Goal: Answer question/provide support: Share knowledge or assist other users

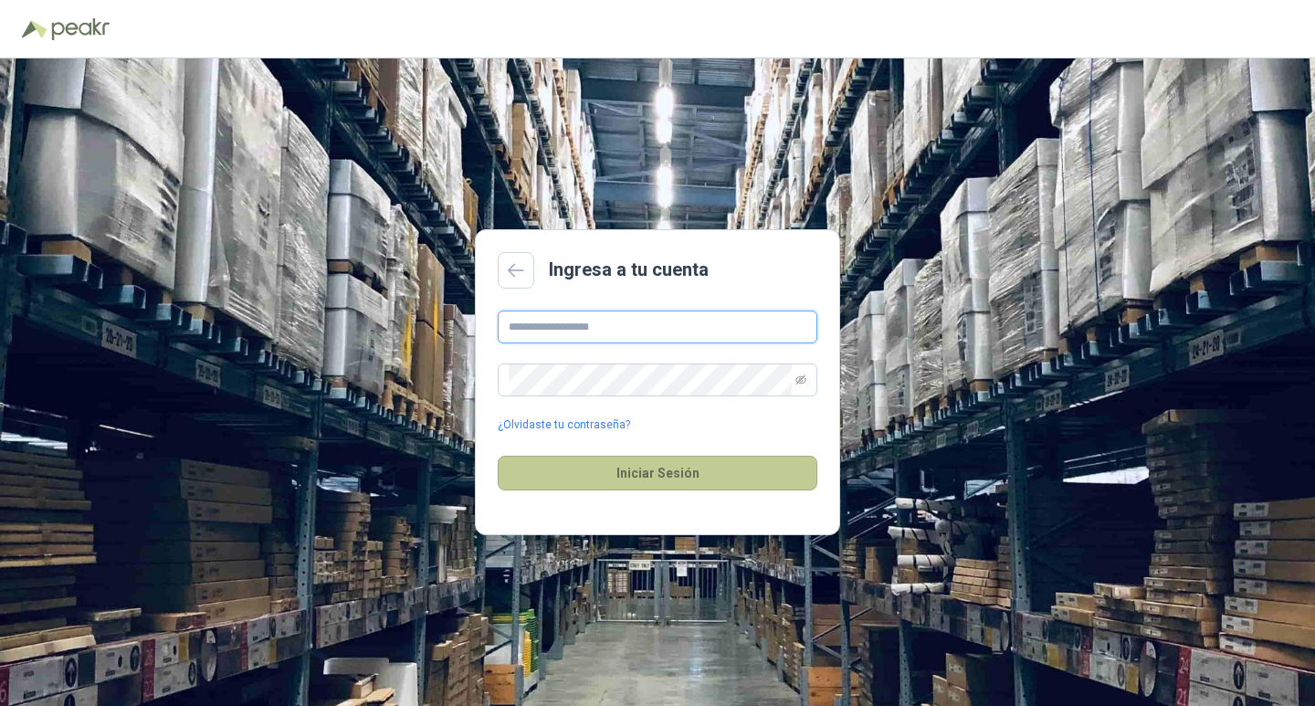
type input "**********"
click at [643, 474] on button "Iniciar Sesión" at bounding box center [658, 473] width 320 height 35
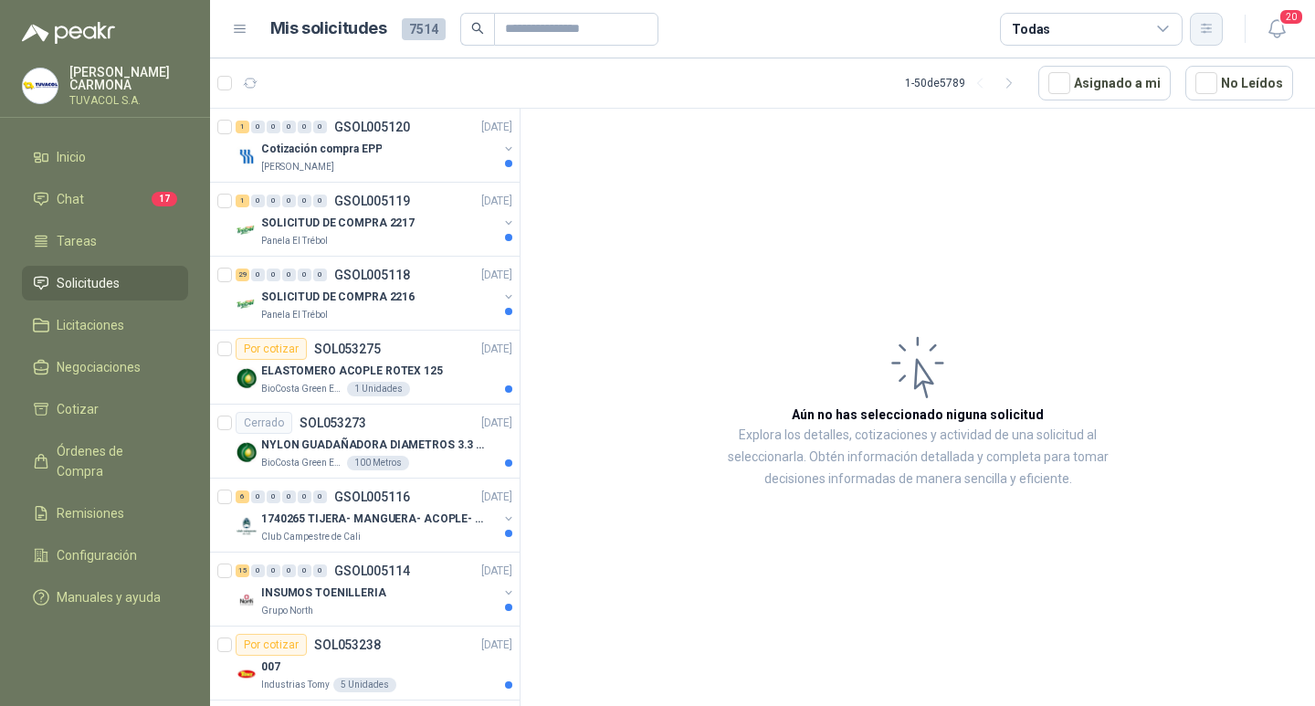
click at [1206, 29] on icon "button" at bounding box center [1206, 28] width 10 height 9
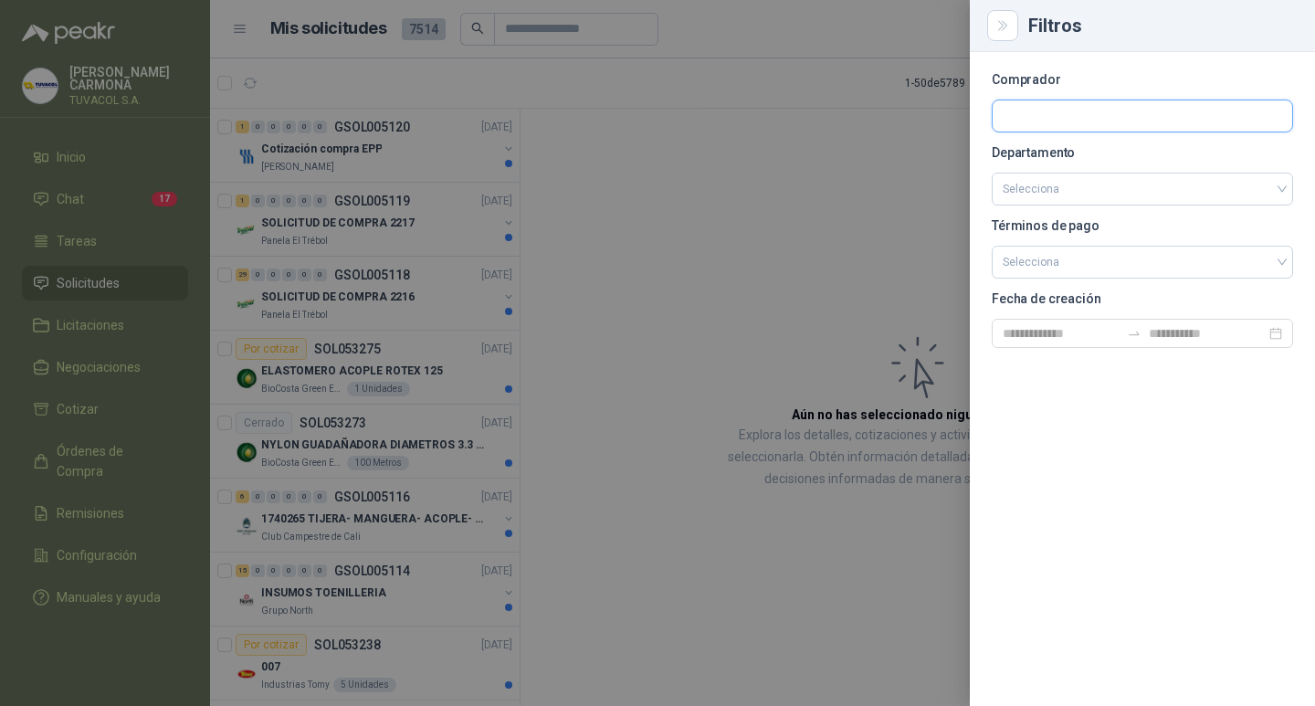
click at [1088, 110] on input "text" at bounding box center [1143, 115] width 300 height 31
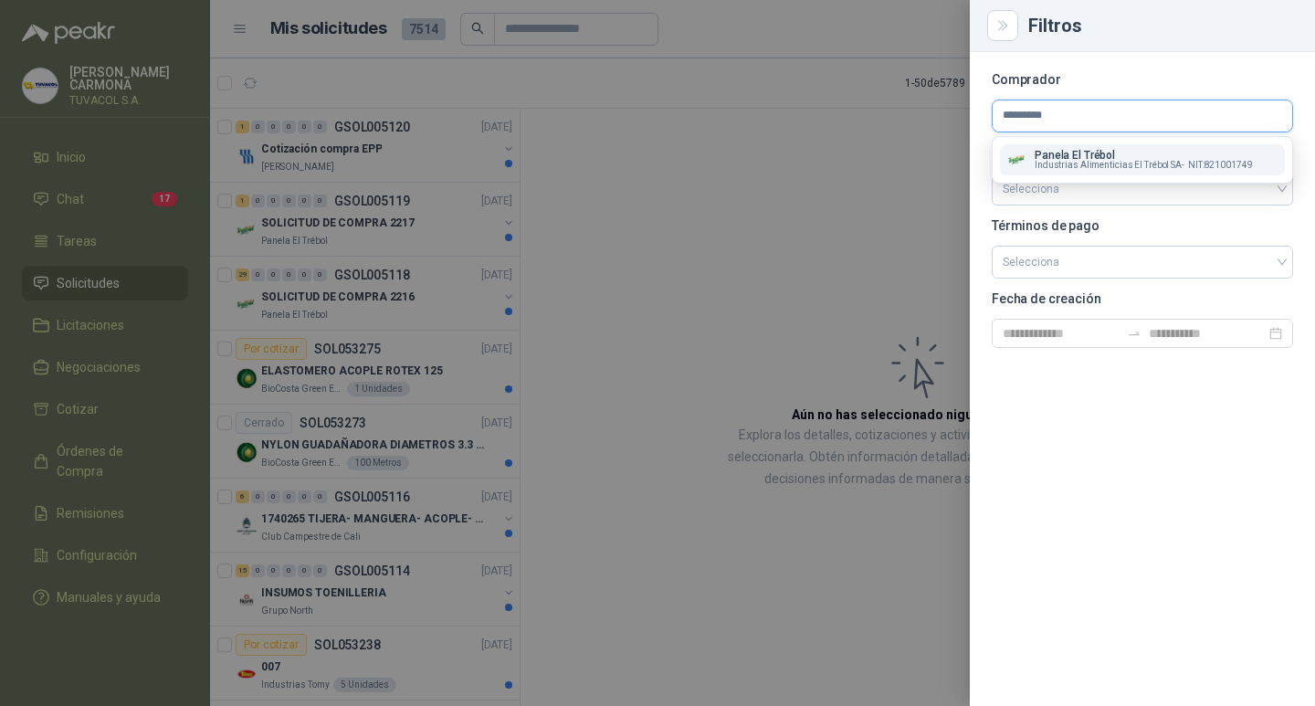
type input "*********"
click at [1095, 166] on span "Industrias Alimenticias El Trébol SA -" at bounding box center [1110, 165] width 150 height 9
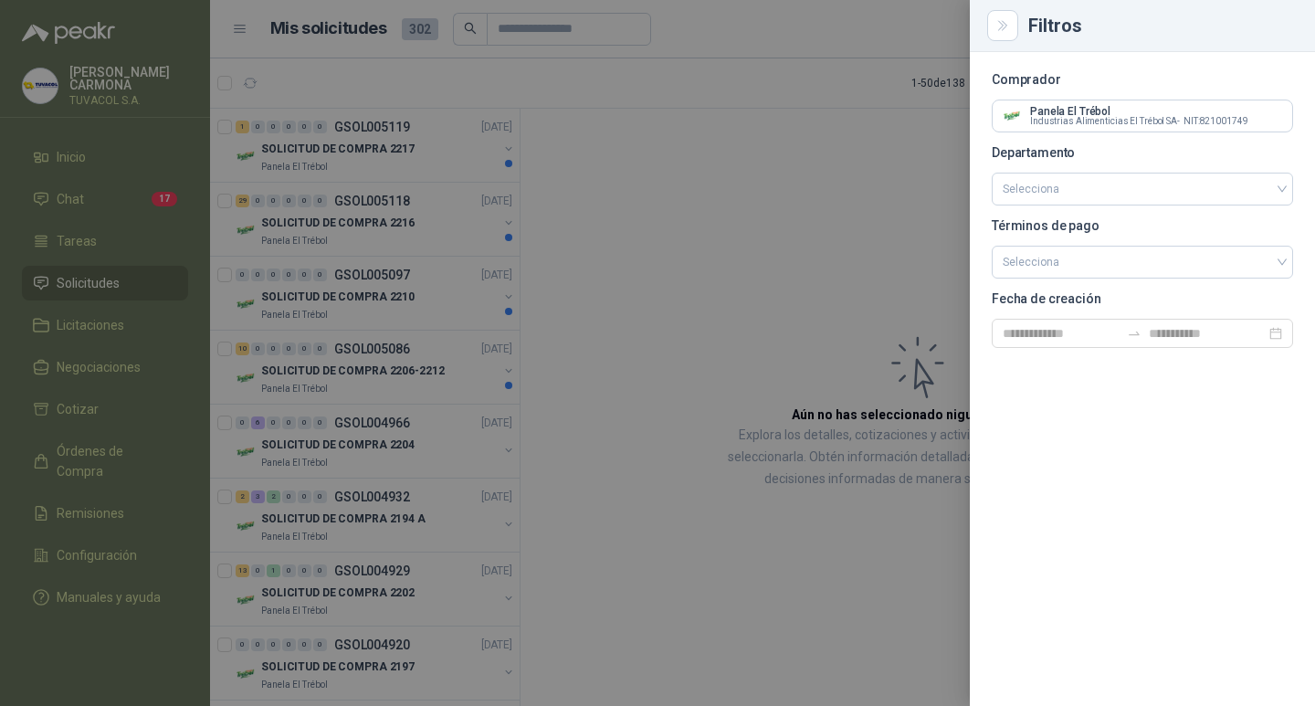
click at [888, 224] on div at bounding box center [657, 353] width 1315 height 706
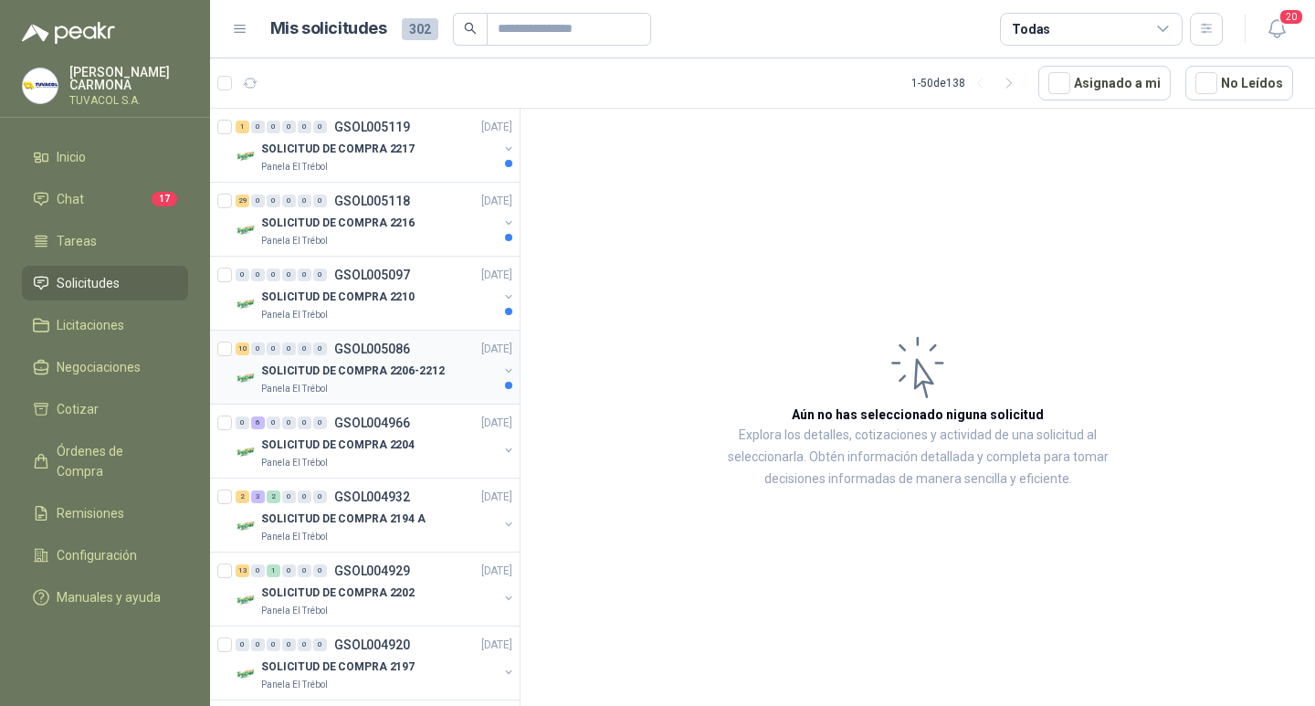
click at [342, 340] on div "10 0 0 0 0 0 GSOL005086 [DATE]" at bounding box center [376, 349] width 280 height 22
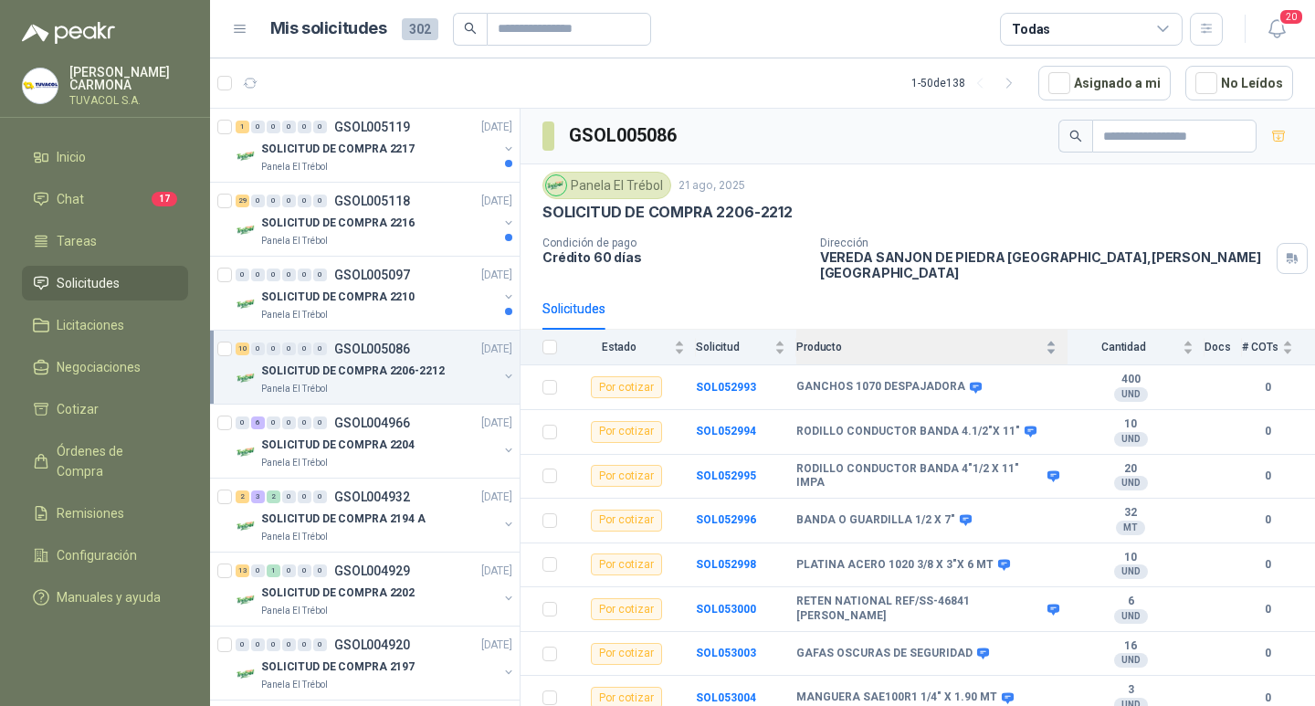
scroll to position [139, 0]
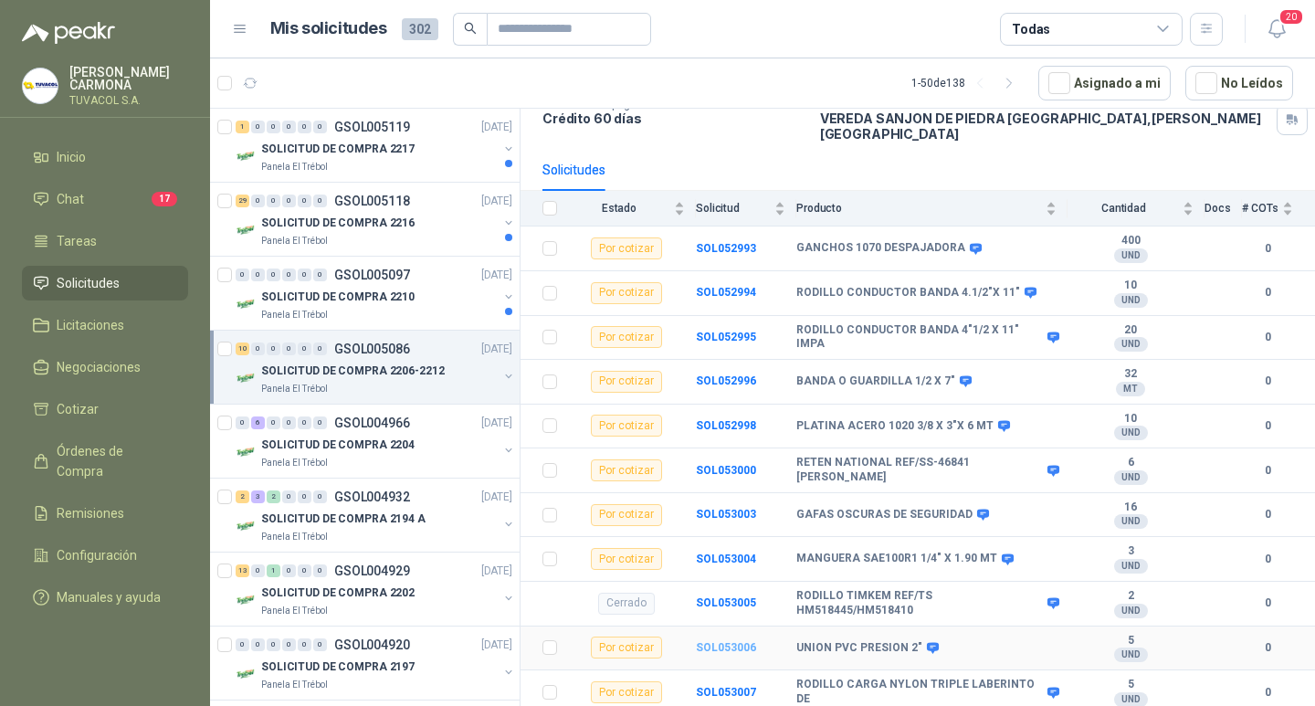
click at [714, 645] on b "SOL053006" at bounding box center [726, 647] width 60 height 13
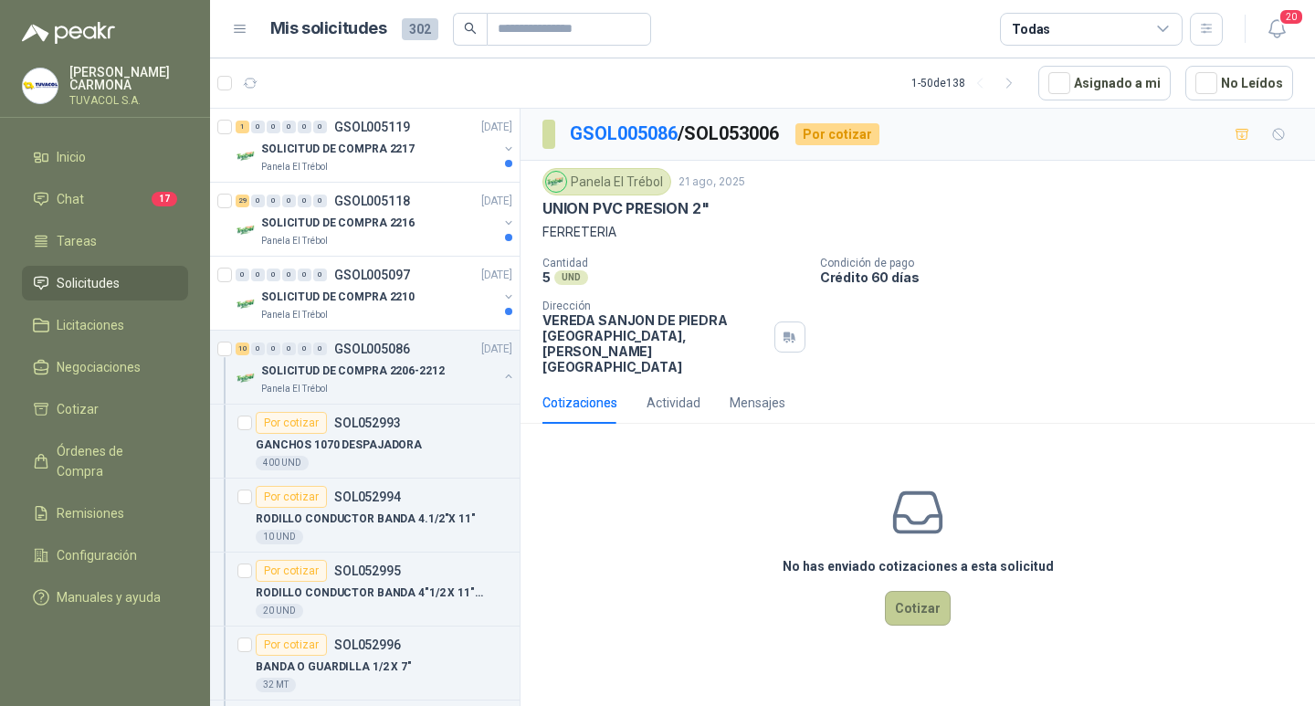
click at [922, 611] on button "Cotizar" at bounding box center [918, 608] width 66 height 35
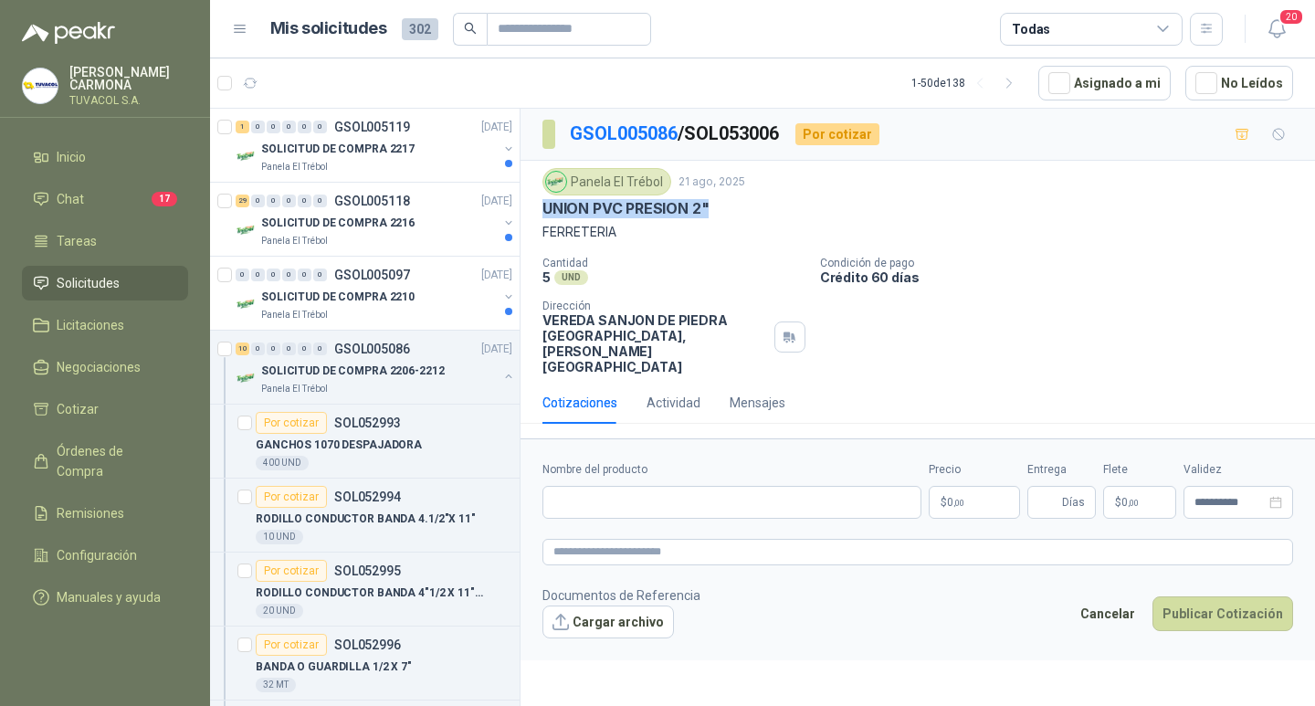
drag, startPoint x: 726, startPoint y: 198, endPoint x: 534, endPoint y: 199, distance: 191.8
click at [534, 199] on div "Panela El Trébol [DATE] UNION PVC PRESION 2" FERRETERIA Cantidad 5 UND  Condic…" at bounding box center [918, 271] width 795 height 221
copy p "UNION PVC PRESION 2""
click at [700, 516] on input "Nombre del producto" at bounding box center [732, 502] width 379 height 33
paste input "**********"
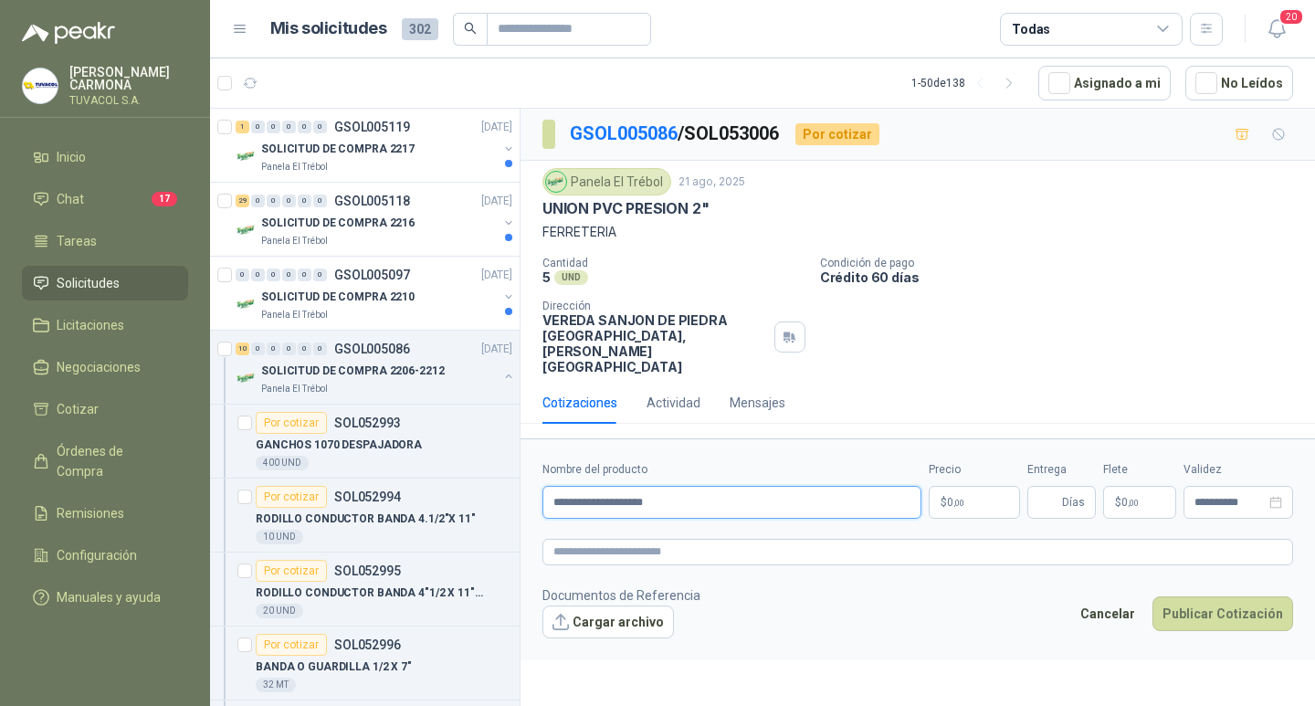
type input "**********"
click at [966, 509] on p "$ 0 ,00" at bounding box center [974, 502] width 91 height 33
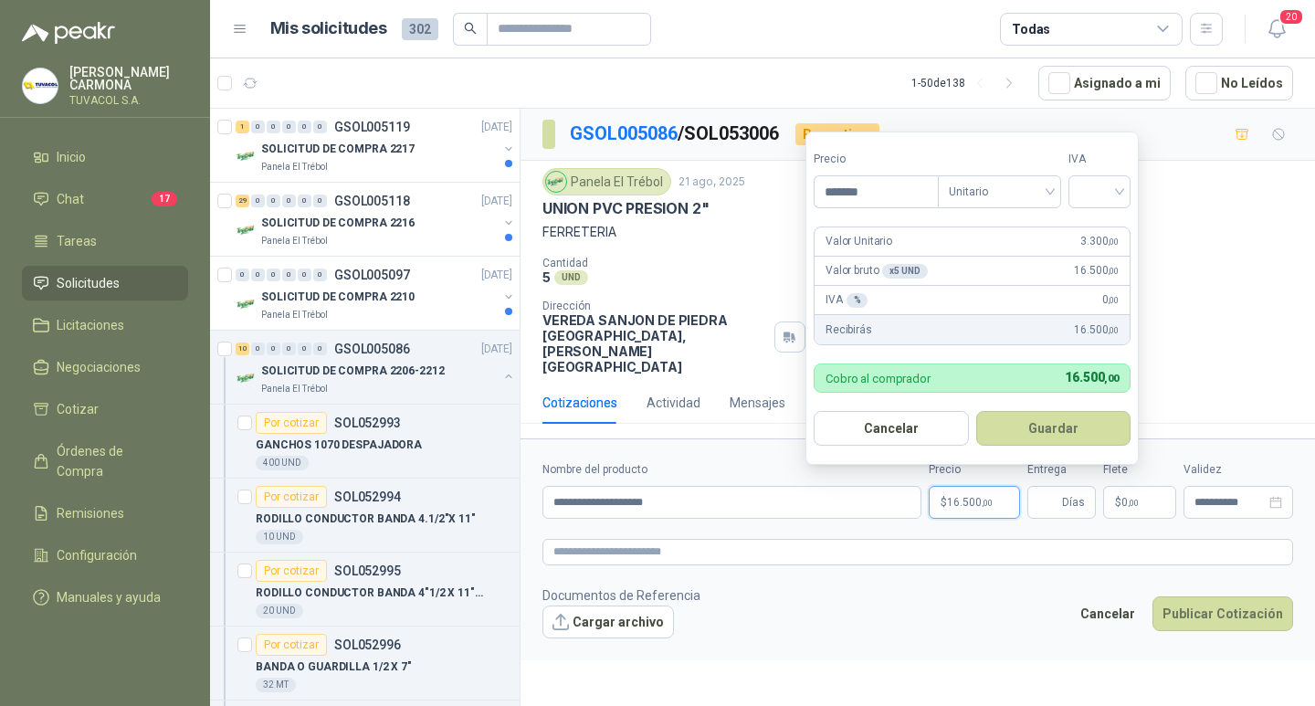
type input "*******"
click at [1098, 198] on input "search" at bounding box center [1100, 189] width 40 height 27
click at [1093, 228] on div "19%" at bounding box center [1104, 229] width 34 height 20
click at [1071, 428] on button "Guardar" at bounding box center [1056, 428] width 157 height 35
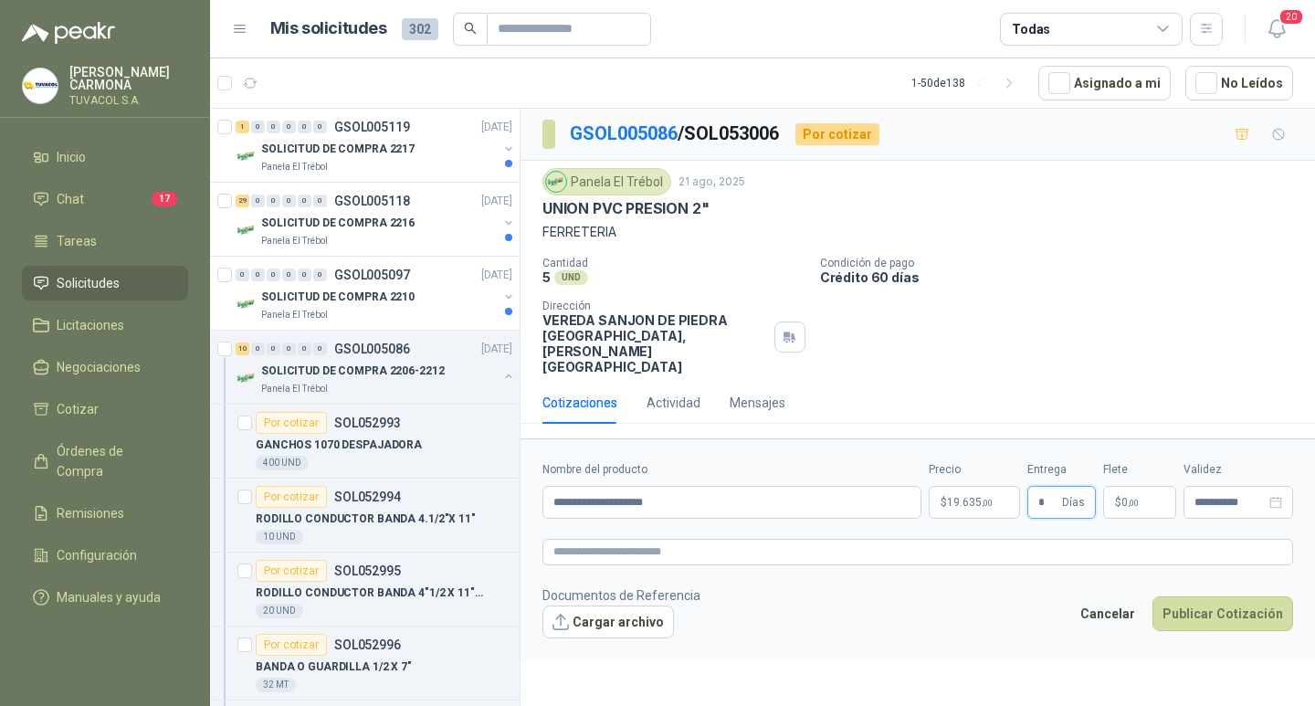
type input "*"
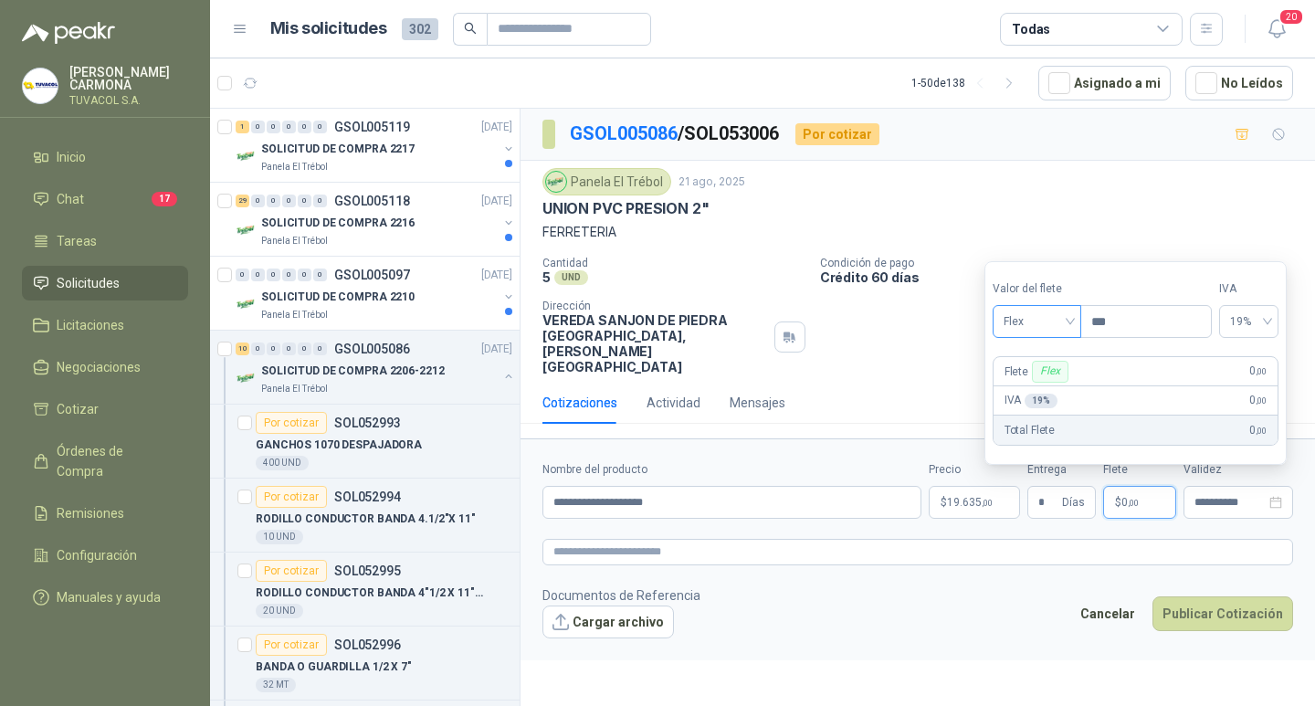
click at [1019, 312] on span "Flex" at bounding box center [1037, 321] width 67 height 27
click at [1039, 395] on div "Incluido" at bounding box center [1039, 389] width 63 height 20
click at [1225, 613] on button "Publicar Cotización" at bounding box center [1223, 614] width 141 height 35
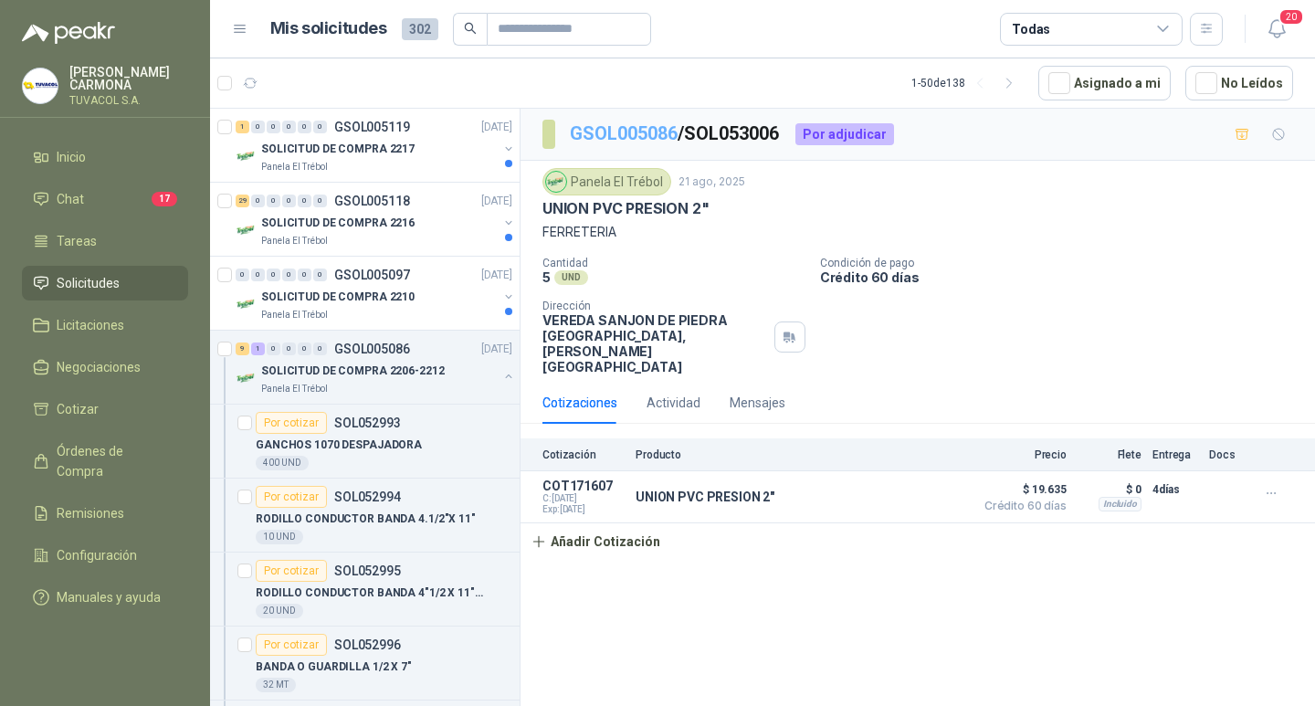
click at [602, 137] on link "GSOL005086" at bounding box center [624, 133] width 108 height 22
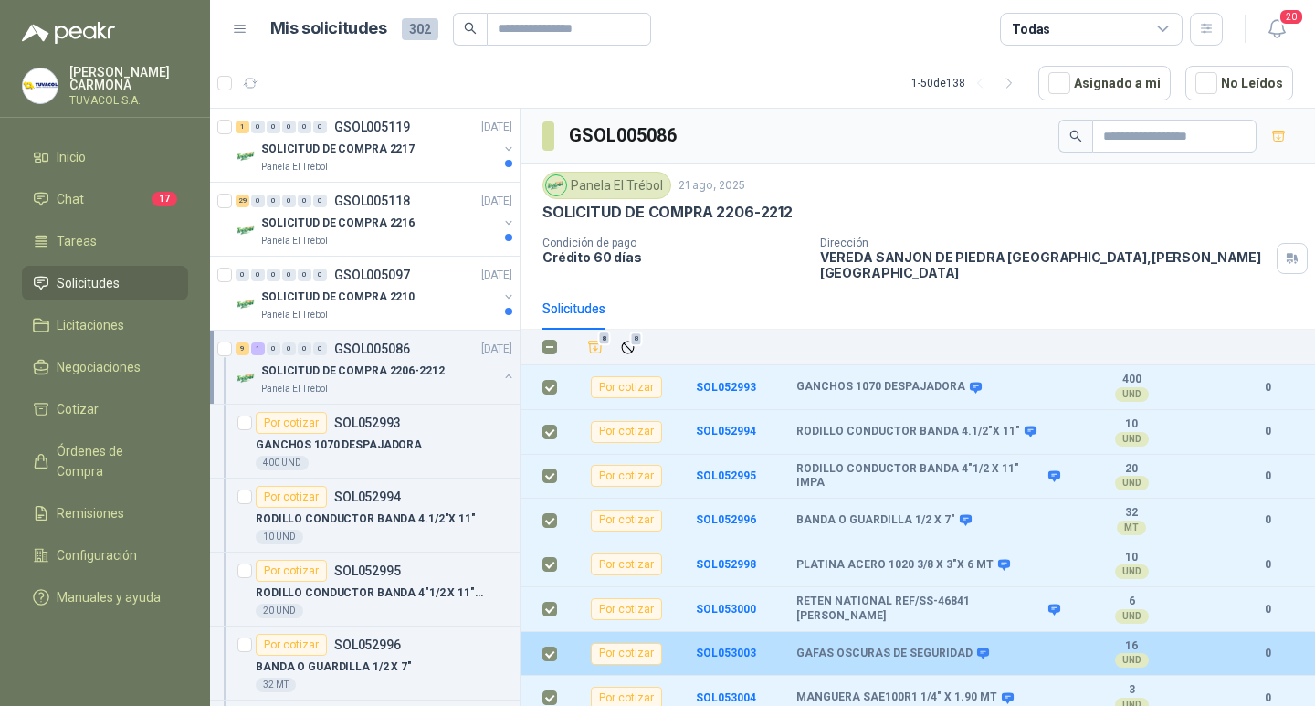
scroll to position [139, 0]
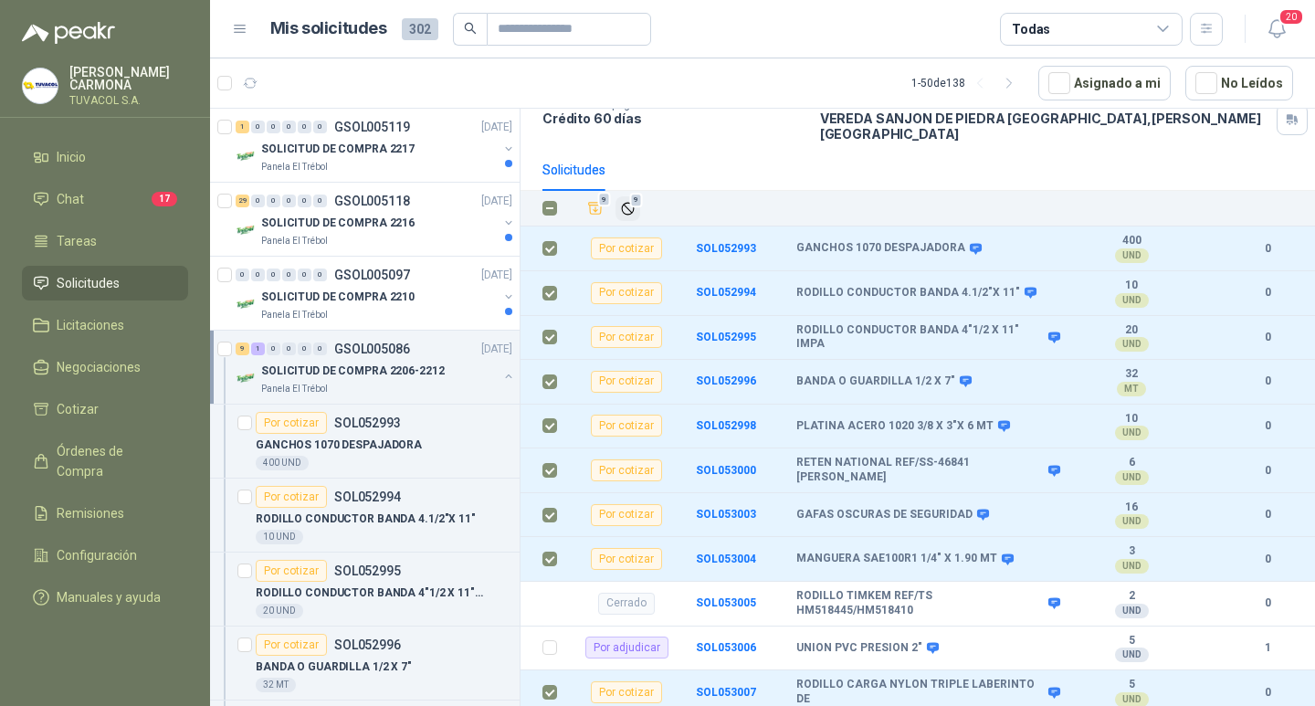
click at [626, 196] on button "9" at bounding box center [628, 208] width 25 height 25
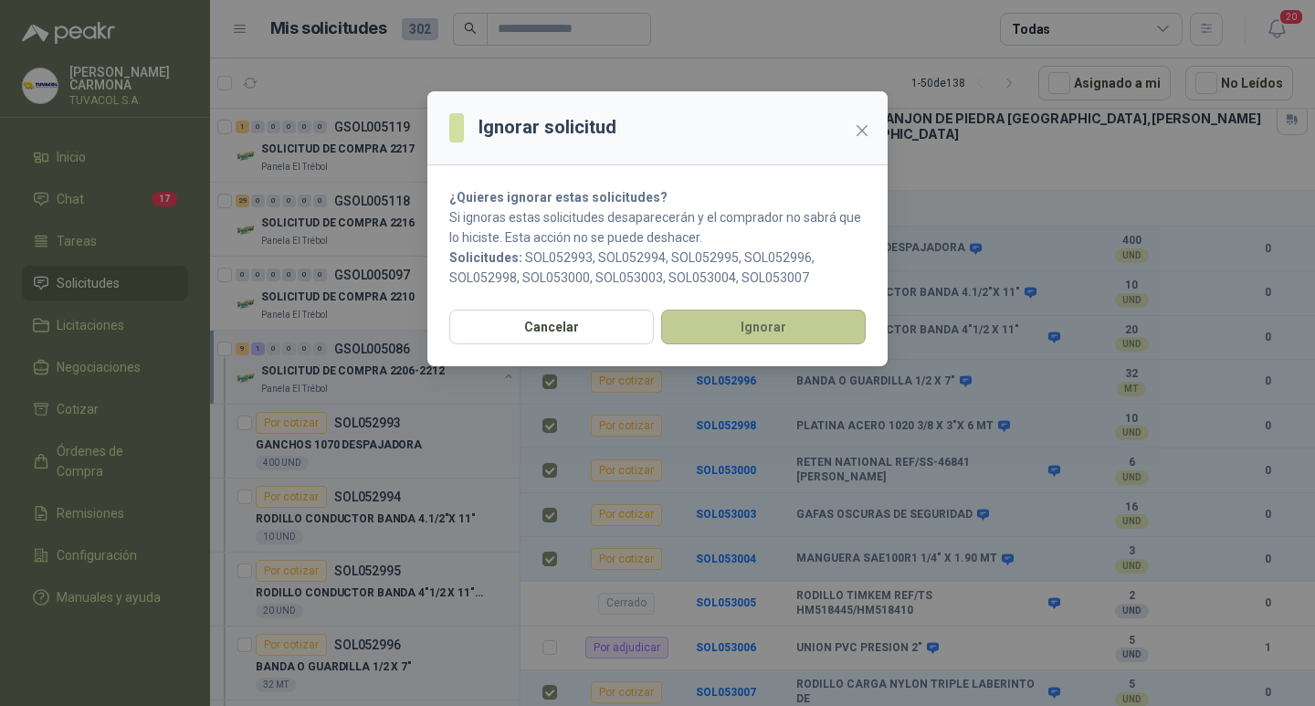
click at [788, 316] on button "Ignorar" at bounding box center [763, 327] width 205 height 35
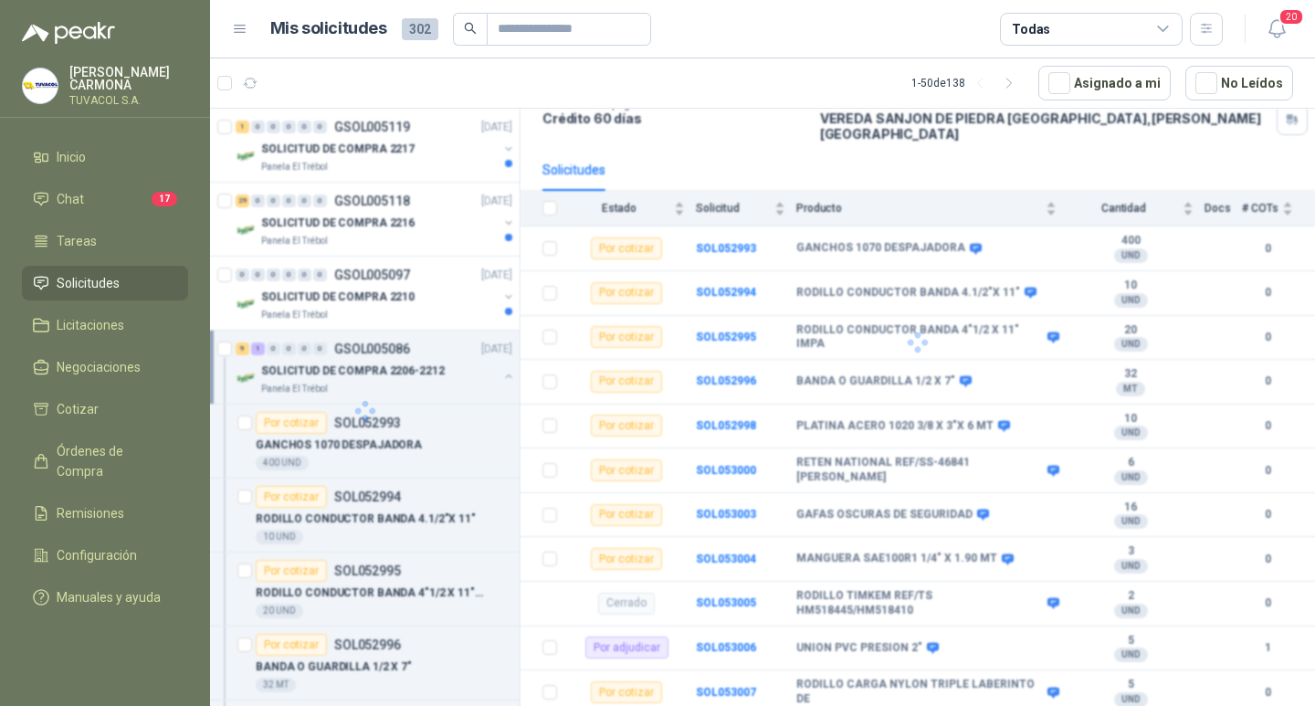
scroll to position [0, 0]
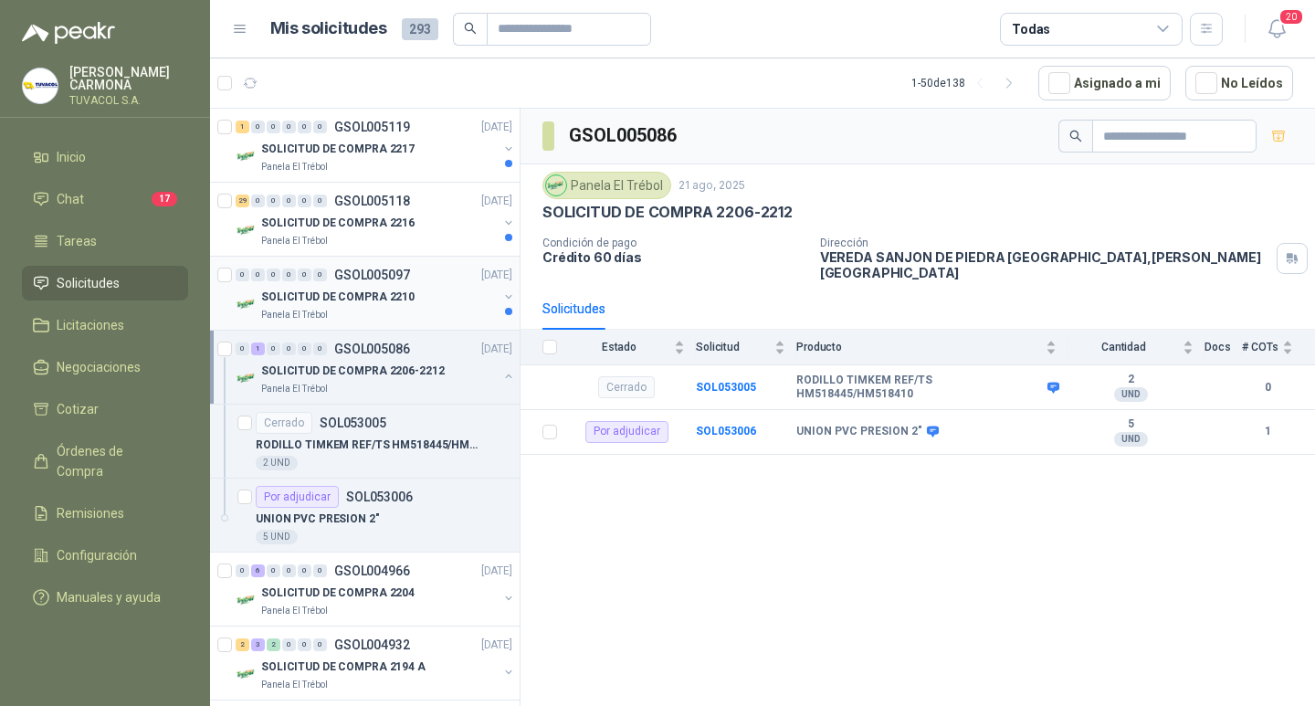
click at [396, 275] on p "GSOL005097" at bounding box center [372, 275] width 76 height 13
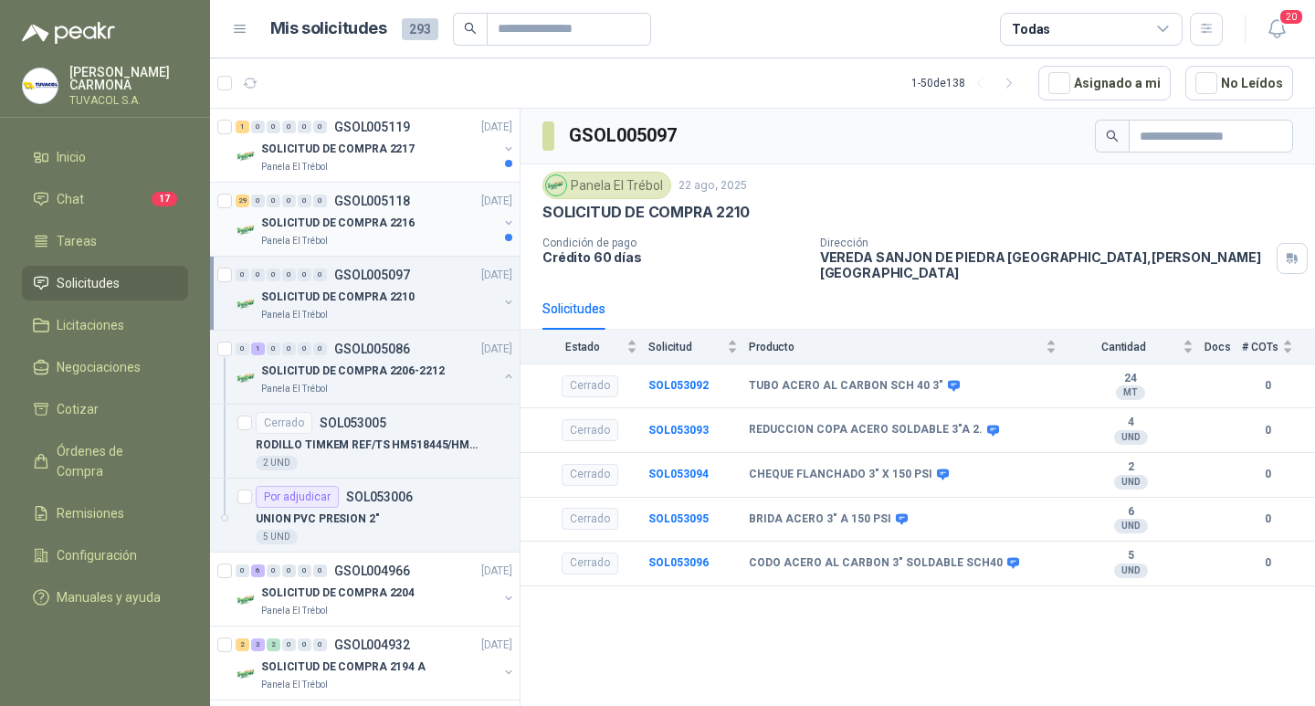
click at [407, 196] on p "GSOL005118" at bounding box center [372, 201] width 76 height 13
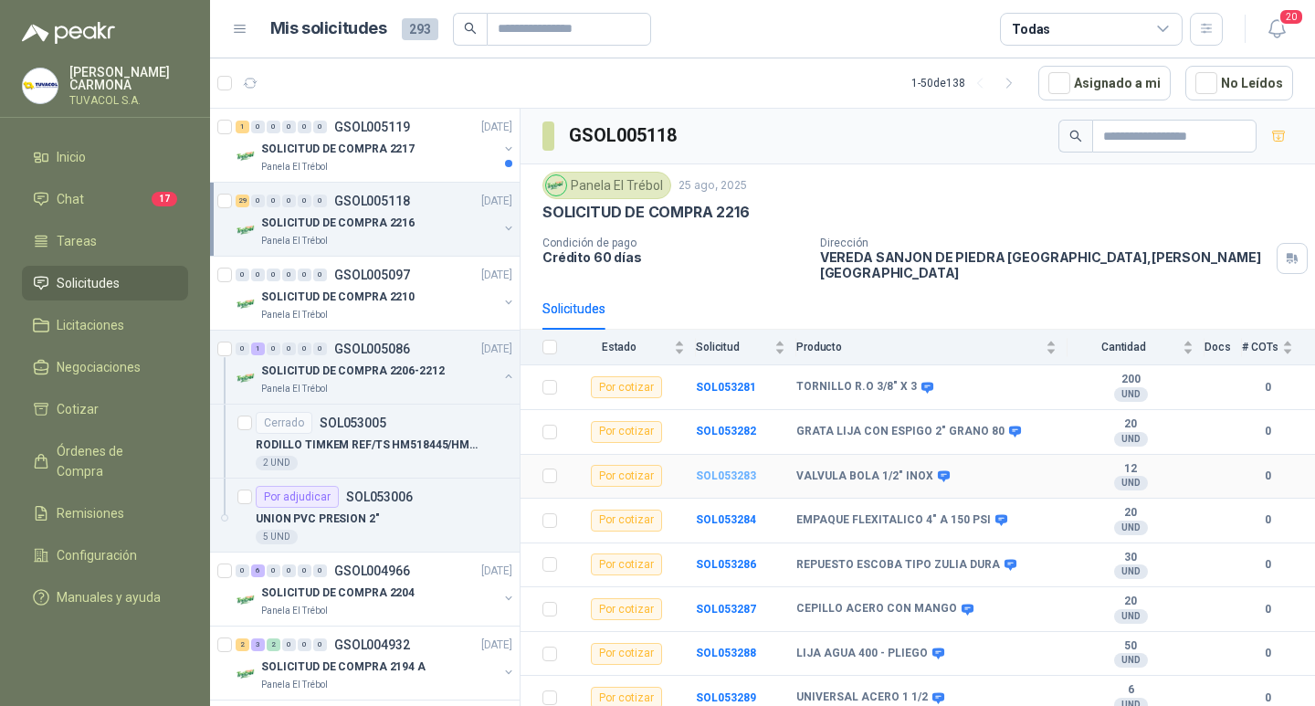
click at [729, 470] on b "SOL053283" at bounding box center [726, 476] width 60 height 13
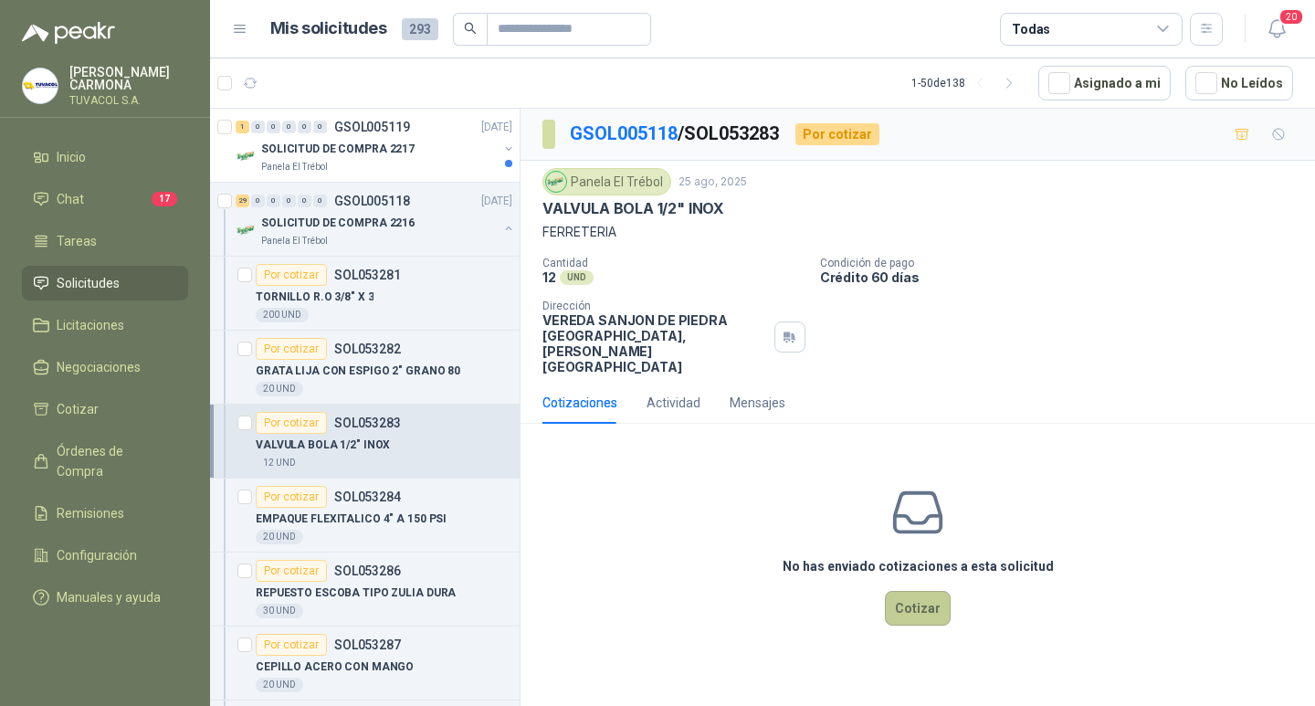
click at [918, 621] on button "Cotizar" at bounding box center [918, 608] width 66 height 35
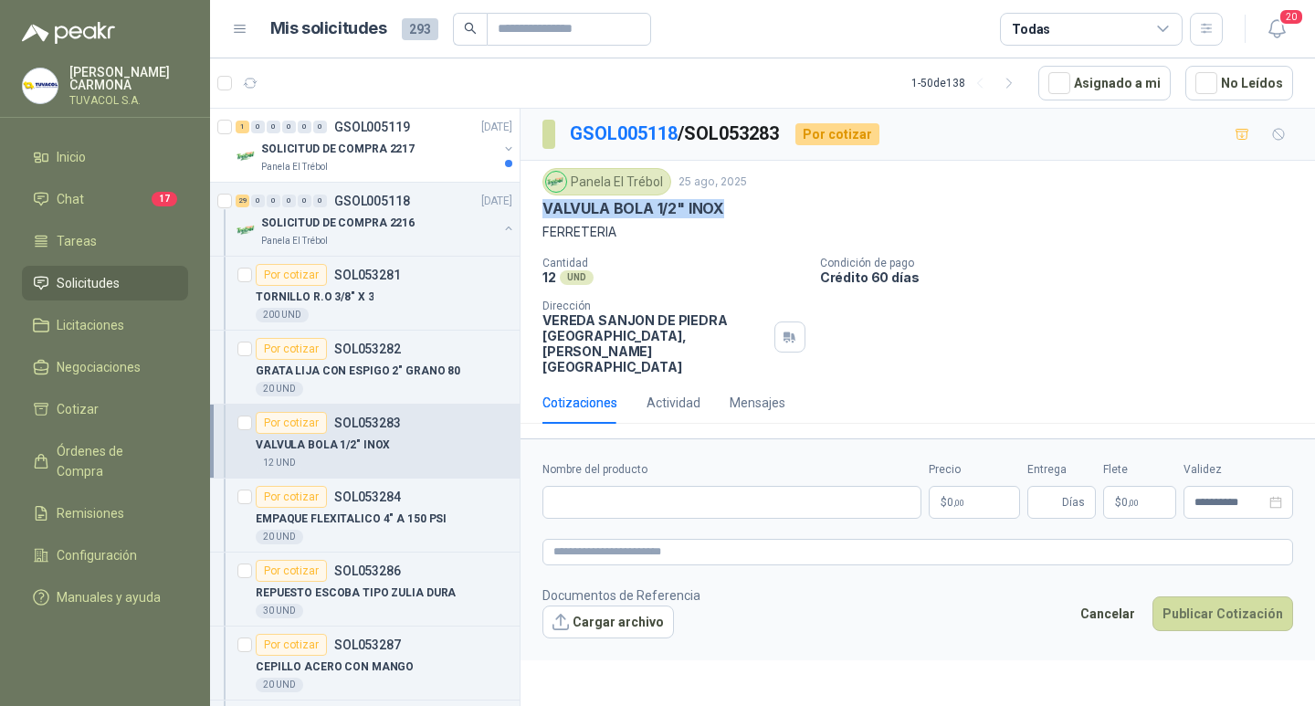
drag, startPoint x: 732, startPoint y: 206, endPoint x: 524, endPoint y: 211, distance: 207.4
click at [524, 211] on div "Panela El Trébol [DATE] VALVULA BOLA 1/2" INOX FERRETERIA Cantidad 12 UND  Con…" at bounding box center [918, 271] width 795 height 221
copy p "VALVULA BOLA 1/2" INOX"
drag, startPoint x: 724, startPoint y: 497, endPoint x: 732, endPoint y: 510, distance: 15.2
click at [729, 503] on input "Nombre del producto" at bounding box center [732, 502] width 379 height 33
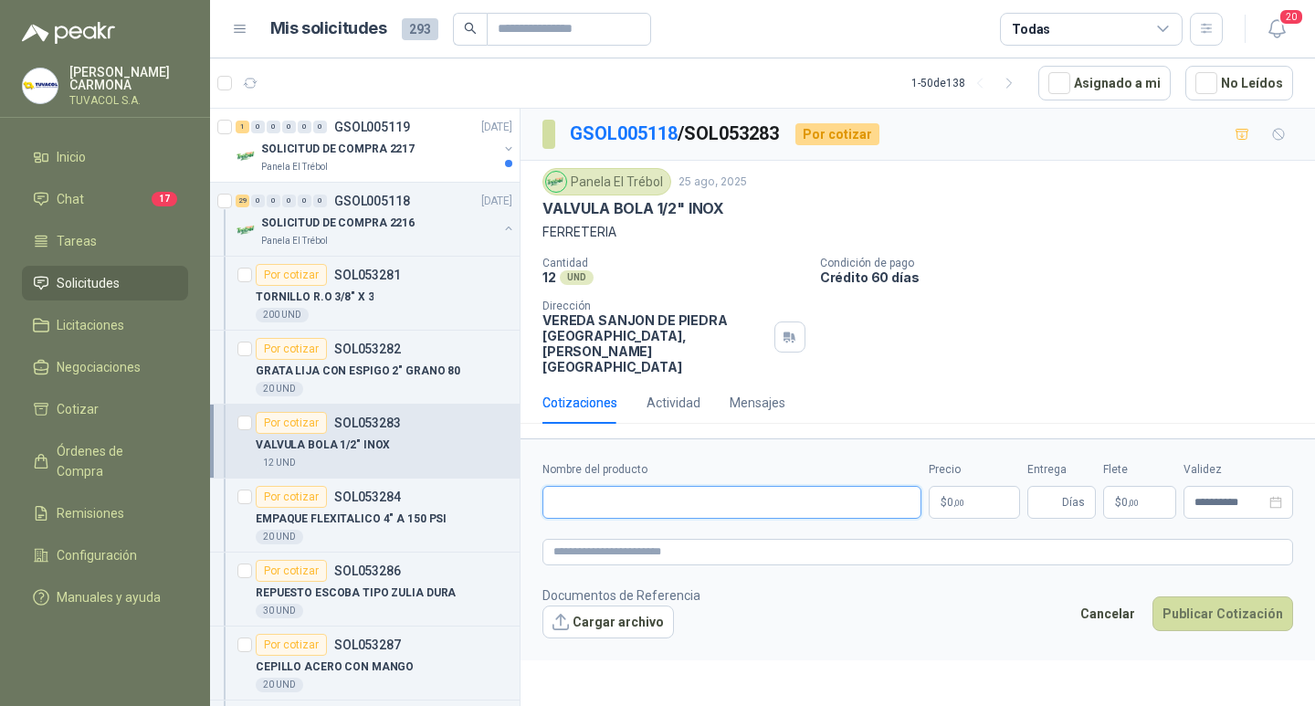
paste input "**********"
type input "**********"
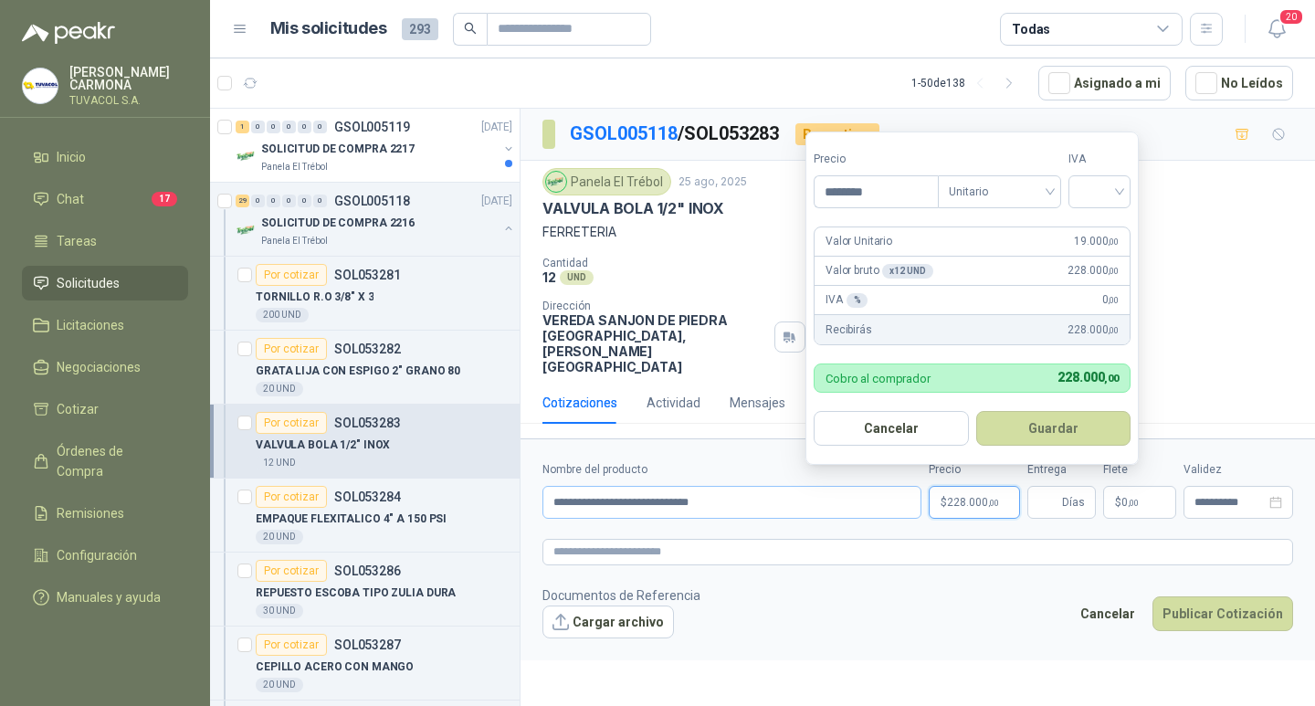
type input "********"
drag, startPoint x: 1112, startPoint y: 202, endPoint x: 1112, endPoint y: 191, distance: 11.0
click at [1112, 191] on input "search" at bounding box center [1100, 189] width 40 height 27
click at [1117, 226] on div "19%" at bounding box center [1104, 229] width 34 height 20
click at [1071, 439] on button "Guardar" at bounding box center [1056, 428] width 157 height 35
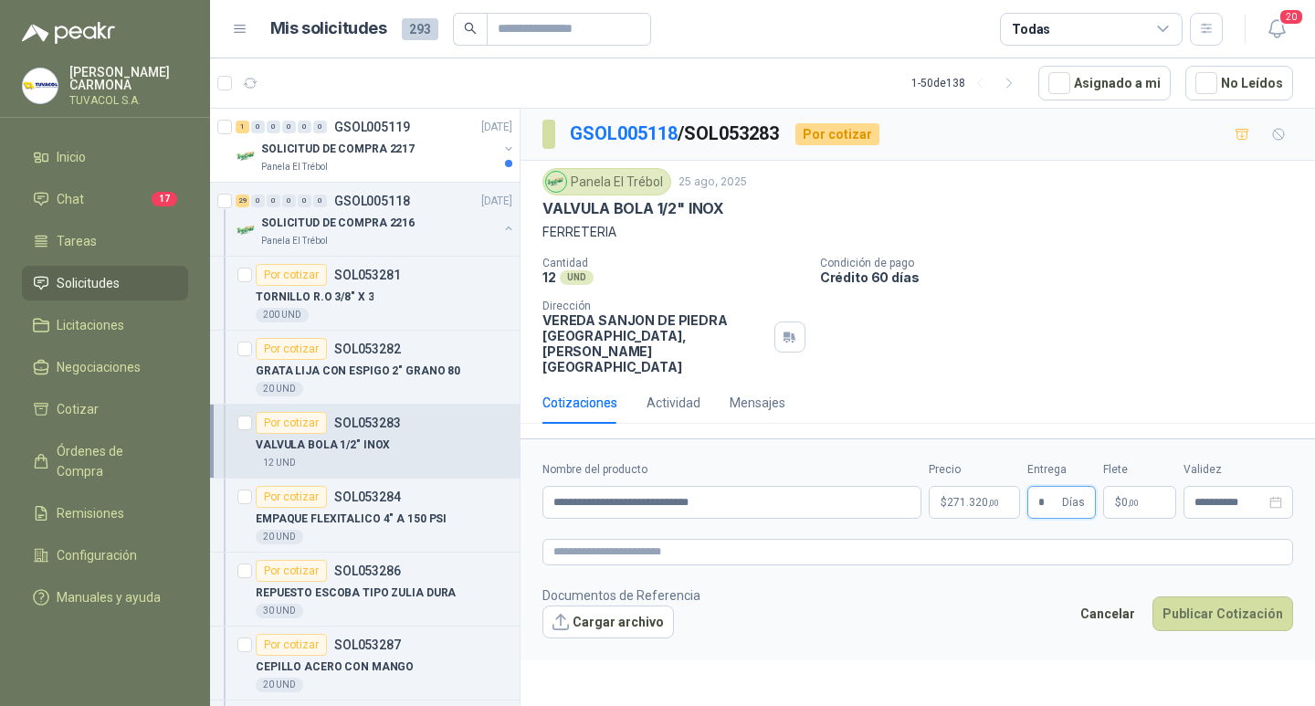
type input "*"
click at [1127, 512] on p "$ 0 ,00" at bounding box center [1140, 502] width 73 height 33
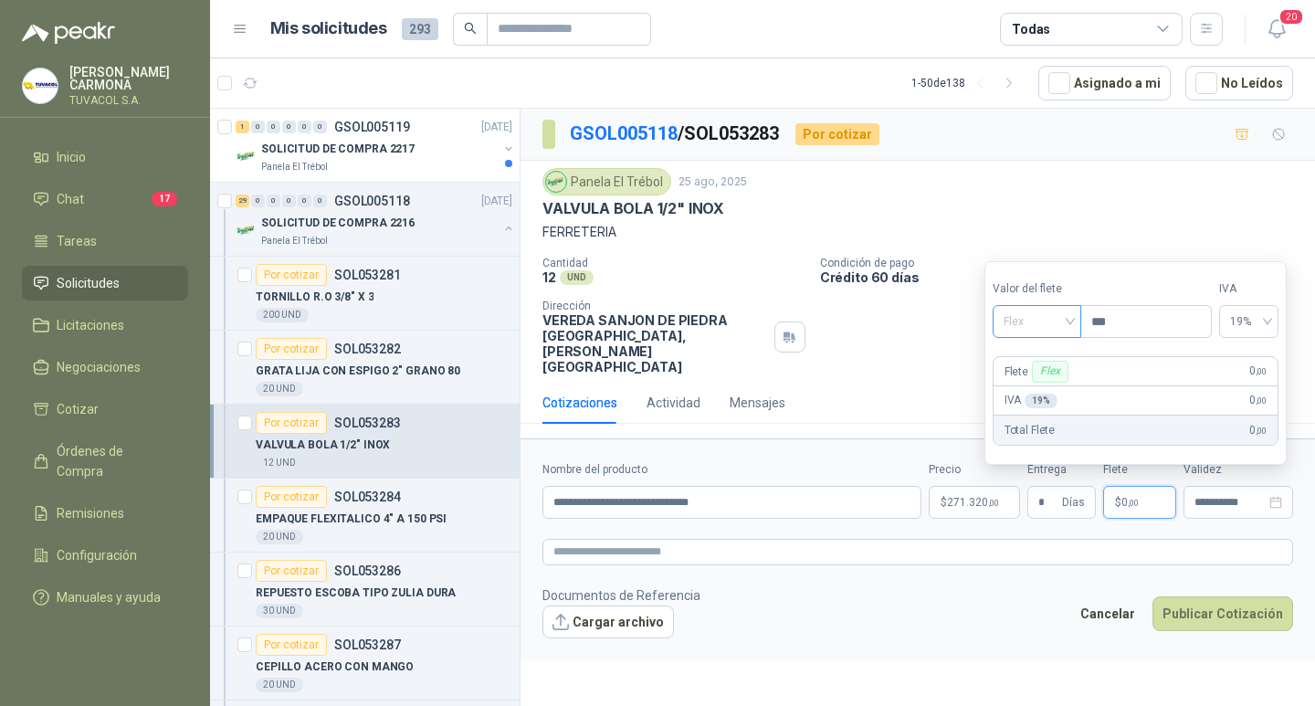
click at [1054, 324] on span "Flex" at bounding box center [1037, 321] width 67 height 27
click at [1047, 384] on div "Incluido" at bounding box center [1039, 389] width 63 height 20
click at [1230, 618] on button "Publicar Cotización" at bounding box center [1223, 614] width 141 height 35
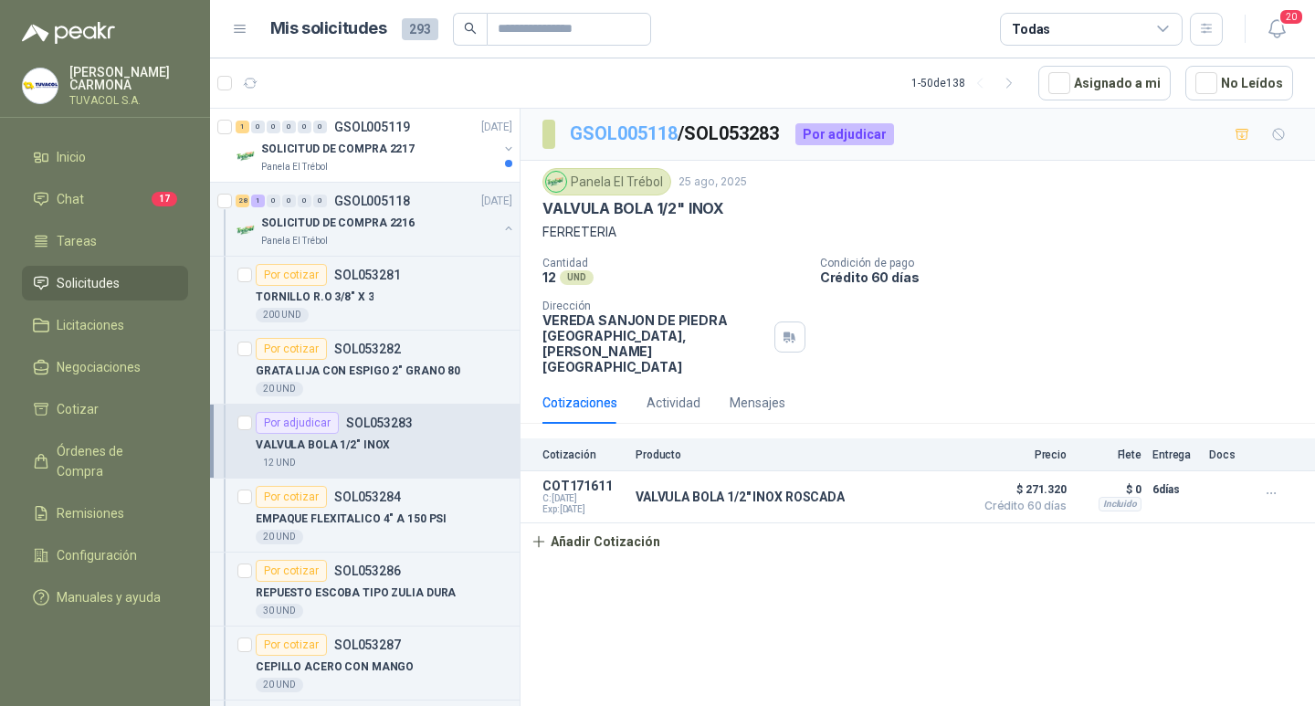
click at [617, 139] on link "GSOL005118" at bounding box center [624, 133] width 108 height 22
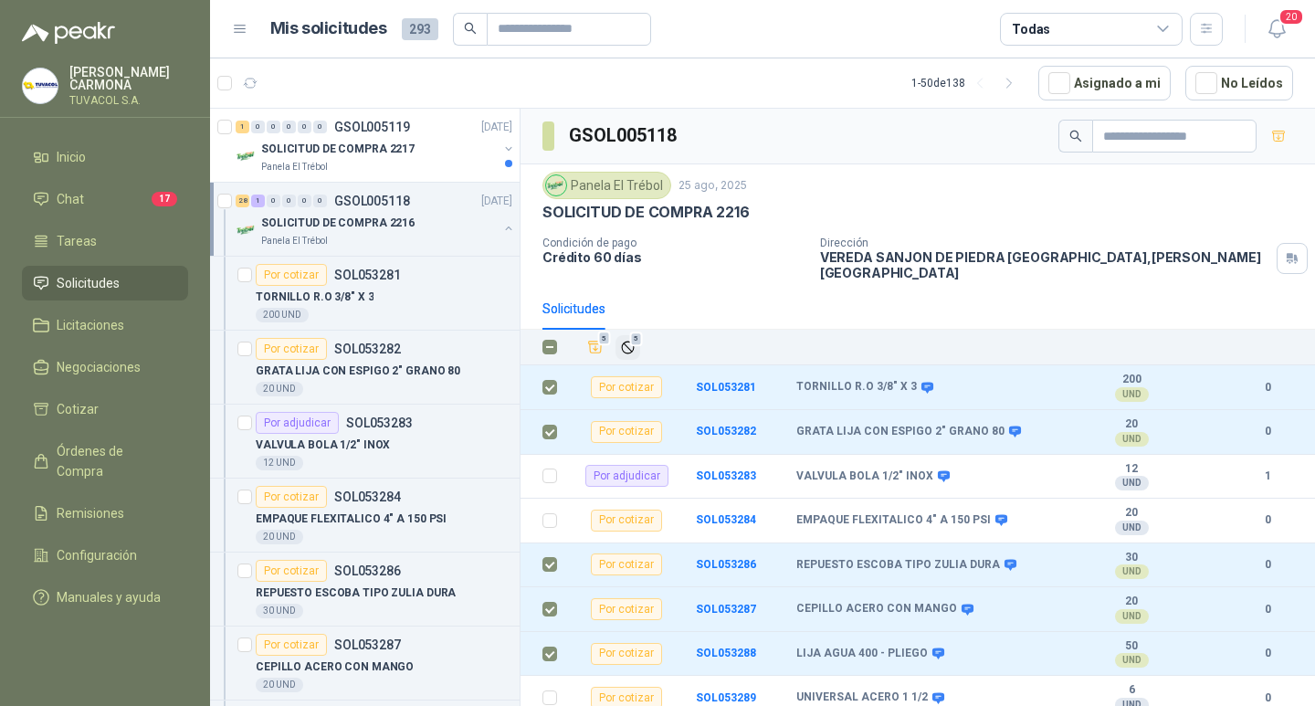
click at [627, 341] on icon "Ignorar" at bounding box center [628, 348] width 16 height 16
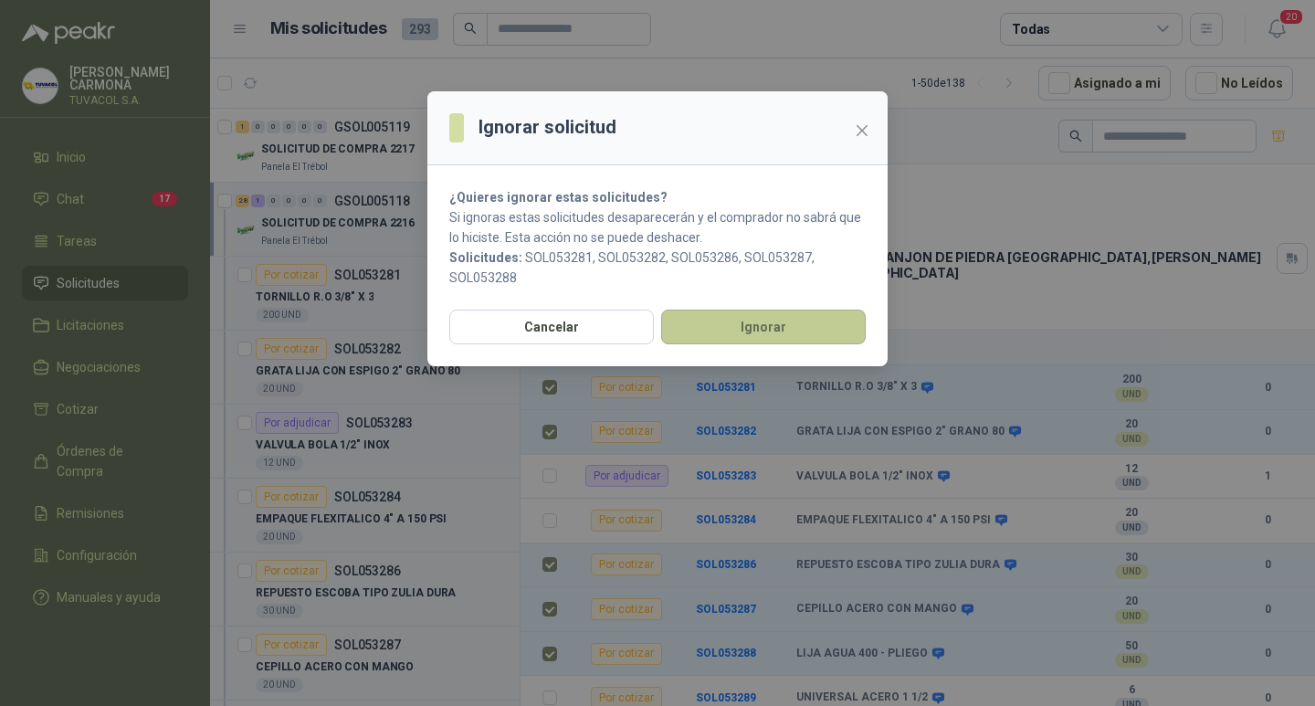
click at [807, 320] on button "Ignorar" at bounding box center [763, 327] width 205 height 35
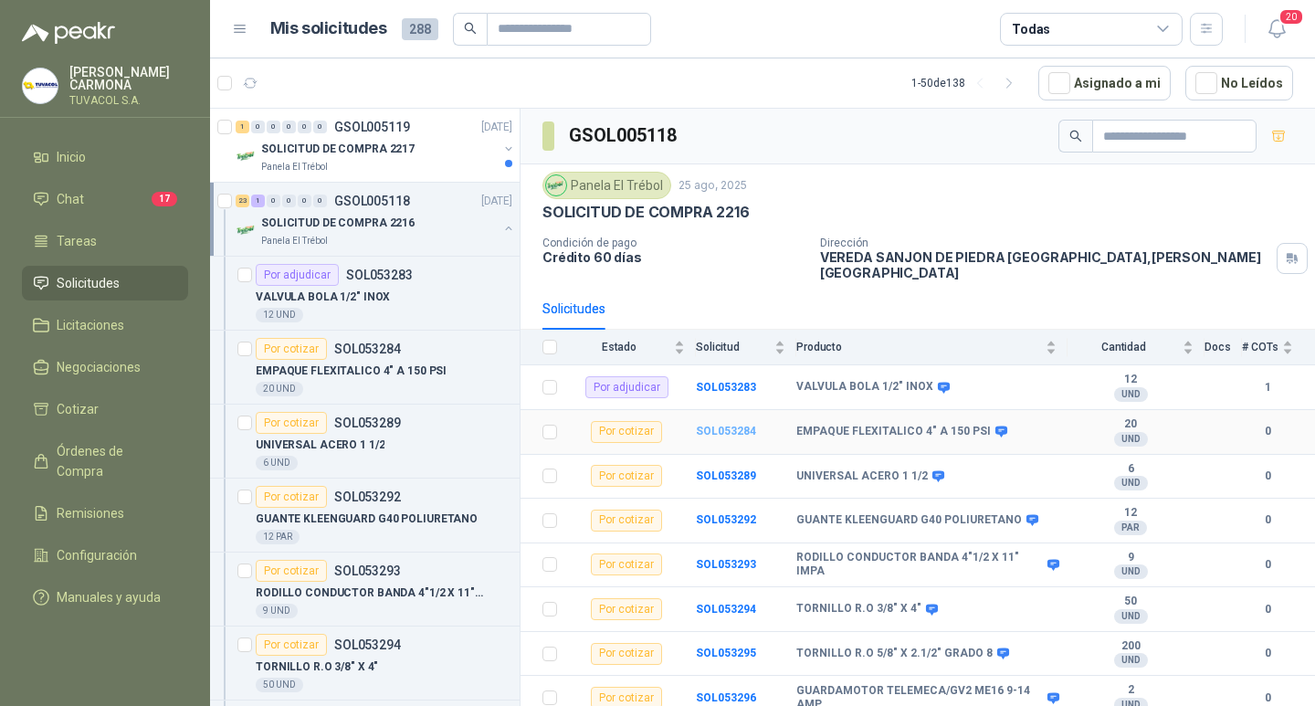
click at [706, 426] on b "SOL053284" at bounding box center [726, 431] width 60 height 13
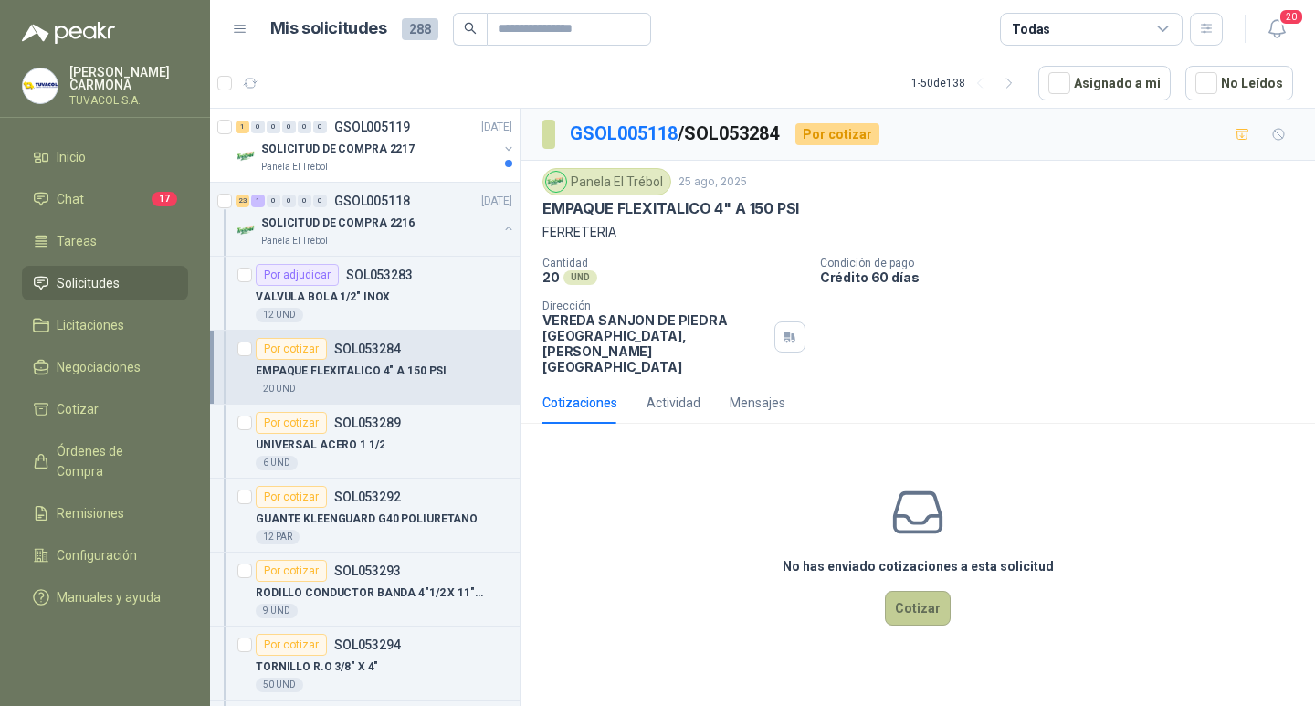
click at [924, 618] on button "Cotizar" at bounding box center [918, 608] width 66 height 35
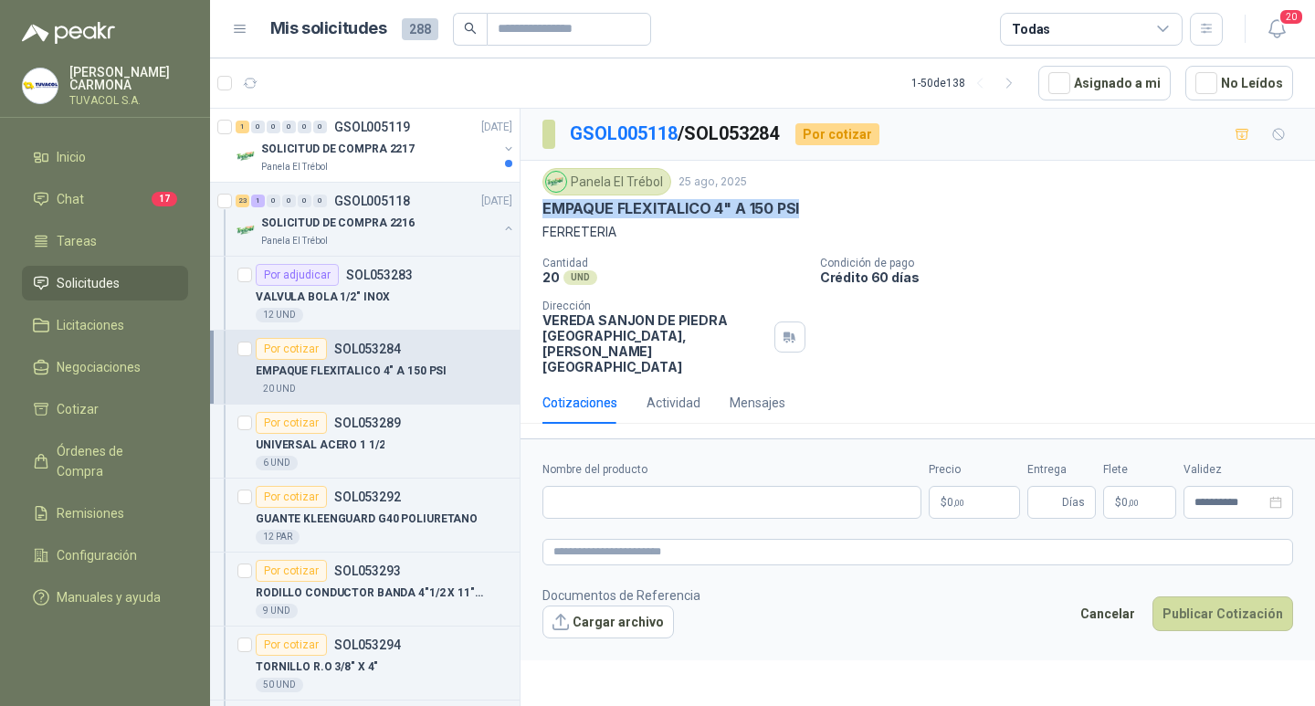
drag, startPoint x: 812, startPoint y: 206, endPoint x: 541, endPoint y: 209, distance: 271.3
click at [541, 209] on div "Panela El Trébol [DATE] EMPAQUE FLEXITALICO 4" A 150 PSI FERRETERIA Cantidad 20…" at bounding box center [918, 271] width 795 height 221
copy p "EMPAQUE FLEXITALICO 4" A 150 PSI"
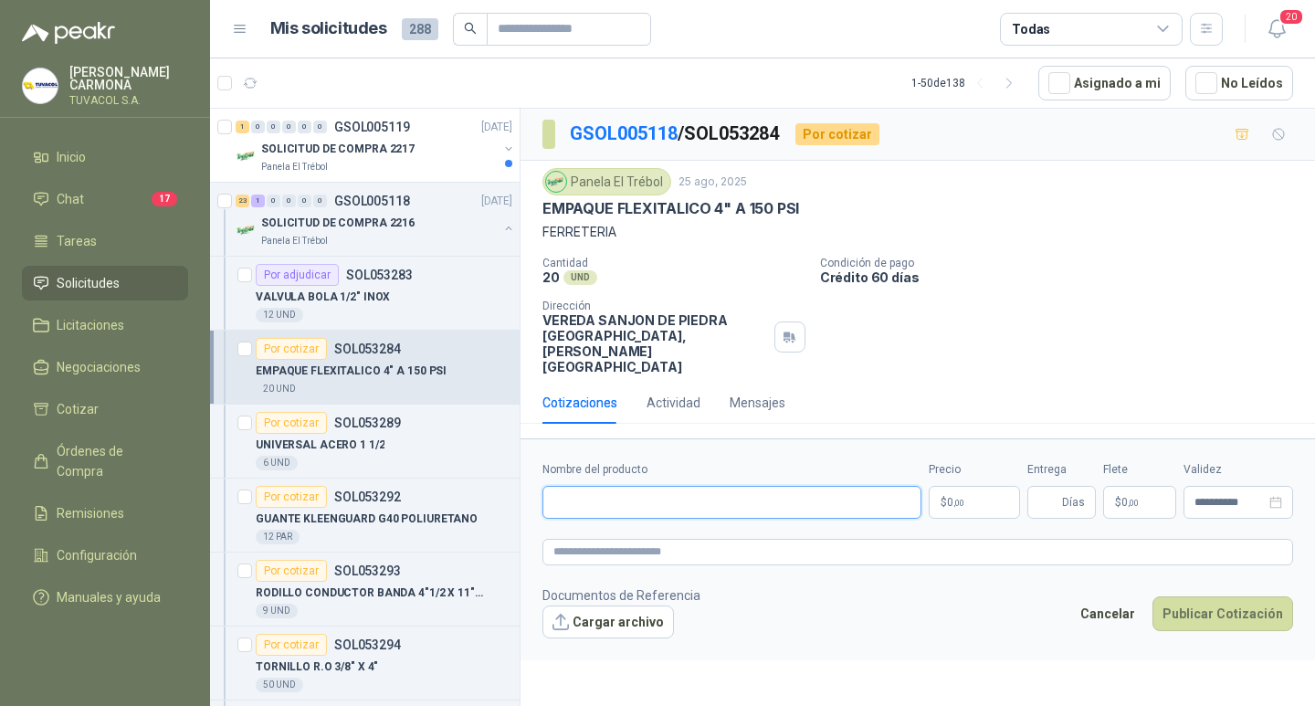
drag, startPoint x: 738, startPoint y: 504, endPoint x: 752, endPoint y: 504, distance: 13.7
click at [738, 504] on input "Nombre del producto" at bounding box center [732, 502] width 379 height 33
paste input "**********"
type input "**********"
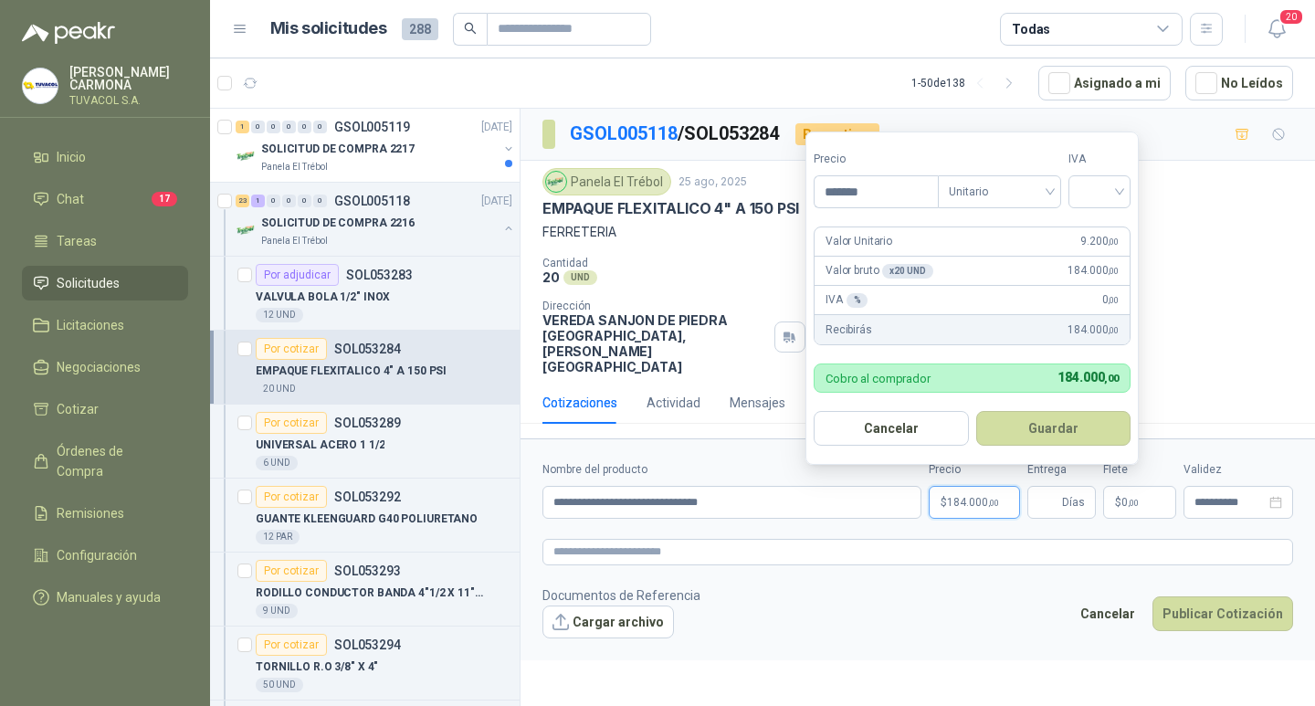
type input "*******"
click at [1088, 182] on input "search" at bounding box center [1100, 189] width 40 height 27
click at [1093, 231] on div "19%" at bounding box center [1104, 229] width 34 height 20
click at [1080, 428] on button "Guardar" at bounding box center [1056, 428] width 157 height 35
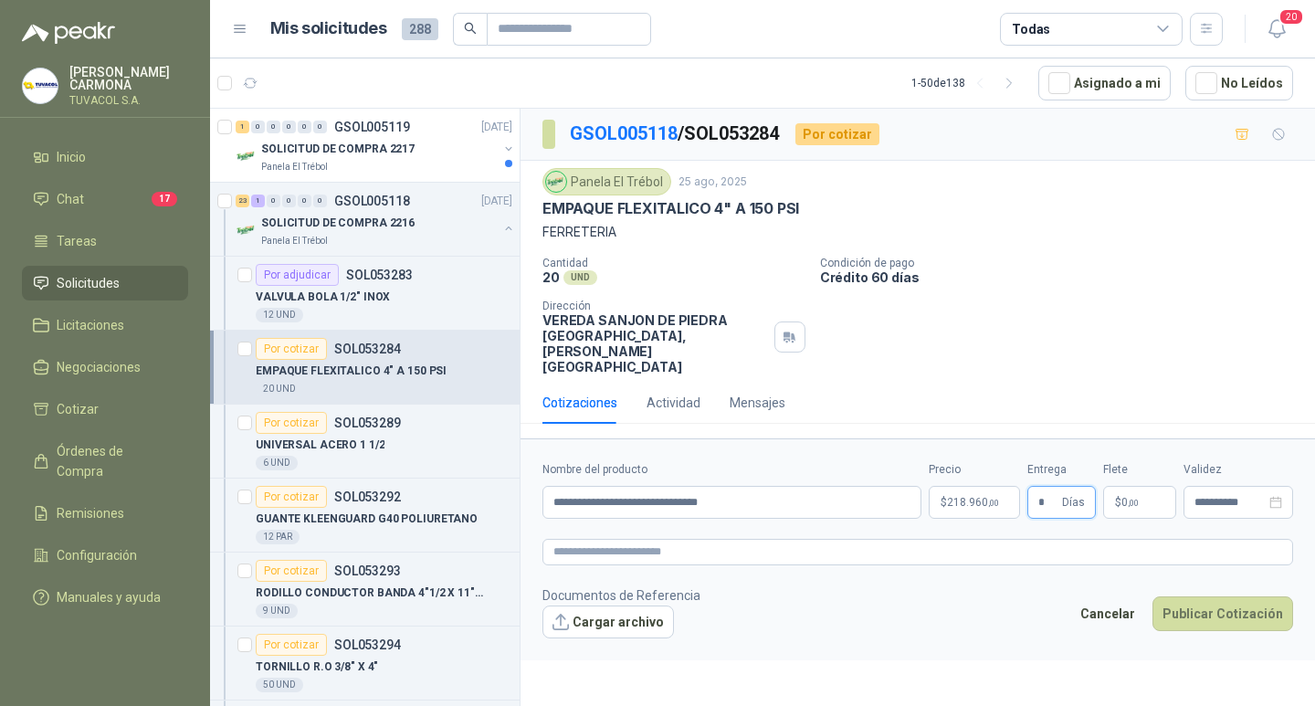
type input "*"
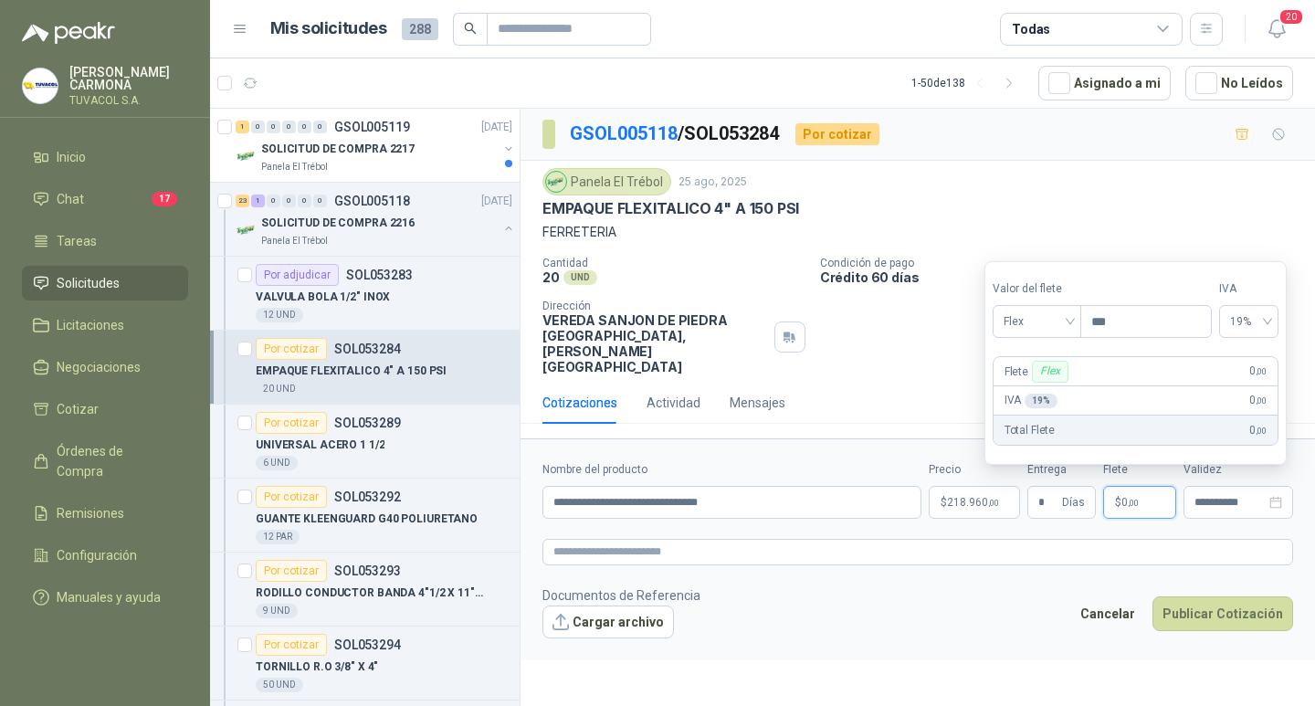
click at [1036, 294] on label "Valor del flete" at bounding box center [1037, 288] width 88 height 17
click at [1030, 316] on span "Flex" at bounding box center [1037, 321] width 67 height 27
click at [1036, 392] on div "Incluido" at bounding box center [1039, 389] width 63 height 20
click at [1239, 618] on button "Publicar Cotización" at bounding box center [1223, 614] width 141 height 35
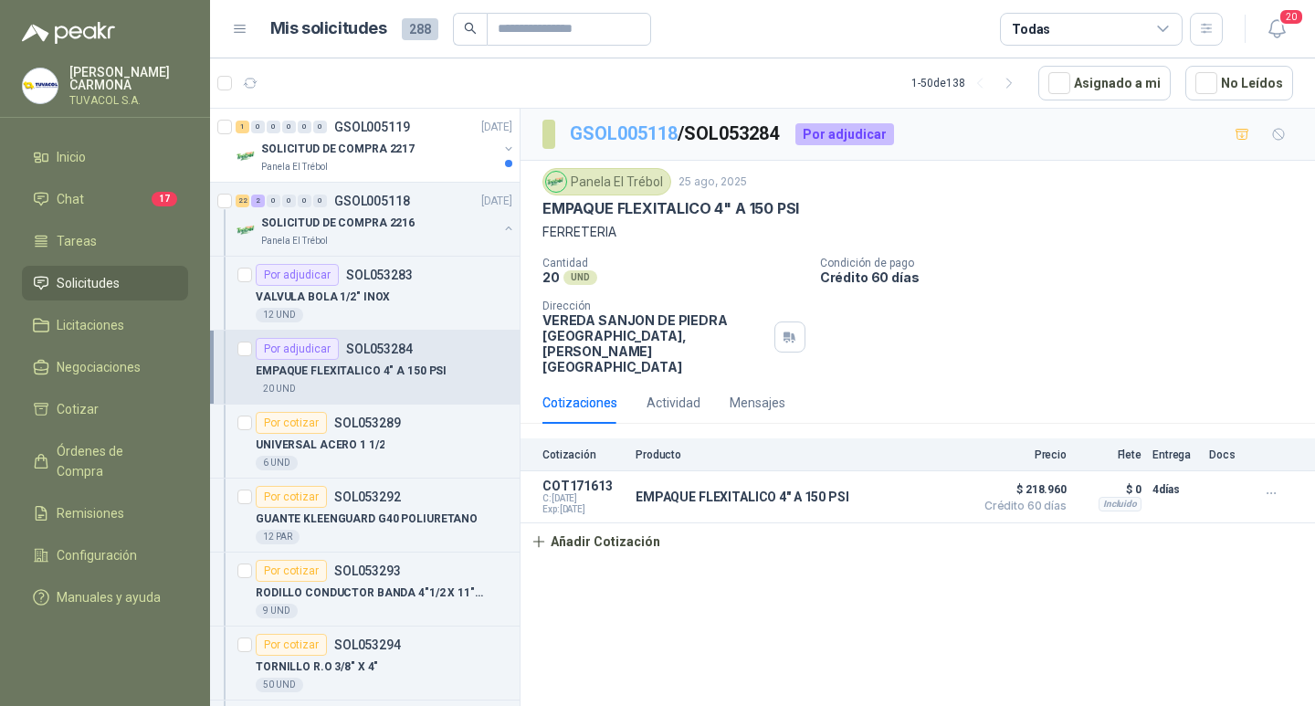
click at [635, 122] on link "GSOL005118" at bounding box center [624, 133] width 108 height 22
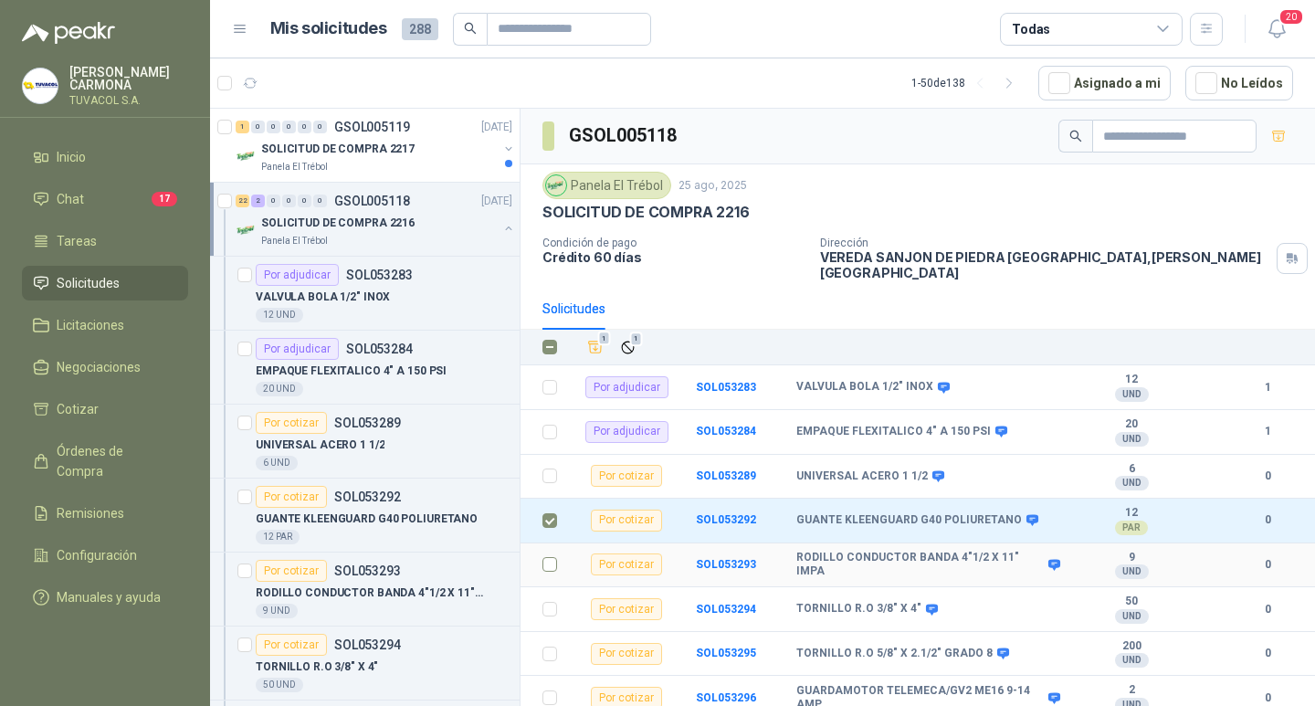
click at [542, 565] on td at bounding box center [545, 566] width 48 height 45
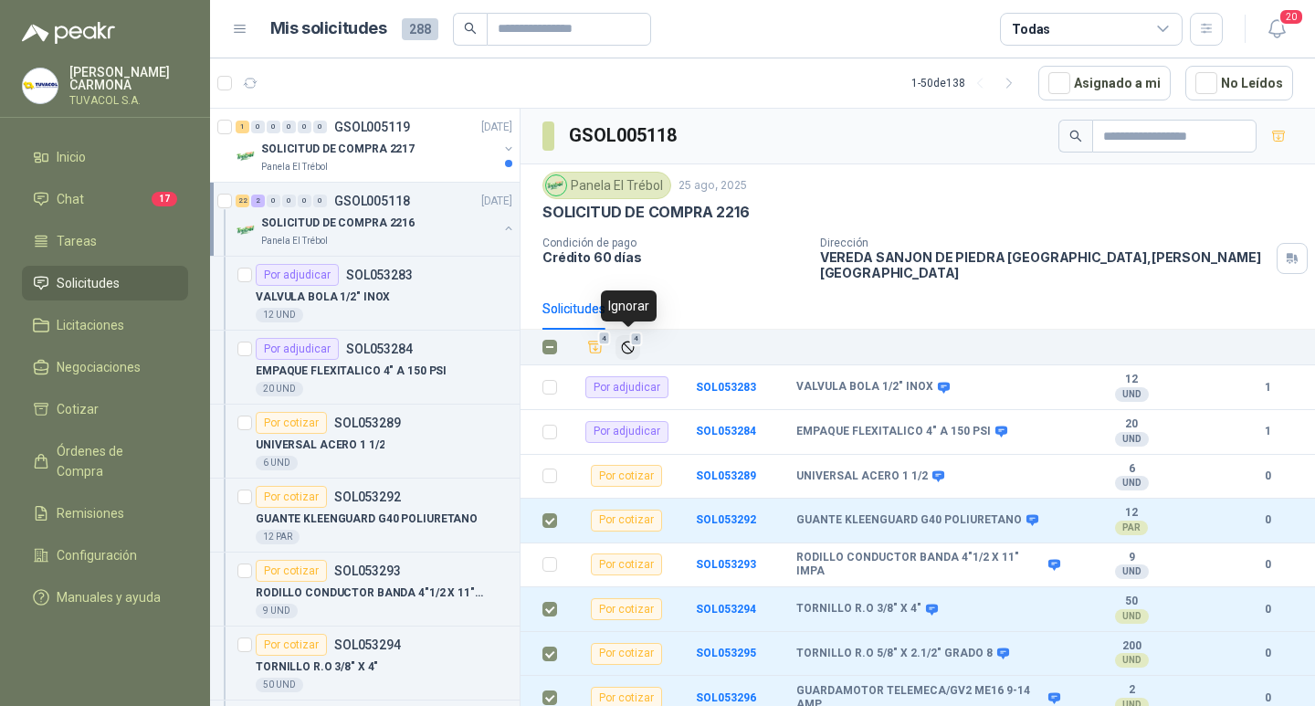
click at [625, 335] on button "4" at bounding box center [628, 347] width 25 height 25
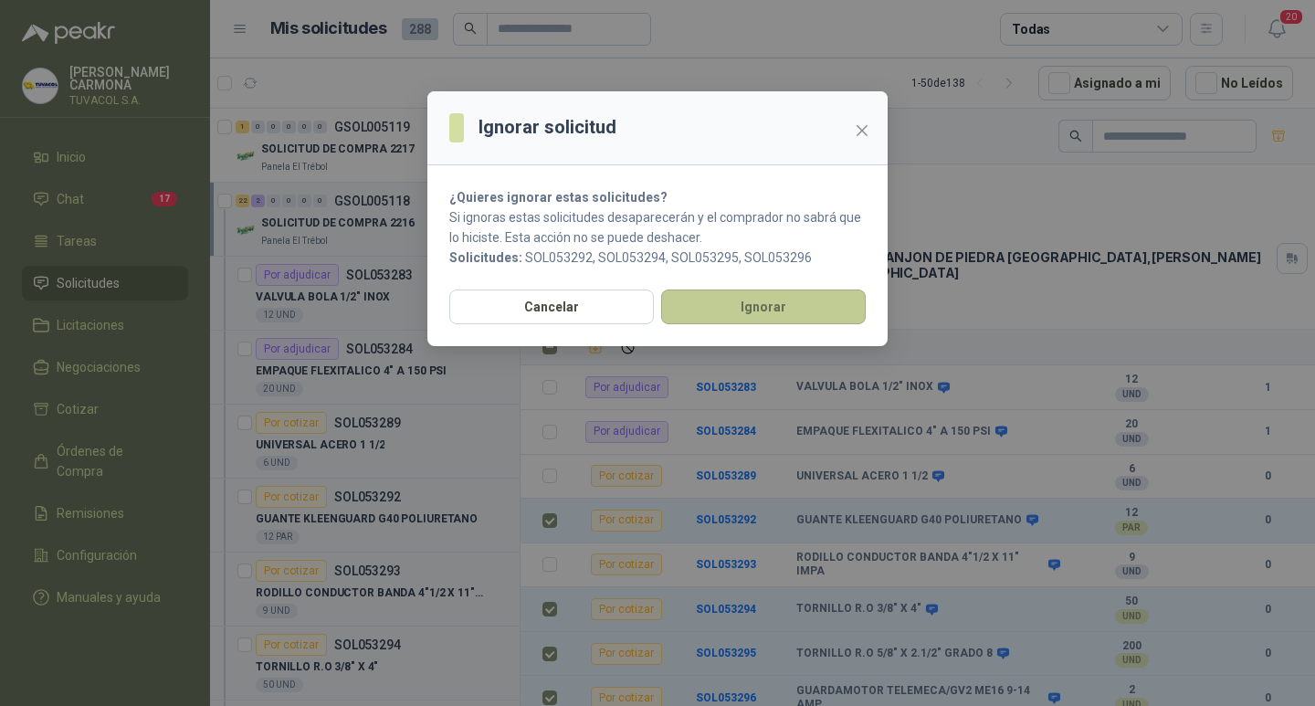
click at [817, 314] on button "Ignorar" at bounding box center [763, 307] width 205 height 35
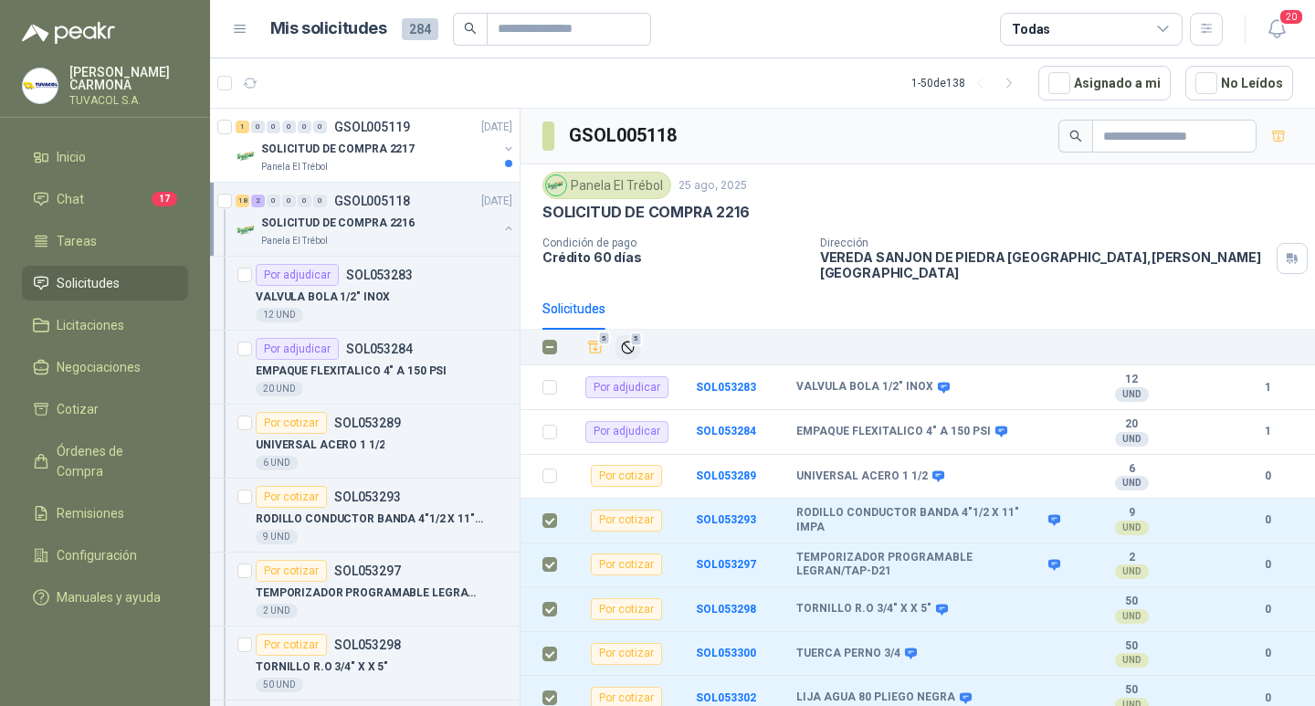
click at [635, 332] on span "5" at bounding box center [636, 339] width 13 height 15
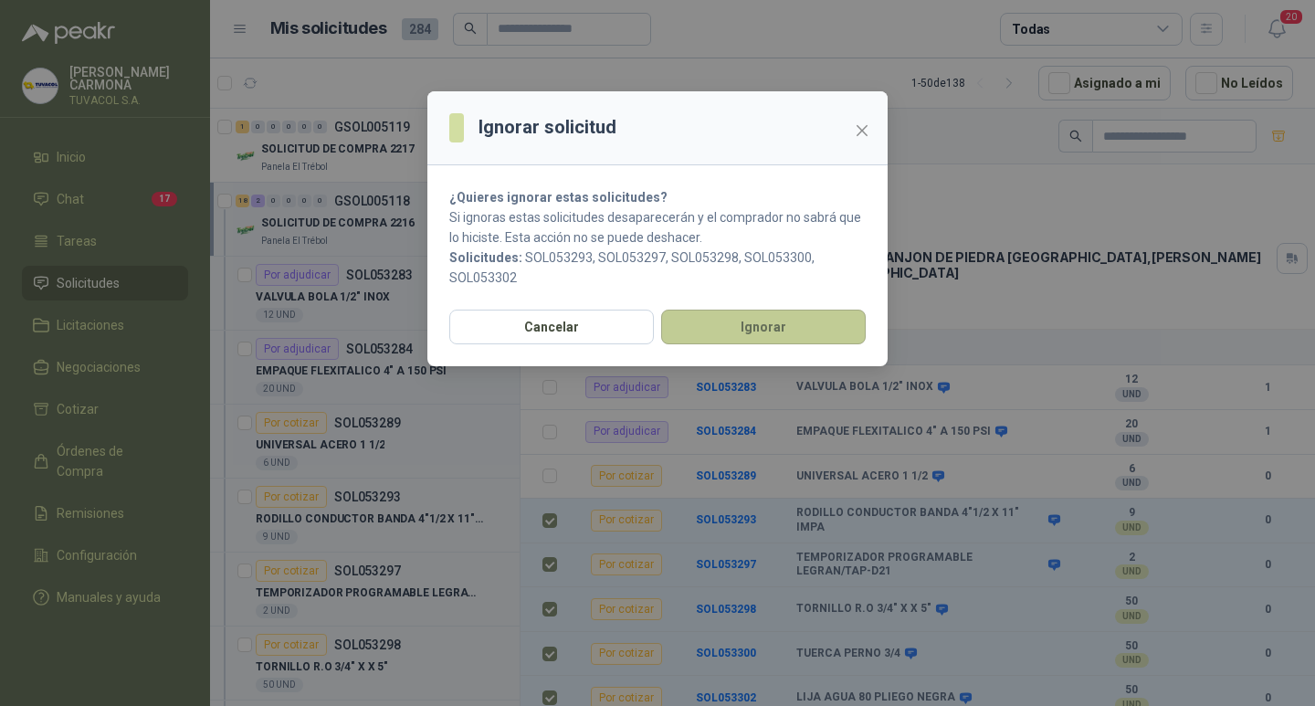
click at [785, 331] on button "Ignorar" at bounding box center [763, 327] width 205 height 35
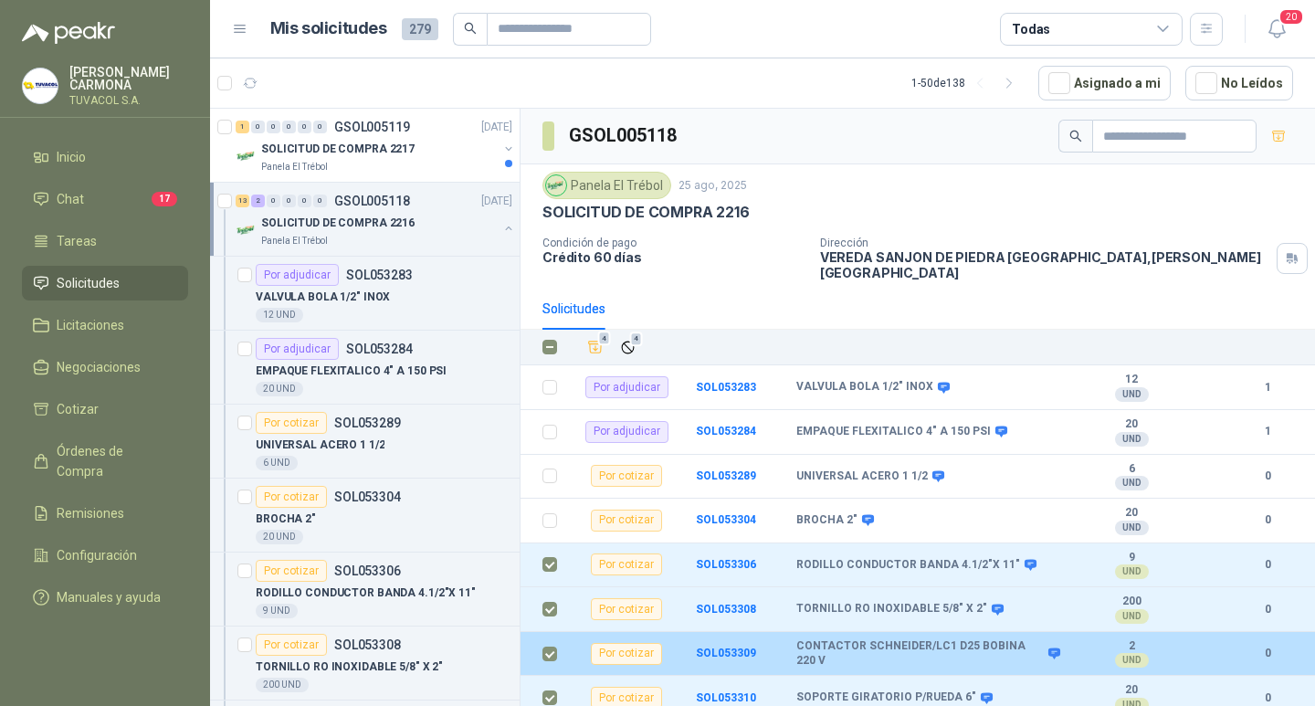
scroll to position [316, 0]
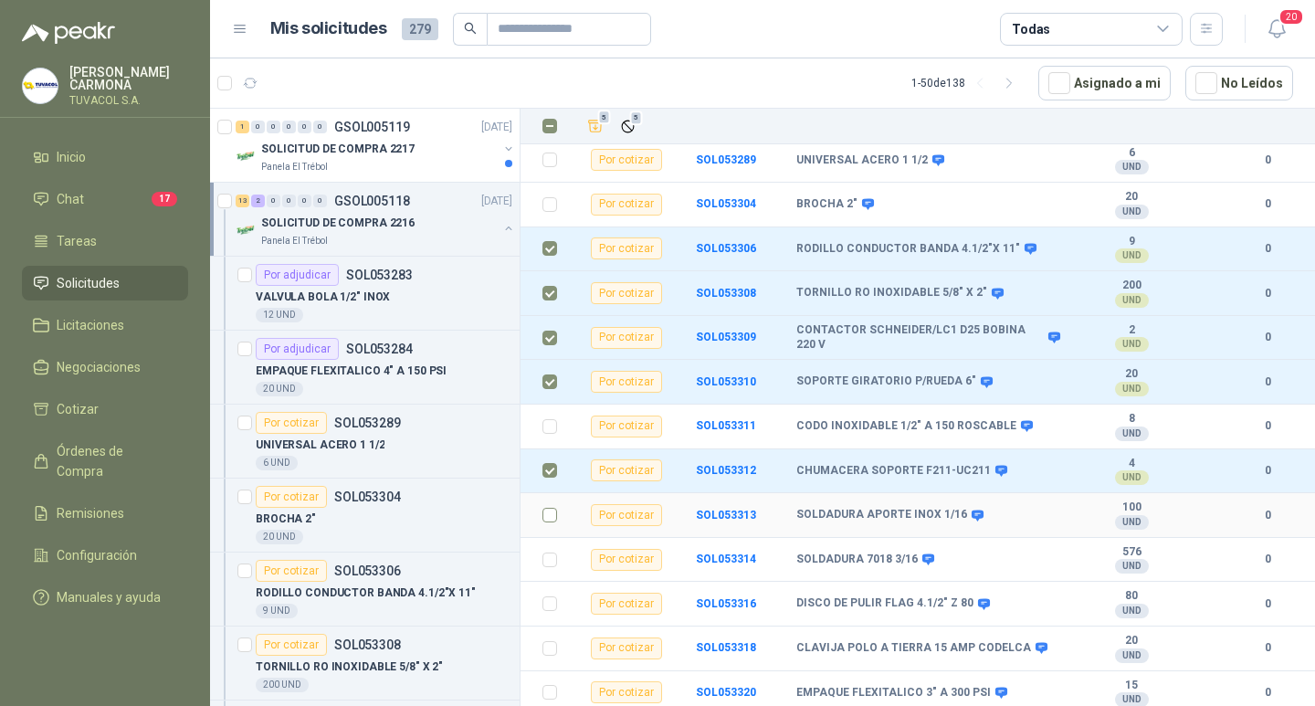
click at [552, 505] on label at bounding box center [550, 515] width 15 height 20
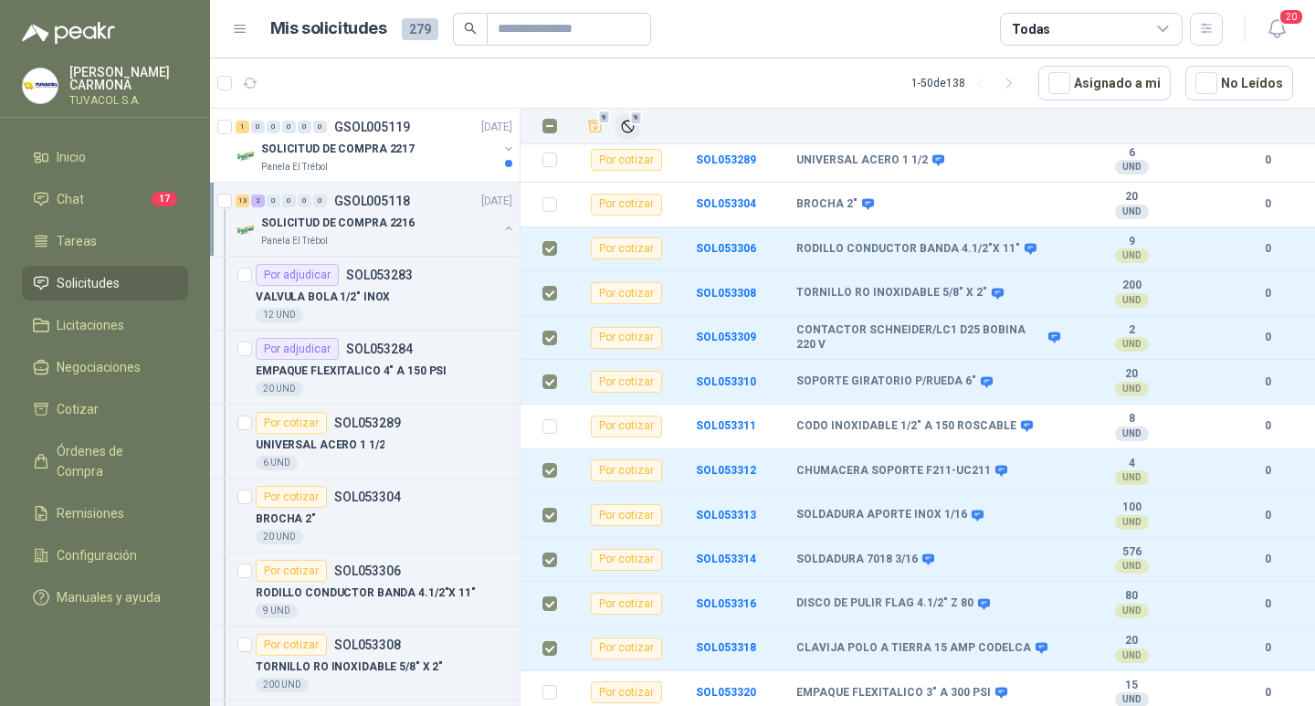
click at [623, 121] on icon "Ignorar" at bounding box center [628, 127] width 16 height 16
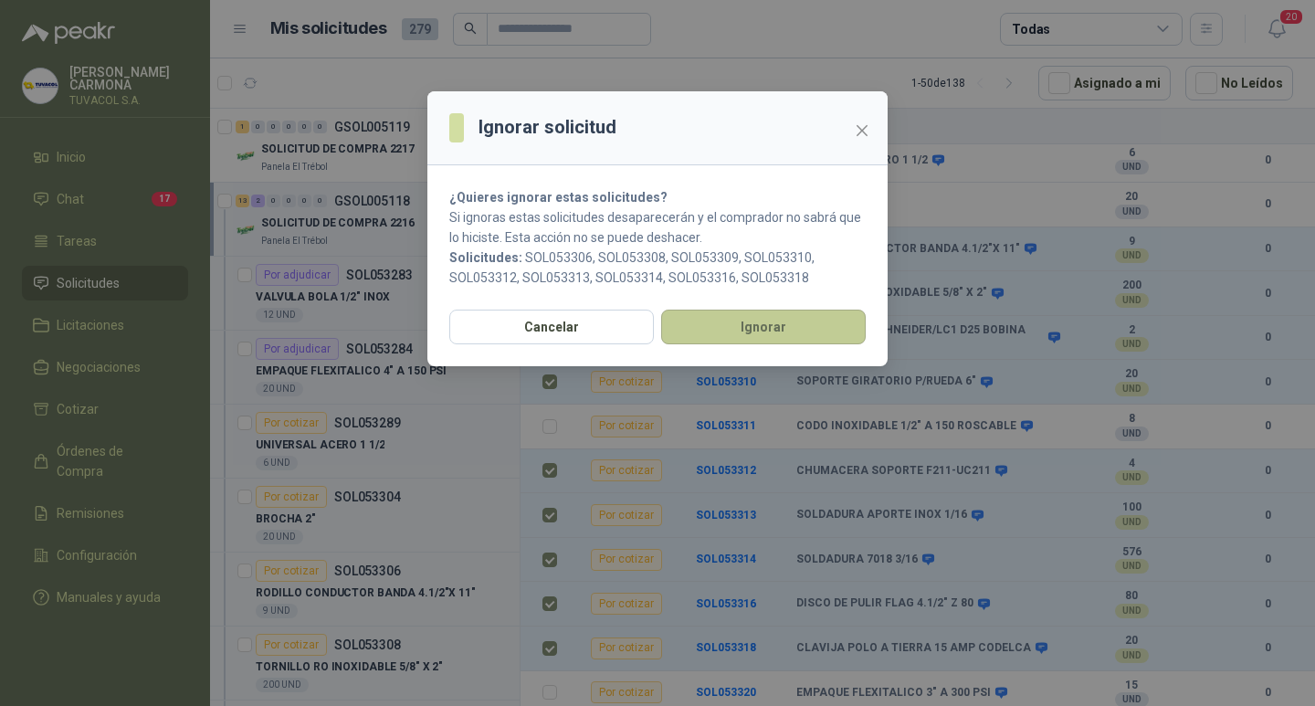
click at [765, 327] on button "Ignorar" at bounding box center [763, 327] width 205 height 35
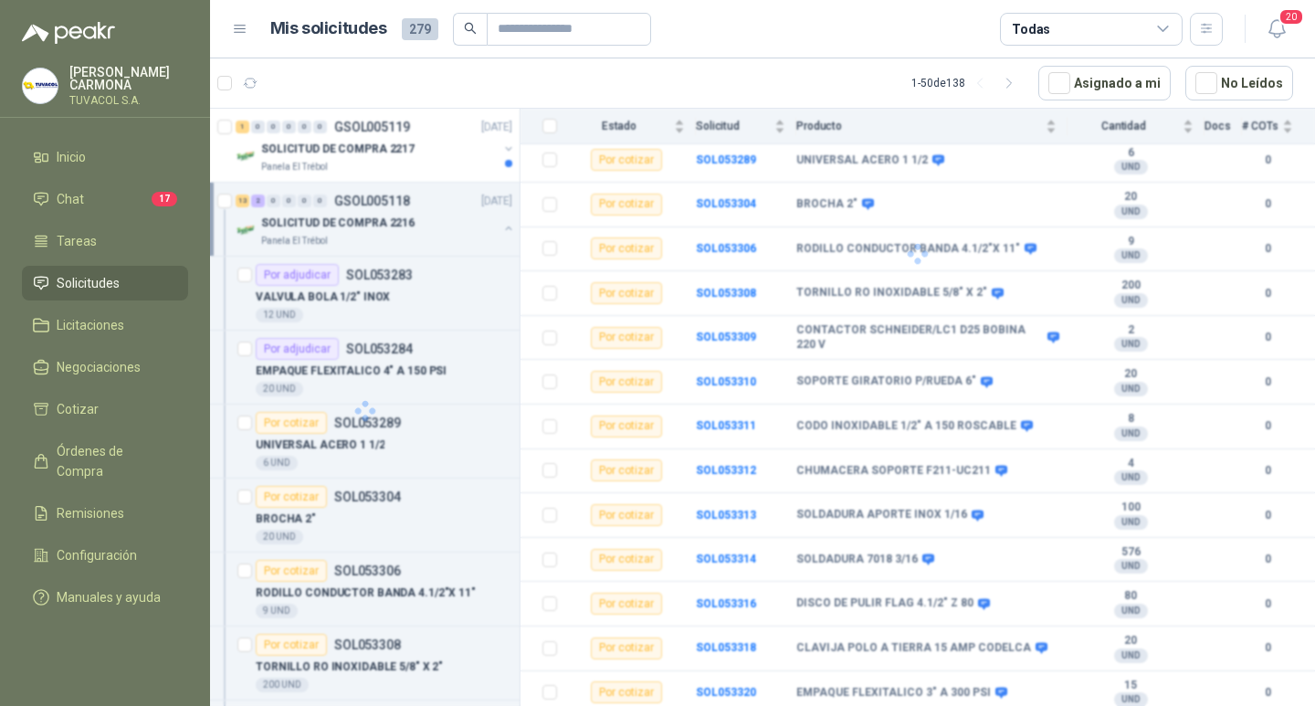
scroll to position [0, 0]
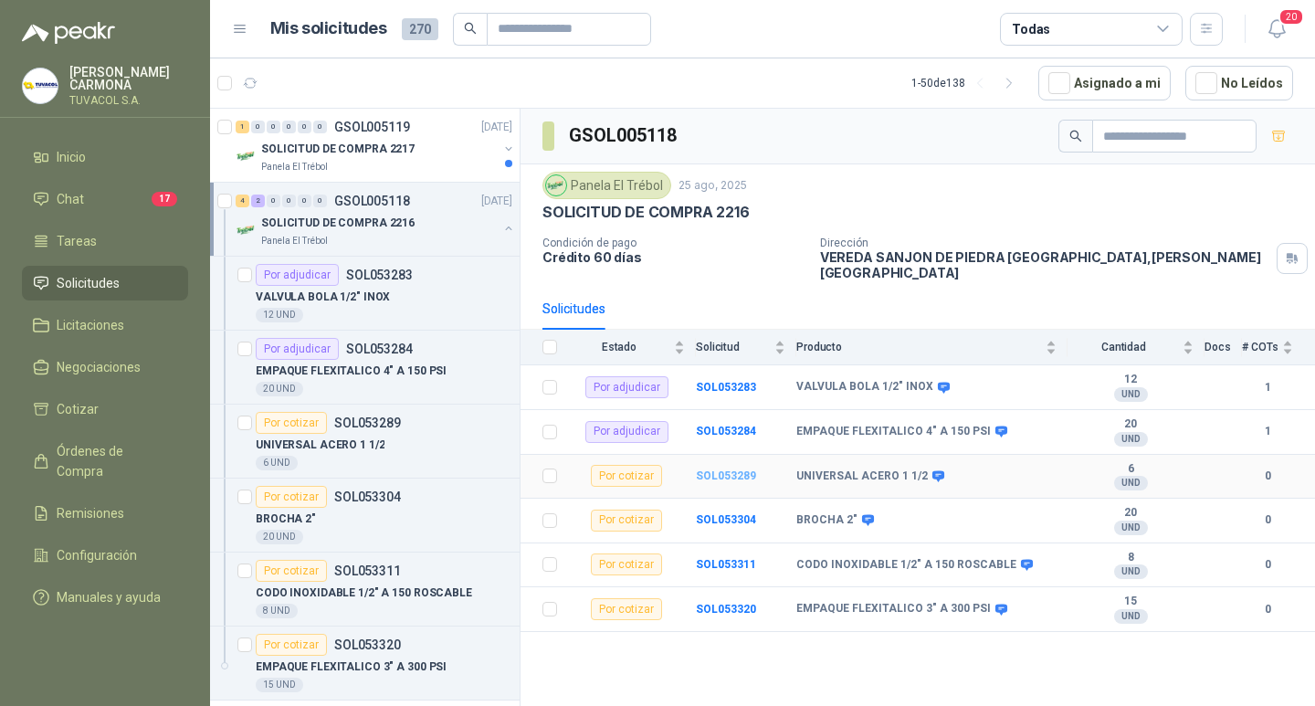
click at [724, 470] on b "SOL053289" at bounding box center [726, 476] width 60 height 13
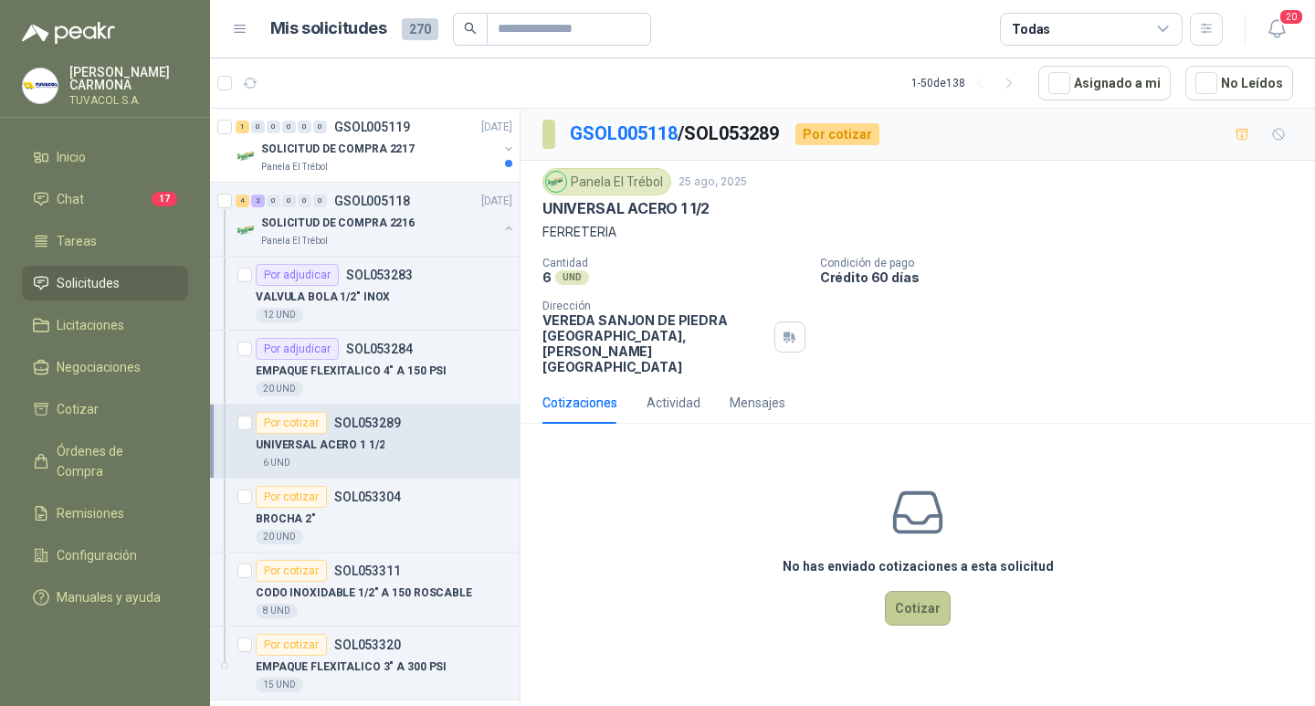
click at [916, 616] on button "Cotizar" at bounding box center [918, 608] width 66 height 35
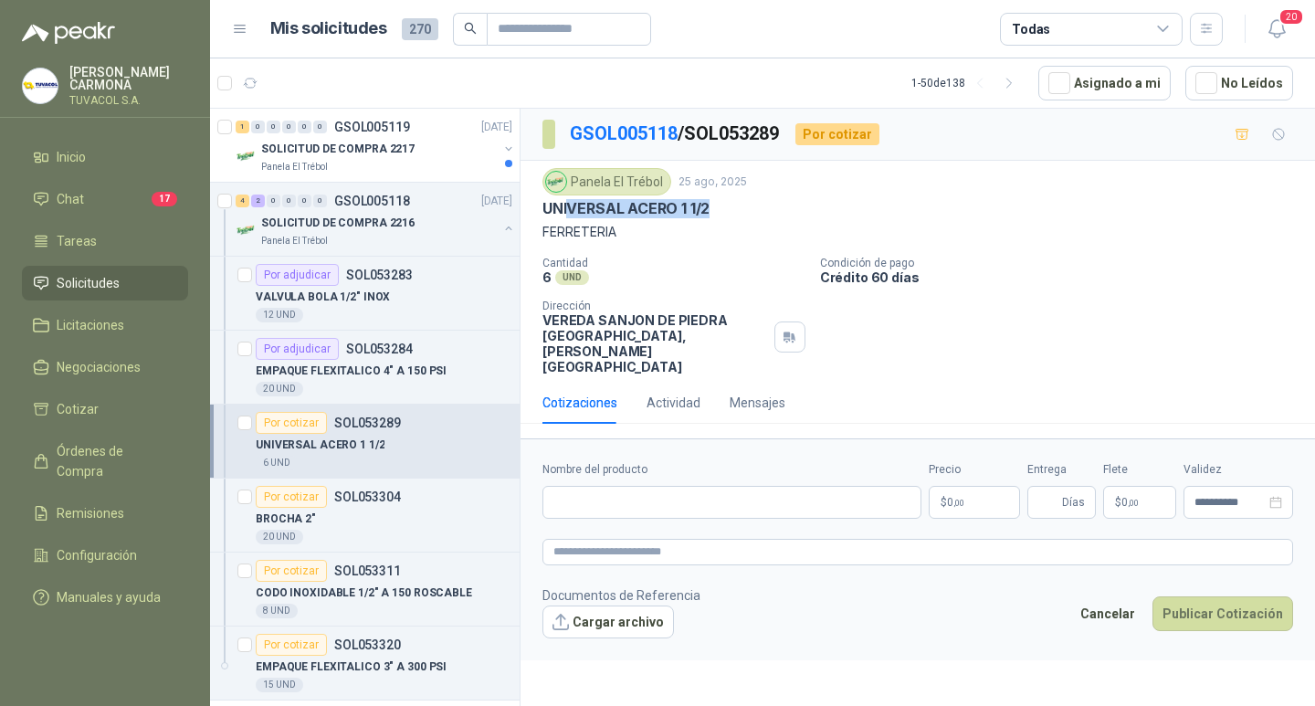
drag, startPoint x: 739, startPoint y: 201, endPoint x: 529, endPoint y: 203, distance: 210.1
click at [529, 203] on div "Panela El Trébol [DATE] UNIVERSAL ACERO 1 1/2 FERRETERIA Cantidad 6 UND  Condi…" at bounding box center [918, 271] width 795 height 221
copy p "UNIVERSAL ACERO 1 1/2"
drag, startPoint x: 818, startPoint y: 518, endPoint x: 845, endPoint y: 504, distance: 30.6
click at [818, 518] on input "Nombre del producto" at bounding box center [732, 502] width 379 height 33
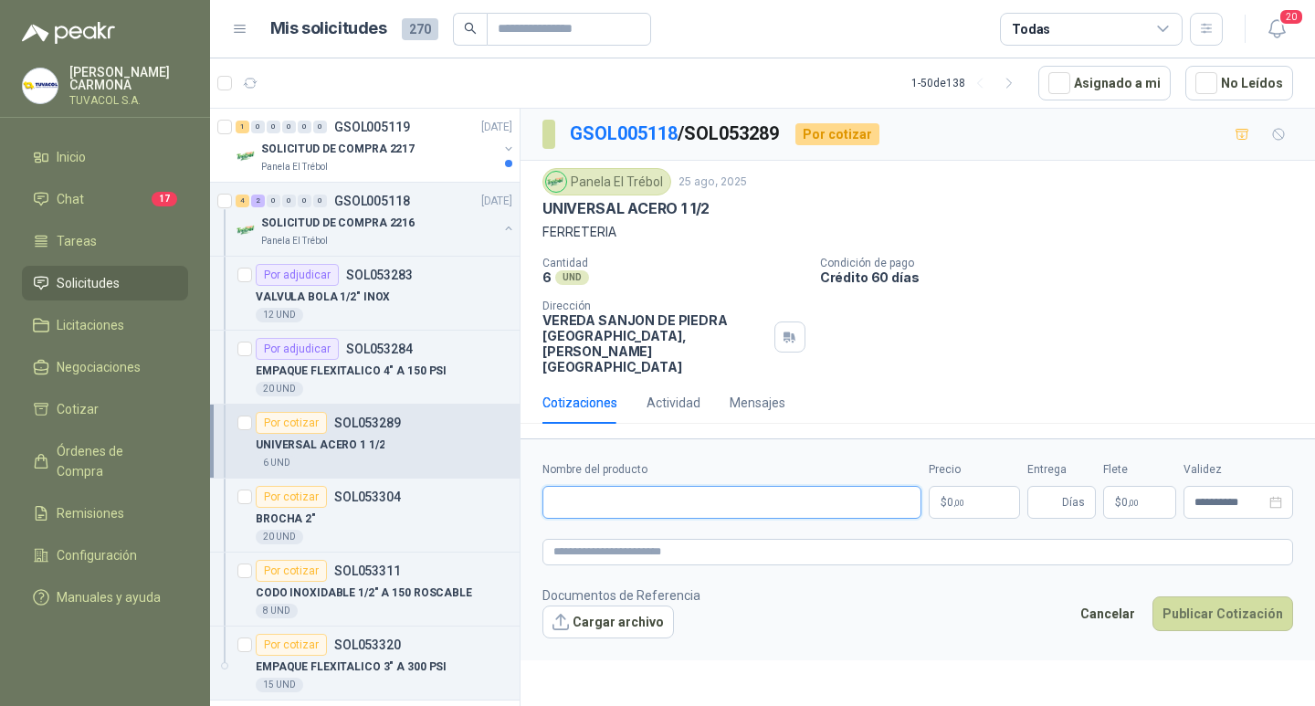
paste input "**********"
type input "**********"
click at [976, 510] on p "$ 0 ,00" at bounding box center [974, 502] width 91 height 33
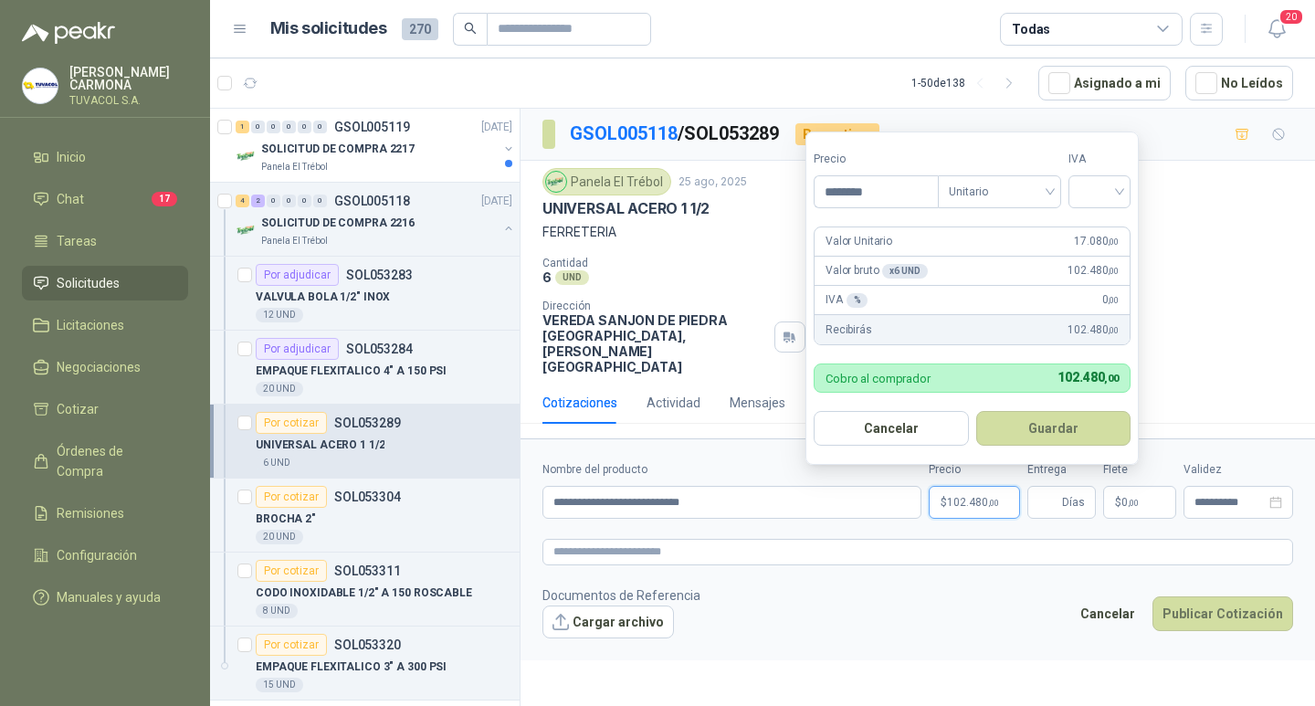
type input "********"
click at [1096, 191] on input "search" at bounding box center [1100, 189] width 40 height 27
click at [1084, 236] on div "19%" at bounding box center [1104, 229] width 56 height 29
click at [1064, 433] on button "Guardar" at bounding box center [1056, 428] width 157 height 35
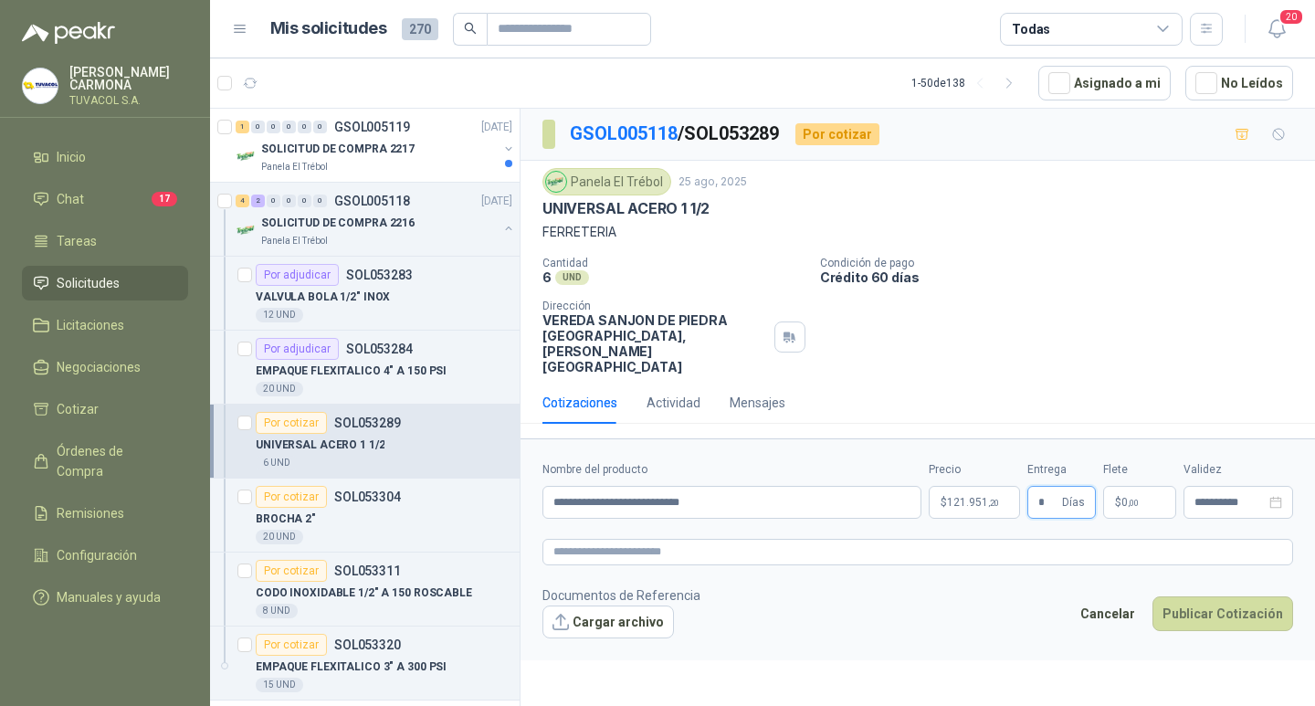
type input "*"
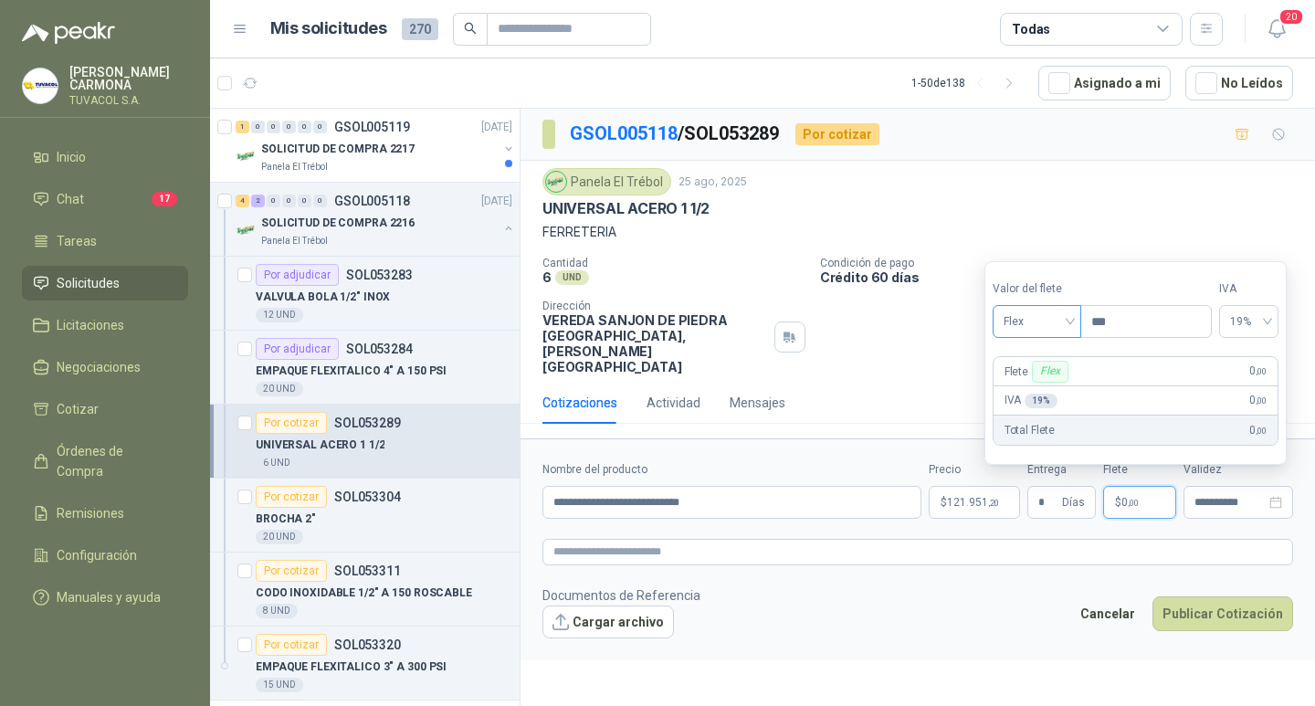
click at [1038, 332] on span "Flex" at bounding box center [1037, 321] width 67 height 27
click at [1040, 386] on div "Incluido" at bounding box center [1039, 389] width 63 height 20
click at [1209, 622] on button "Publicar Cotización" at bounding box center [1223, 614] width 141 height 35
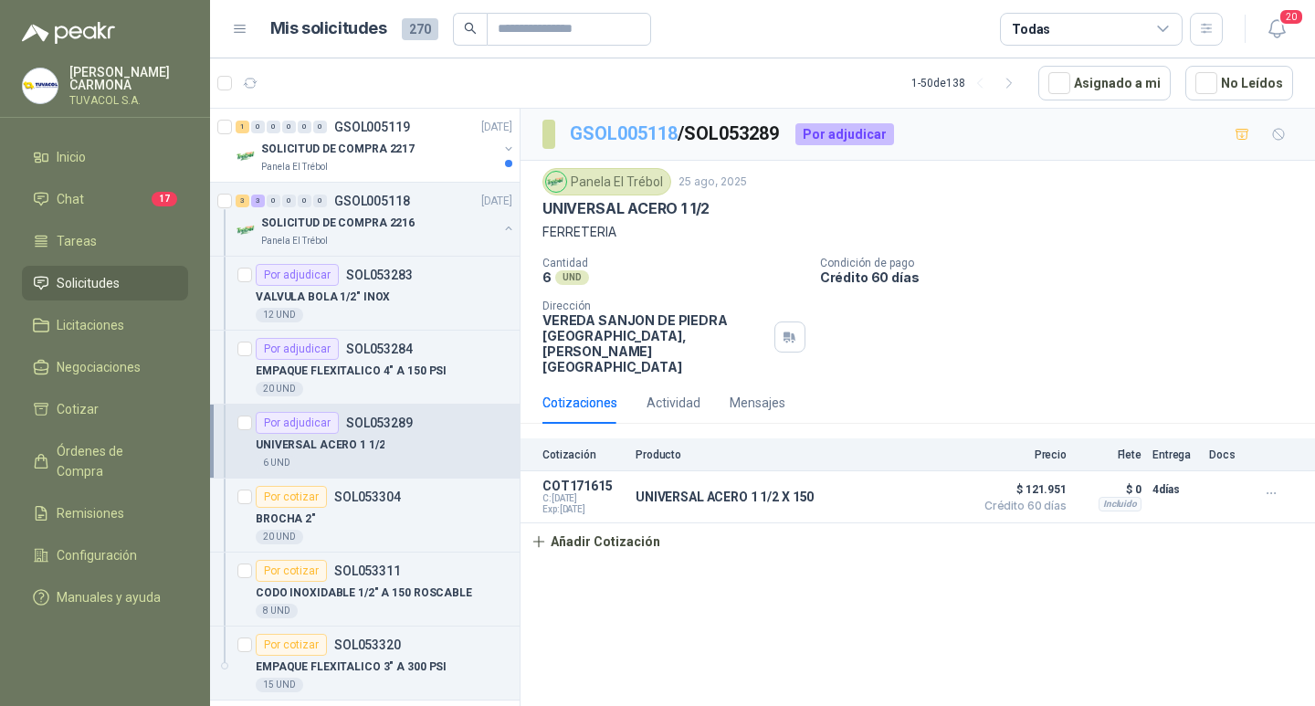
click at [601, 127] on link "GSOL005118" at bounding box center [624, 133] width 108 height 22
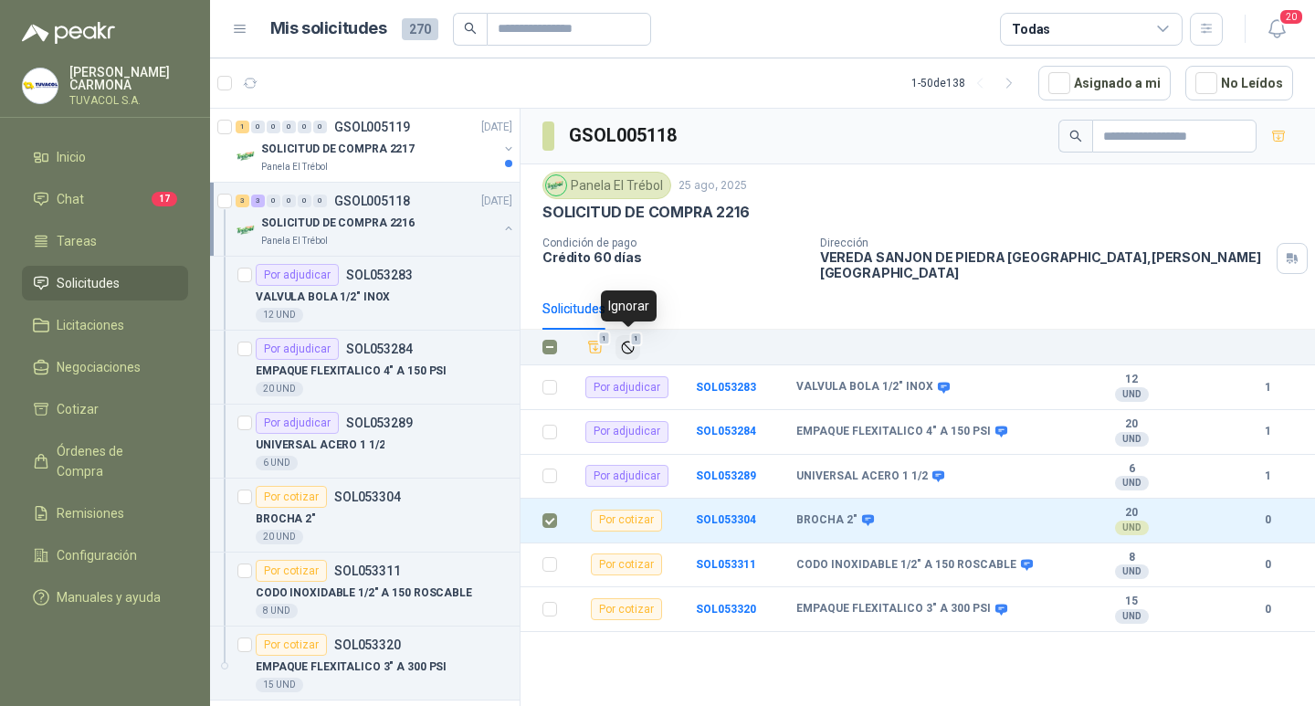
click at [619, 335] on button "1" at bounding box center [628, 347] width 25 height 25
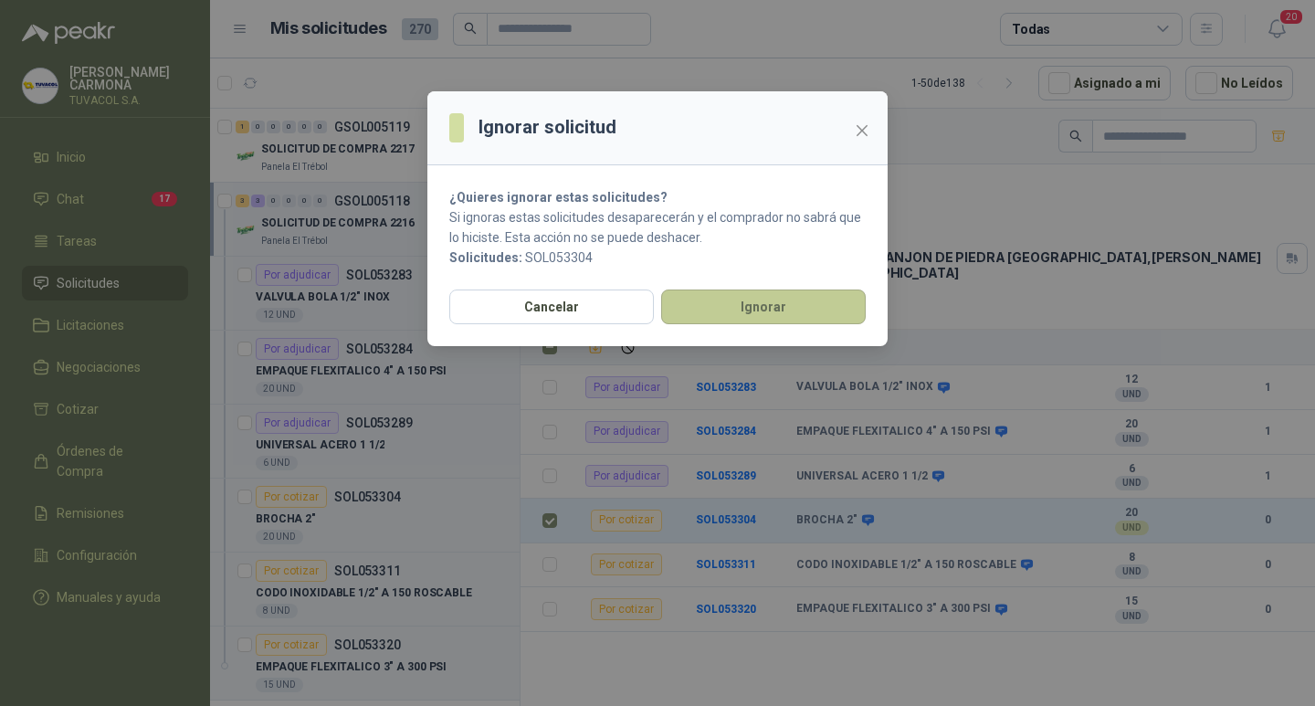
click at [762, 312] on button "Ignorar" at bounding box center [763, 307] width 205 height 35
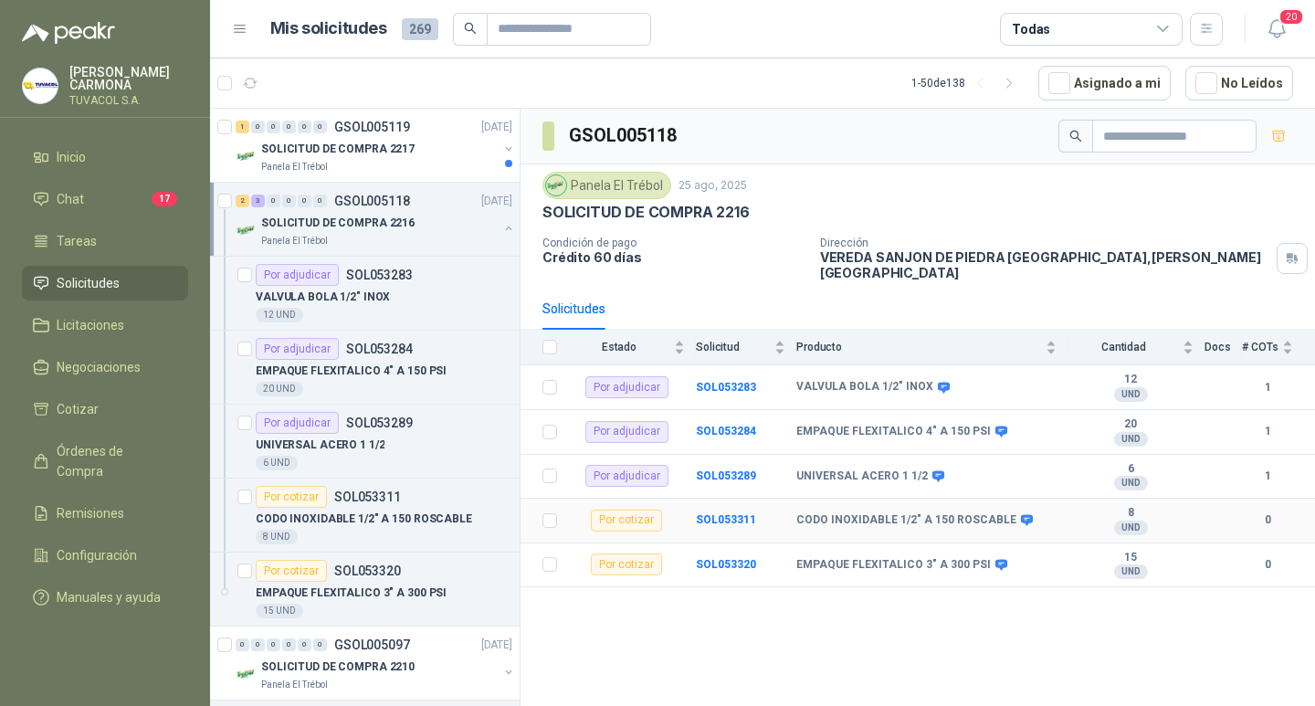
click at [717, 510] on td "SOL053311" at bounding box center [746, 521] width 100 height 45
click at [726, 510] on td "SOL053311" at bounding box center [746, 521] width 100 height 45
click at [734, 517] on b "SOL053311" at bounding box center [726, 519] width 60 height 13
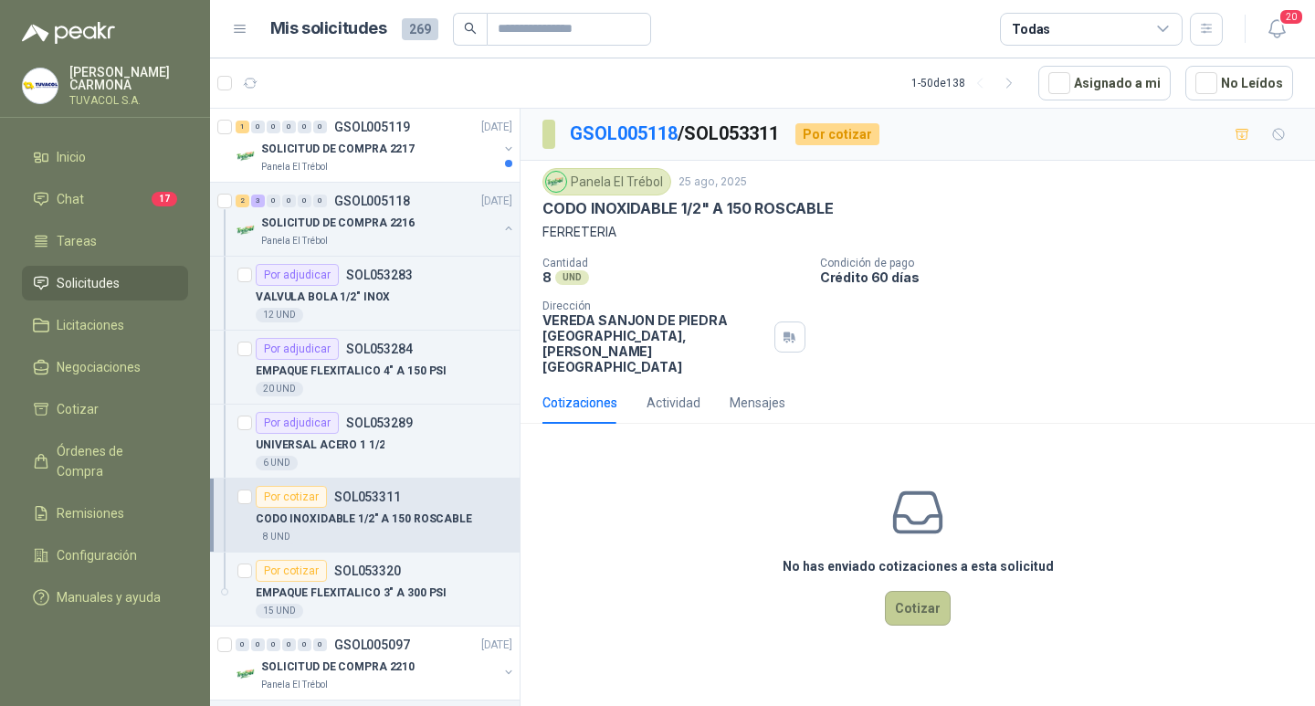
click at [924, 609] on button "Cotizar" at bounding box center [918, 608] width 66 height 35
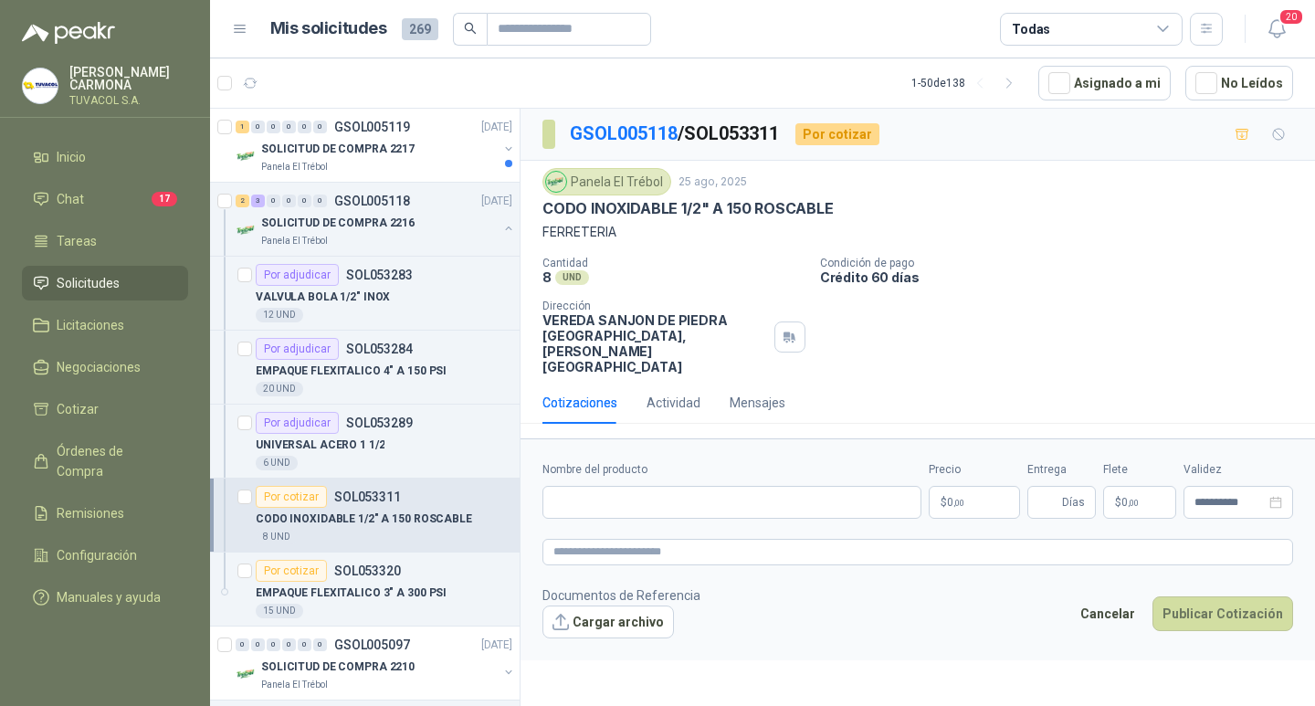
drag, startPoint x: 853, startPoint y: 206, endPoint x: 519, endPoint y: 208, distance: 334.4
click at [519, 208] on div "1 0 0 0 0 0 GSOL005119 [DATE] SOLICITUD DE COMPRA 2217 Panela El Trébol 2 3 0 0…" at bounding box center [762, 410] width 1105 height 605
click at [940, 267] on p "Condición de pago" at bounding box center [1064, 263] width 488 height 13
drag, startPoint x: 841, startPoint y: 206, endPoint x: 543, endPoint y: 208, distance: 298.7
click at [543, 208] on div "CODO INOXIDABLE 1/2" A 150 ROSCABLE" at bounding box center [918, 208] width 751 height 19
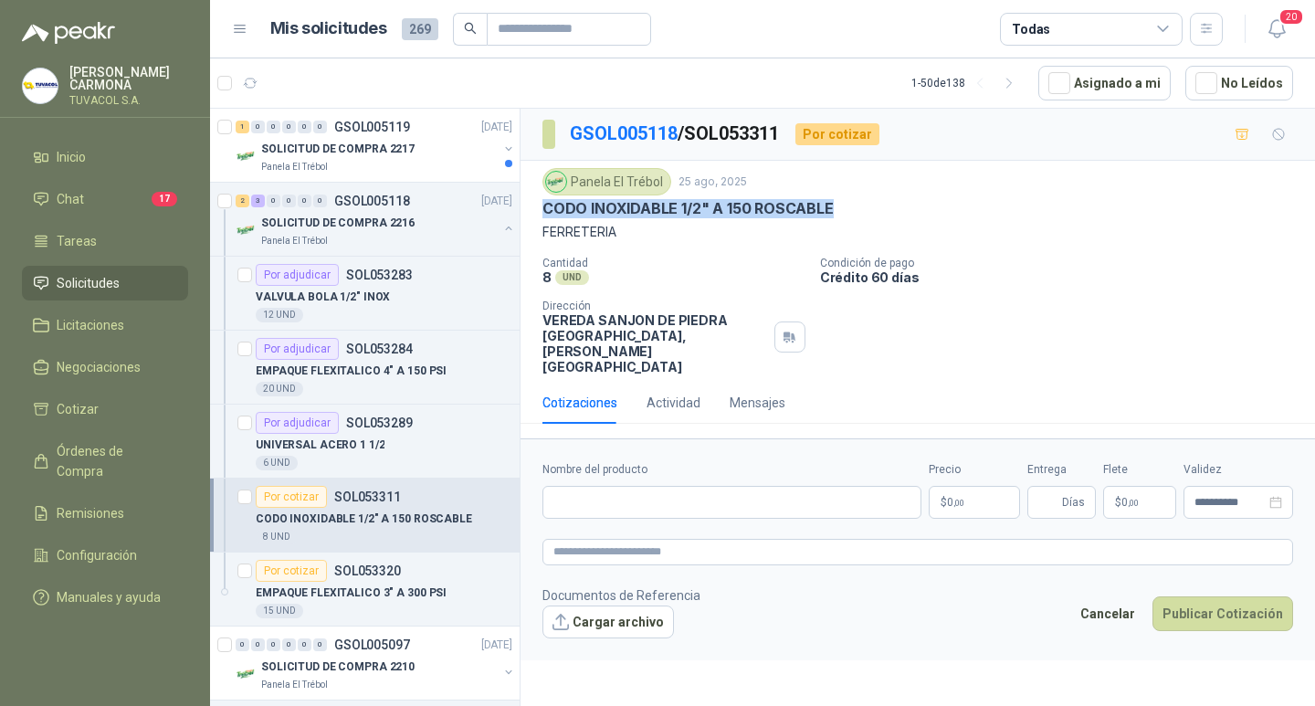
copy p "CODO INOXIDABLE 1/2" A 150 ROSCABLE"
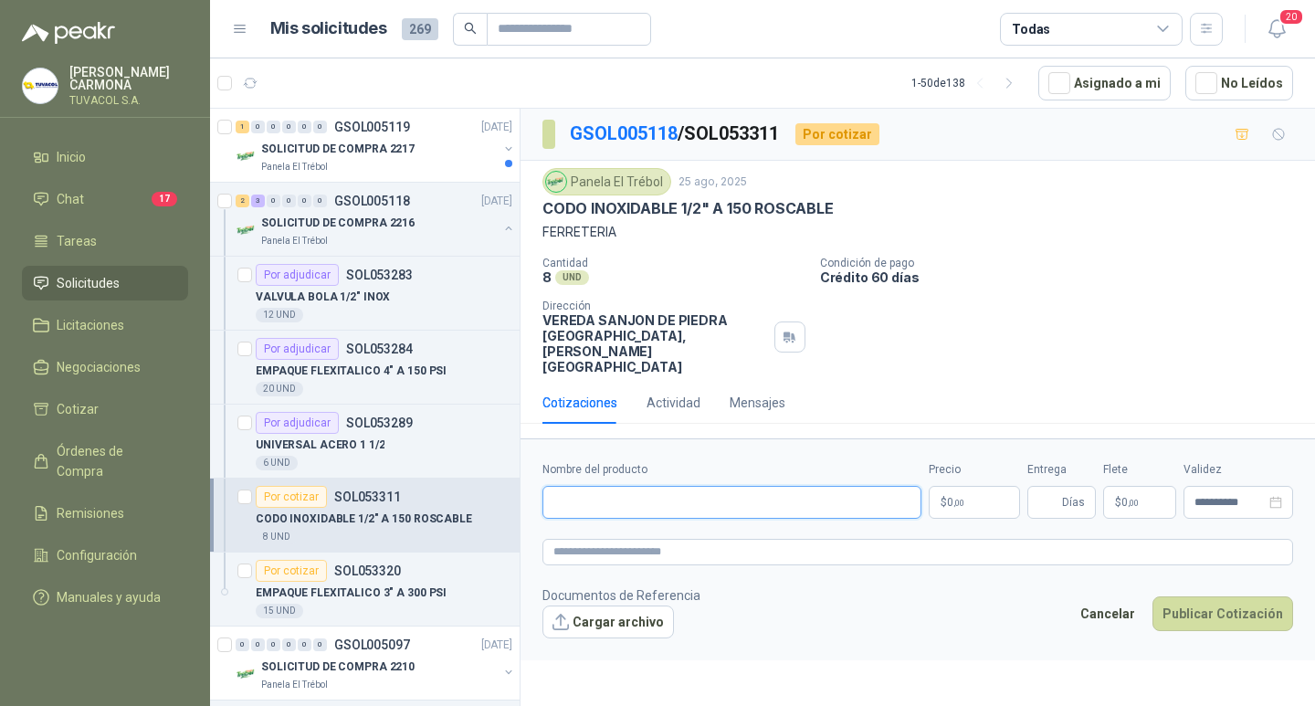
drag, startPoint x: 756, startPoint y: 501, endPoint x: 766, endPoint y: 517, distance: 19.3
click at [764, 512] on input "Nombre del producto" at bounding box center [732, 502] width 379 height 33
paste input "**********"
type input "**********"
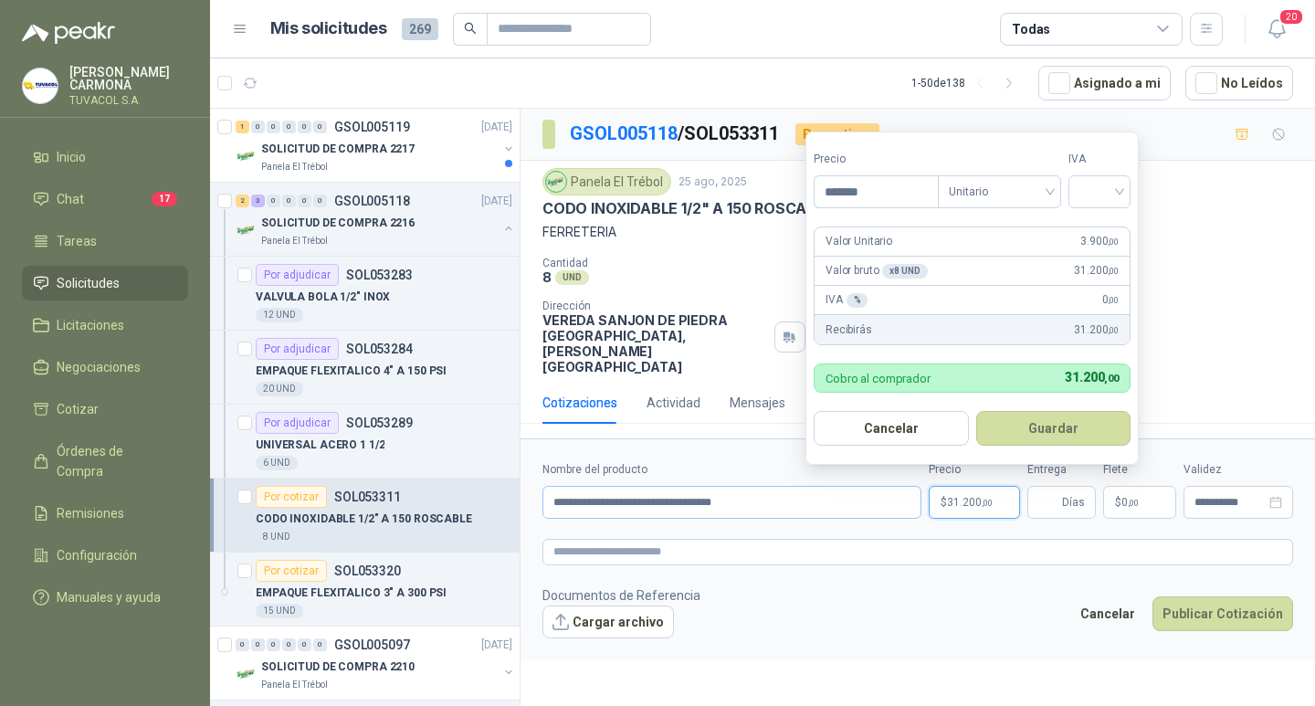
type input "*******"
click at [1131, 191] on div at bounding box center [1100, 191] width 62 height 33
click at [1118, 223] on div "19%" at bounding box center [1104, 229] width 34 height 20
click at [1068, 429] on button "Guardar" at bounding box center [1056, 428] width 157 height 35
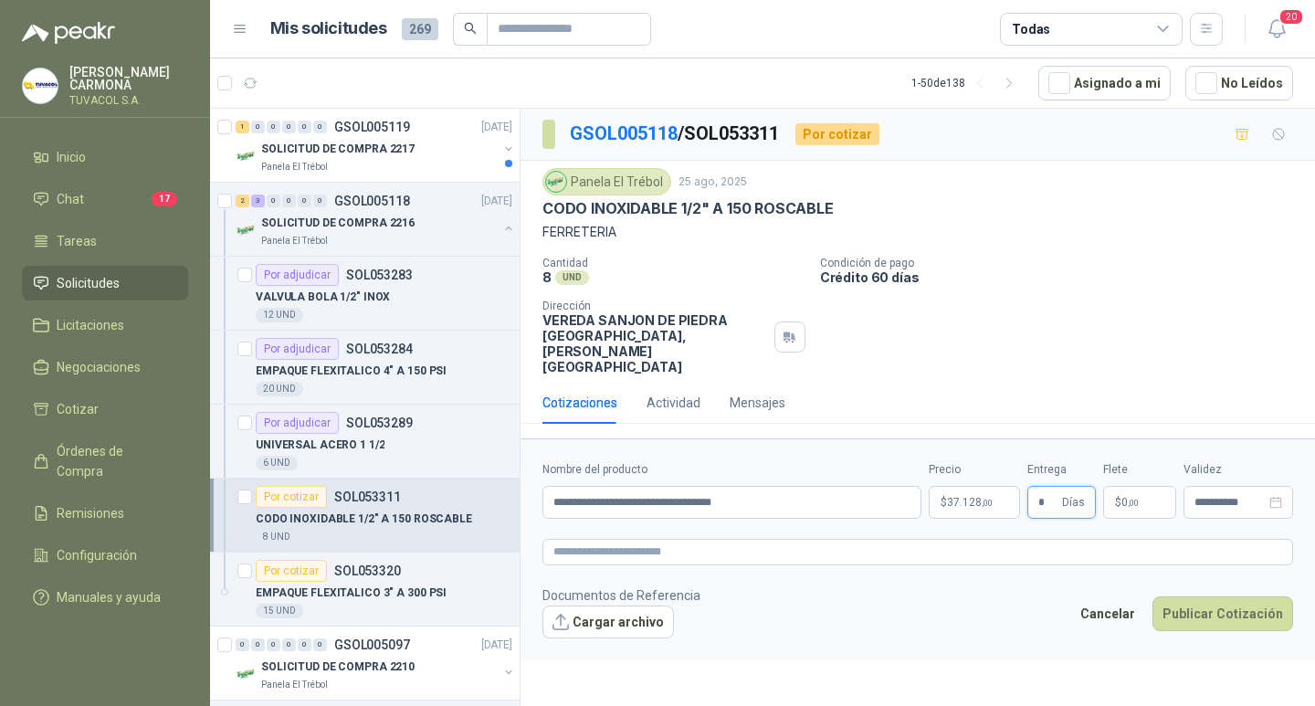
type input "*"
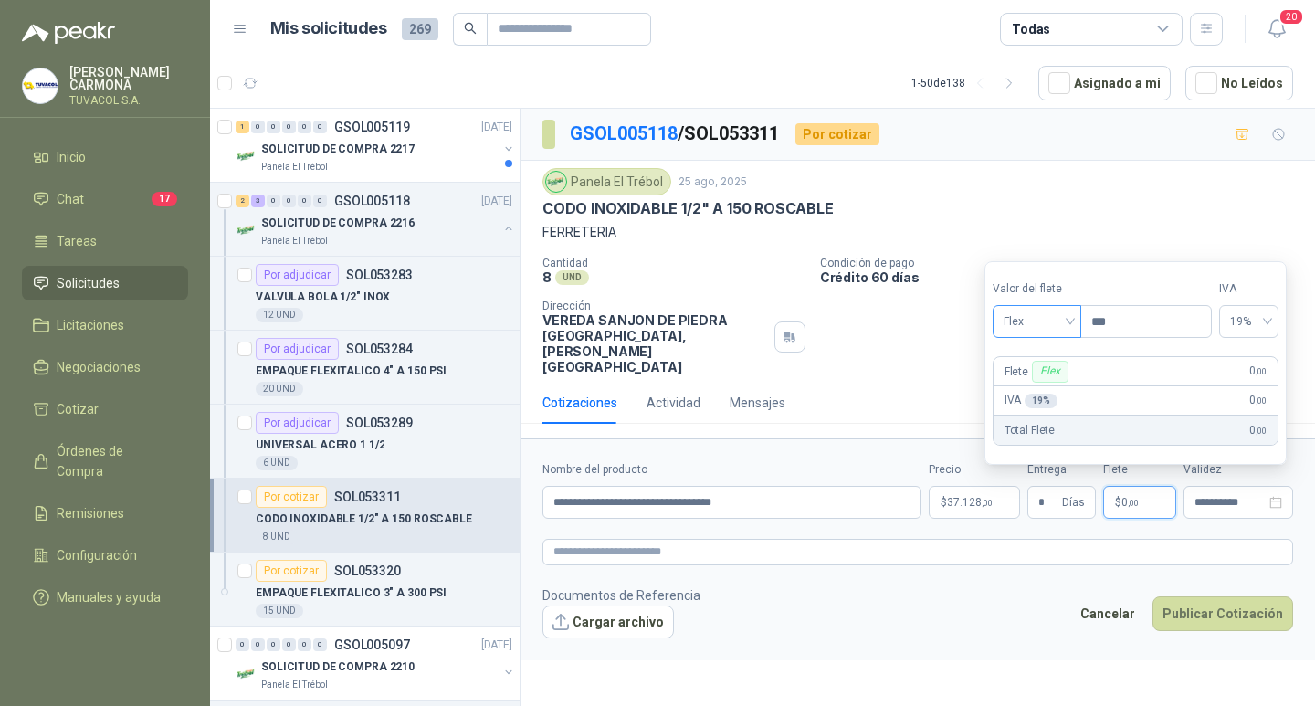
click at [1051, 319] on span "Flex" at bounding box center [1037, 321] width 67 height 27
click at [1047, 389] on div "Incluido" at bounding box center [1039, 389] width 63 height 20
click at [1228, 616] on button "Publicar Cotización" at bounding box center [1223, 614] width 141 height 35
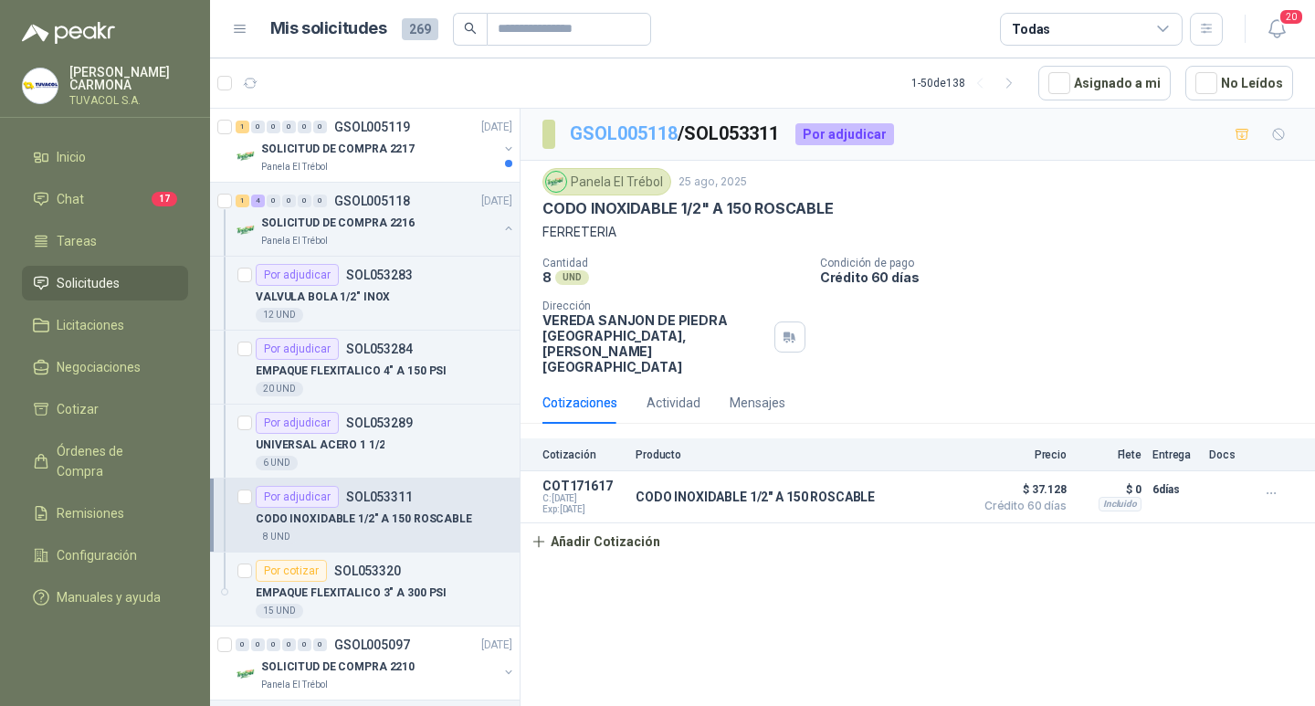
click at [617, 129] on link "GSOL005118" at bounding box center [624, 133] width 108 height 22
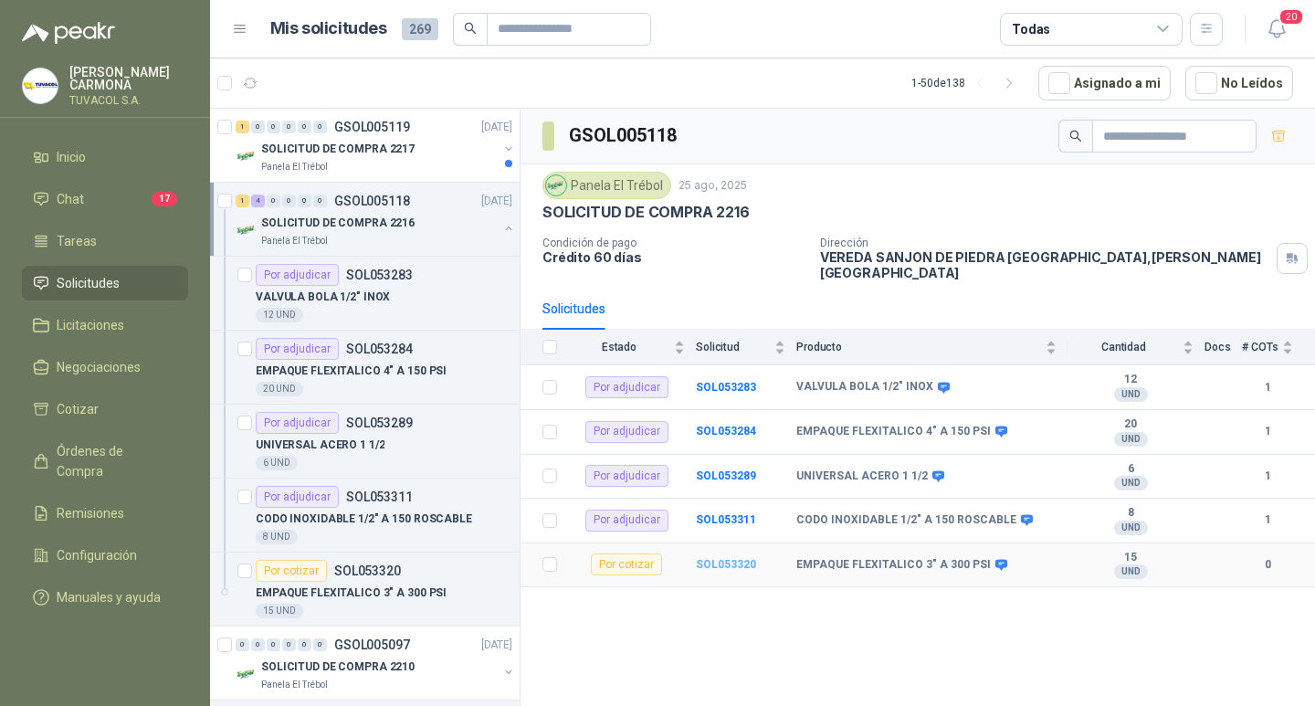
click at [720, 560] on b "SOL053320" at bounding box center [726, 564] width 60 height 13
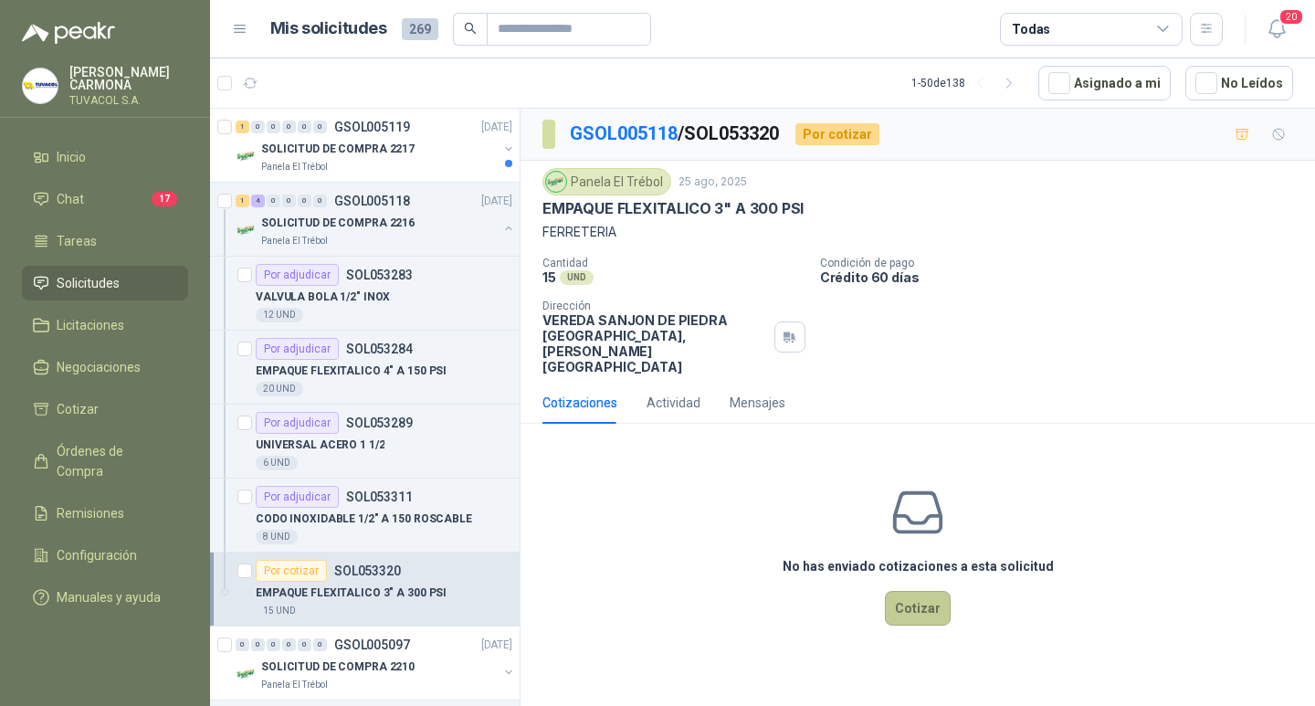
click at [910, 608] on button "Cotizar" at bounding box center [918, 608] width 66 height 35
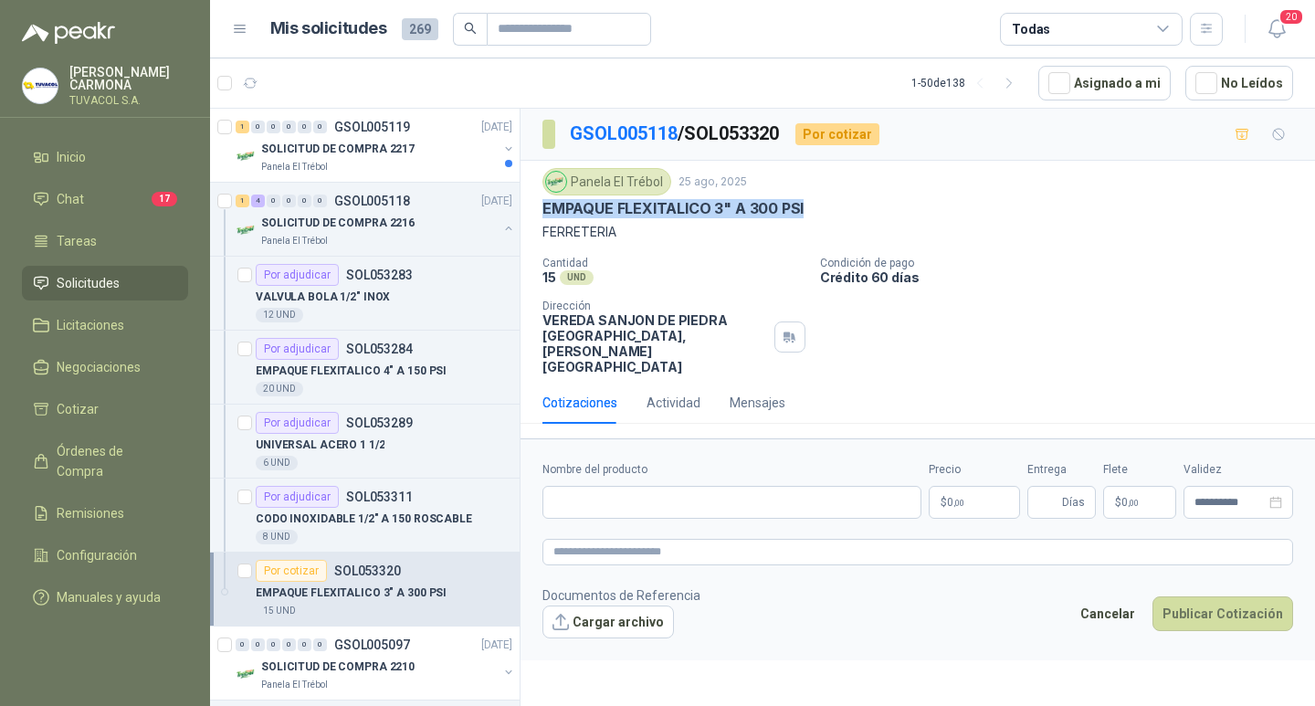
drag, startPoint x: 806, startPoint y: 211, endPoint x: 544, endPoint y: 198, distance: 262.5
click at [544, 198] on div "Panela El Trébol [DATE] EMPAQUE FLEXITALICO 3" A 300 PSI FERRETERIA" at bounding box center [918, 205] width 751 height 74
copy p "EMPAQUE FLEXITALICO 3" A 300 PSI"
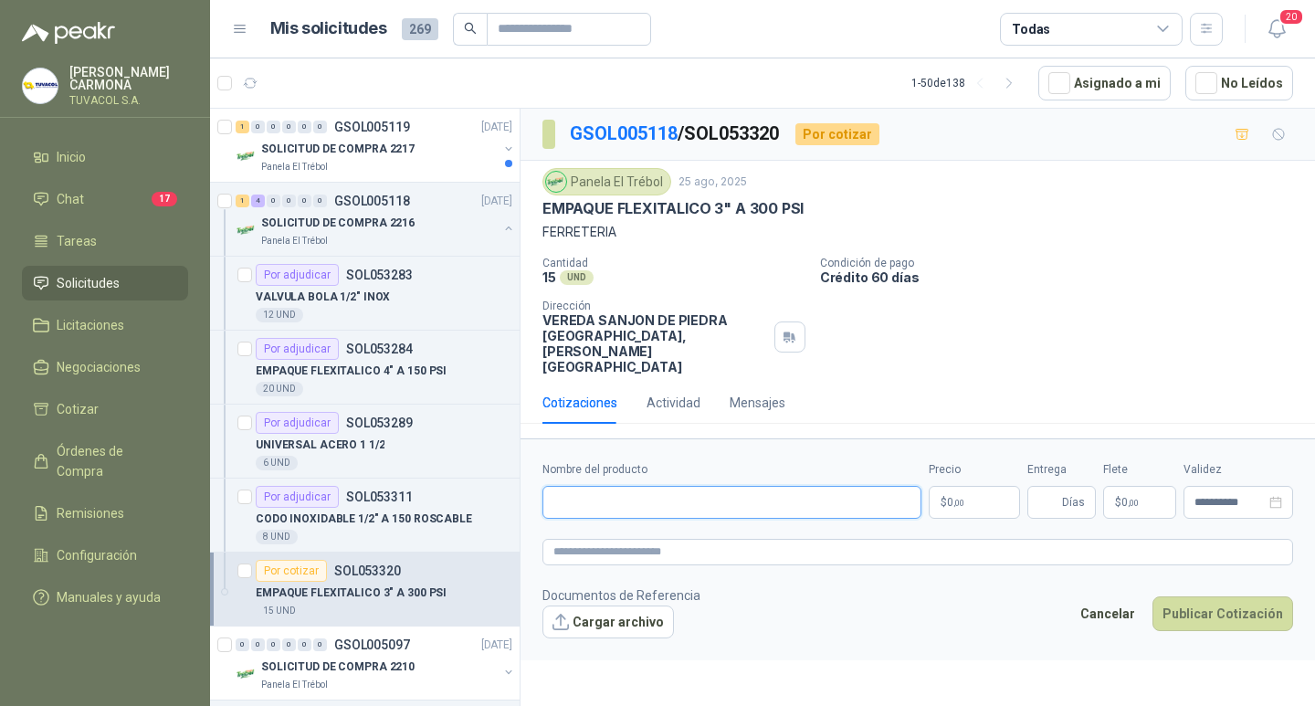
drag, startPoint x: 786, startPoint y: 518, endPoint x: 803, endPoint y: 512, distance: 18.2
click at [786, 518] on input "Nombre del producto" at bounding box center [732, 502] width 379 height 33
paste input "**********"
type input "**********"
click at [944, 506] on p "$ 0 ,00" at bounding box center [974, 502] width 91 height 33
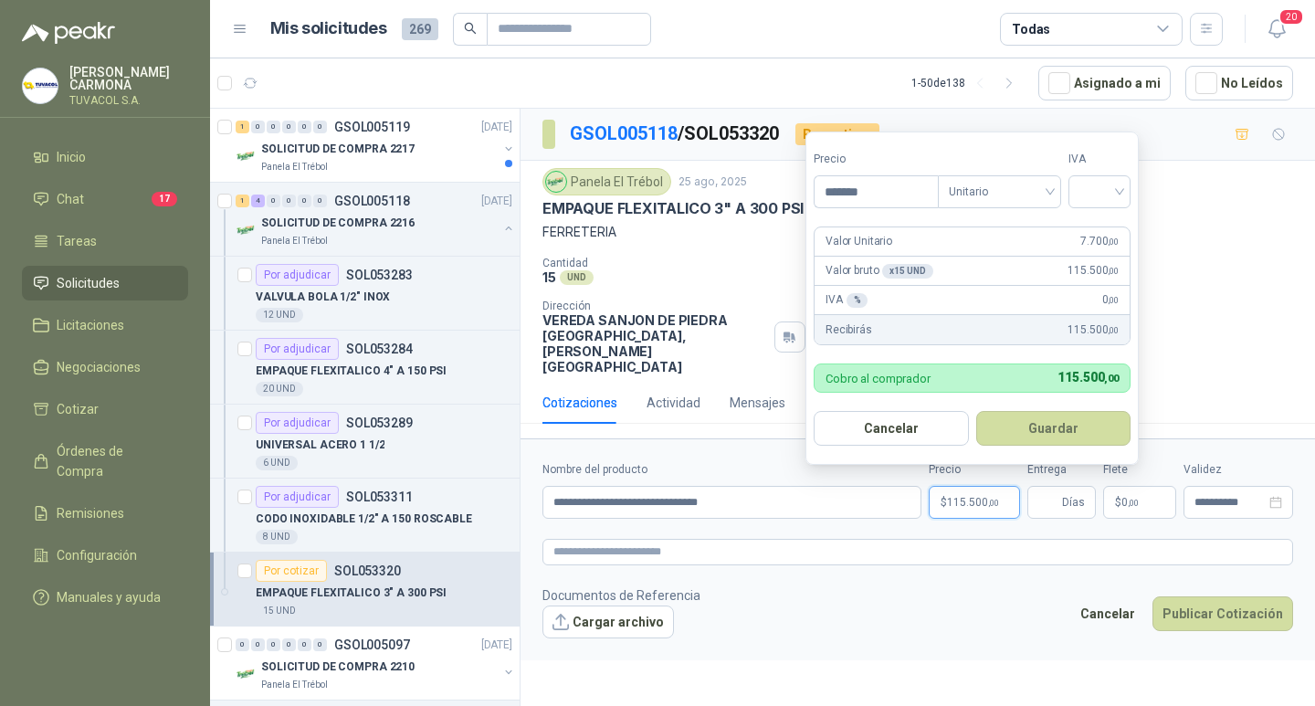
type input "*******"
click at [1030, 176] on input "search" at bounding box center [999, 189] width 101 height 27
click at [1005, 223] on div "Unitario" at bounding box center [1003, 229] width 94 height 20
click at [1115, 199] on input "search" at bounding box center [1100, 189] width 40 height 27
click at [1114, 230] on div "19%" at bounding box center [1104, 229] width 34 height 20
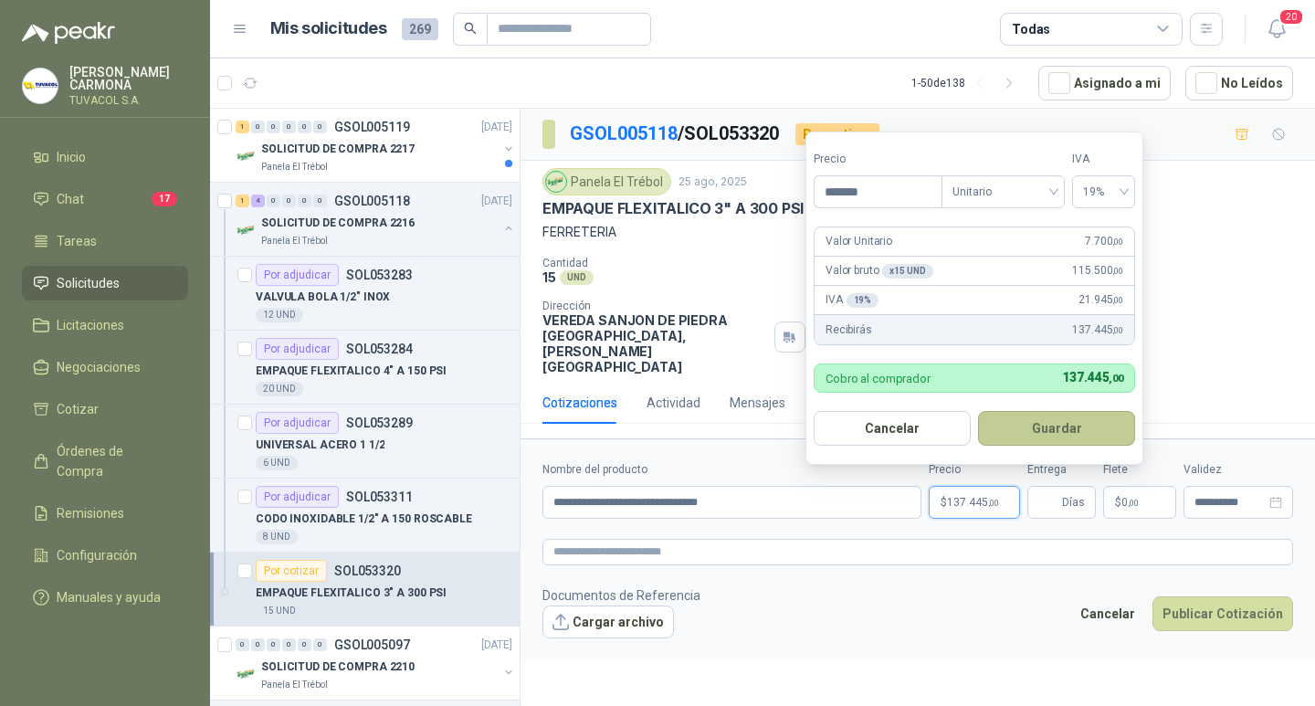
click at [1093, 435] on button "Guardar" at bounding box center [1056, 428] width 157 height 35
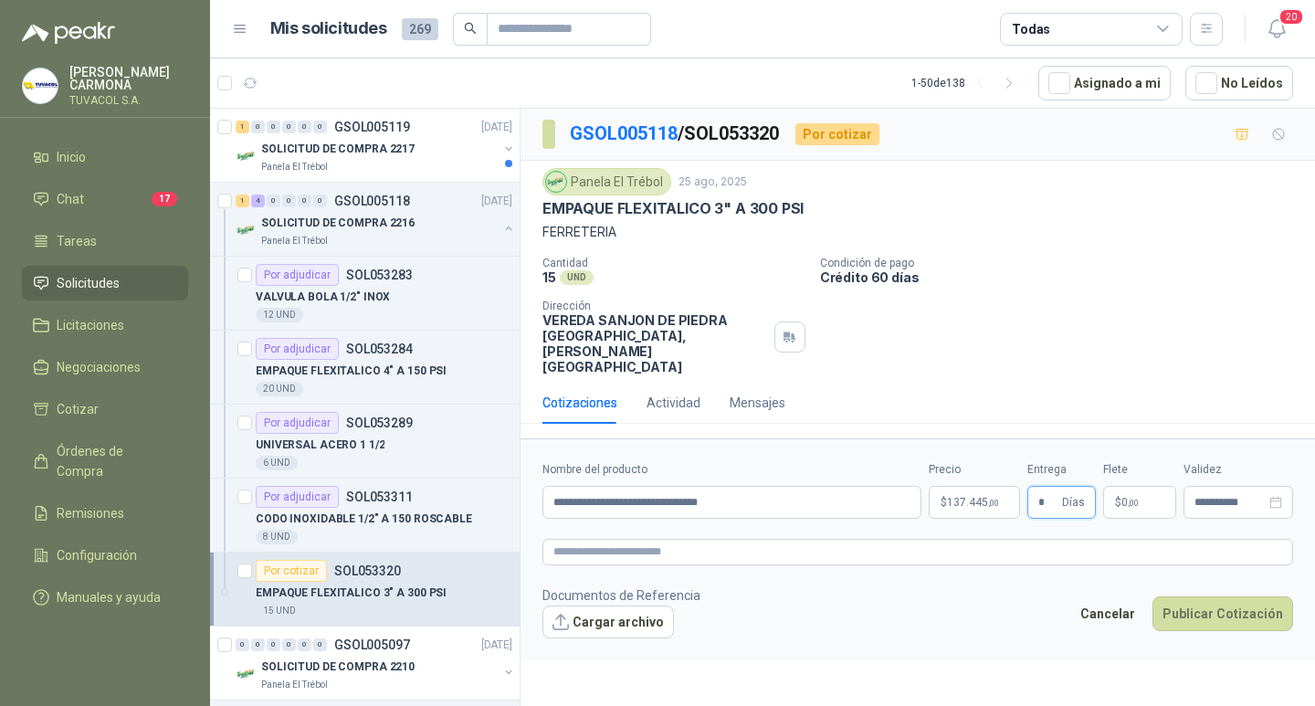
type input "*"
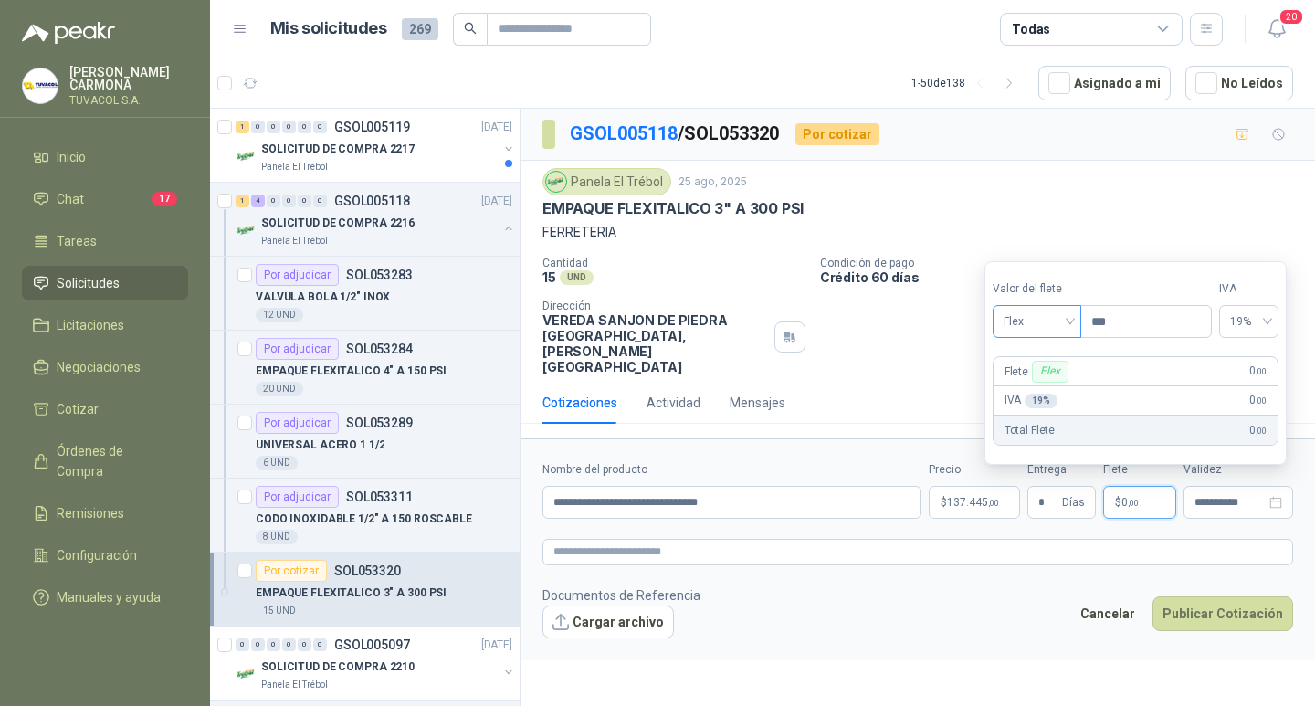
click at [1019, 325] on span "Flex" at bounding box center [1037, 321] width 67 height 27
click at [1010, 390] on div "Incluido" at bounding box center [1039, 389] width 63 height 20
click at [1217, 639] on div "Cancelar Publicar Cotización" at bounding box center [1182, 618] width 223 height 42
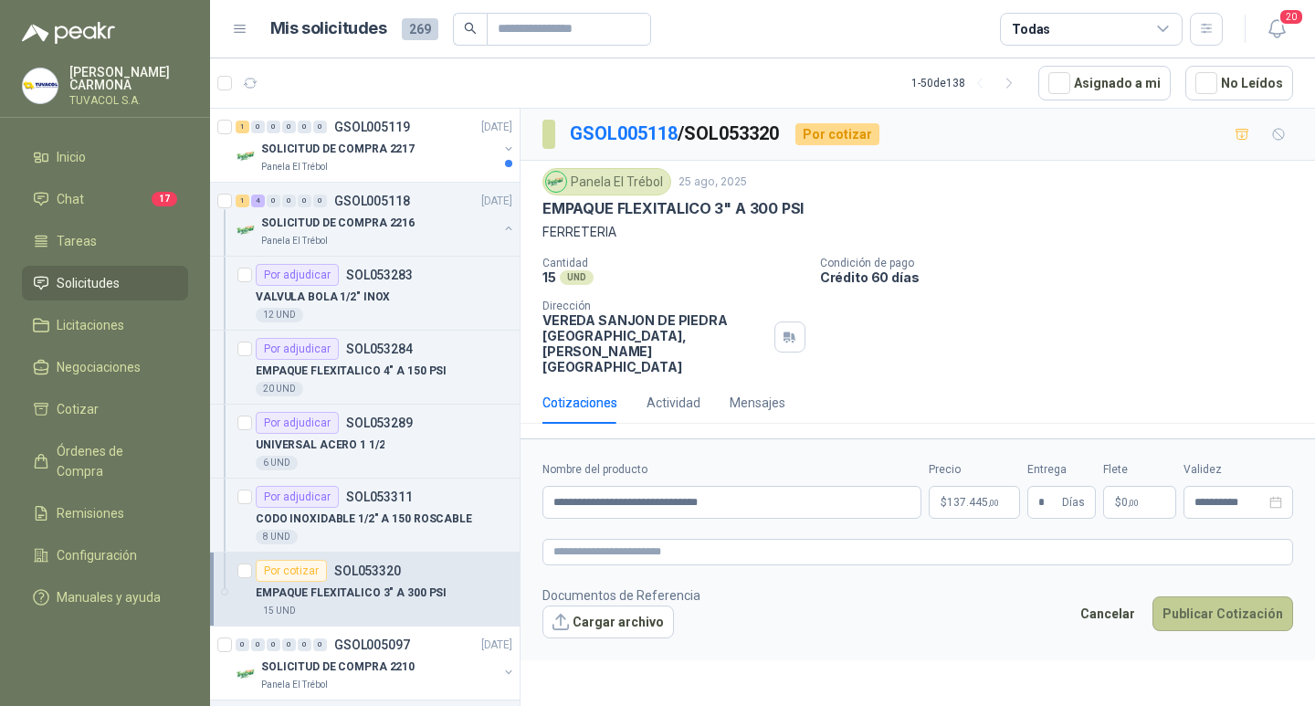
click at [1214, 628] on button "Publicar Cotización" at bounding box center [1223, 614] width 141 height 35
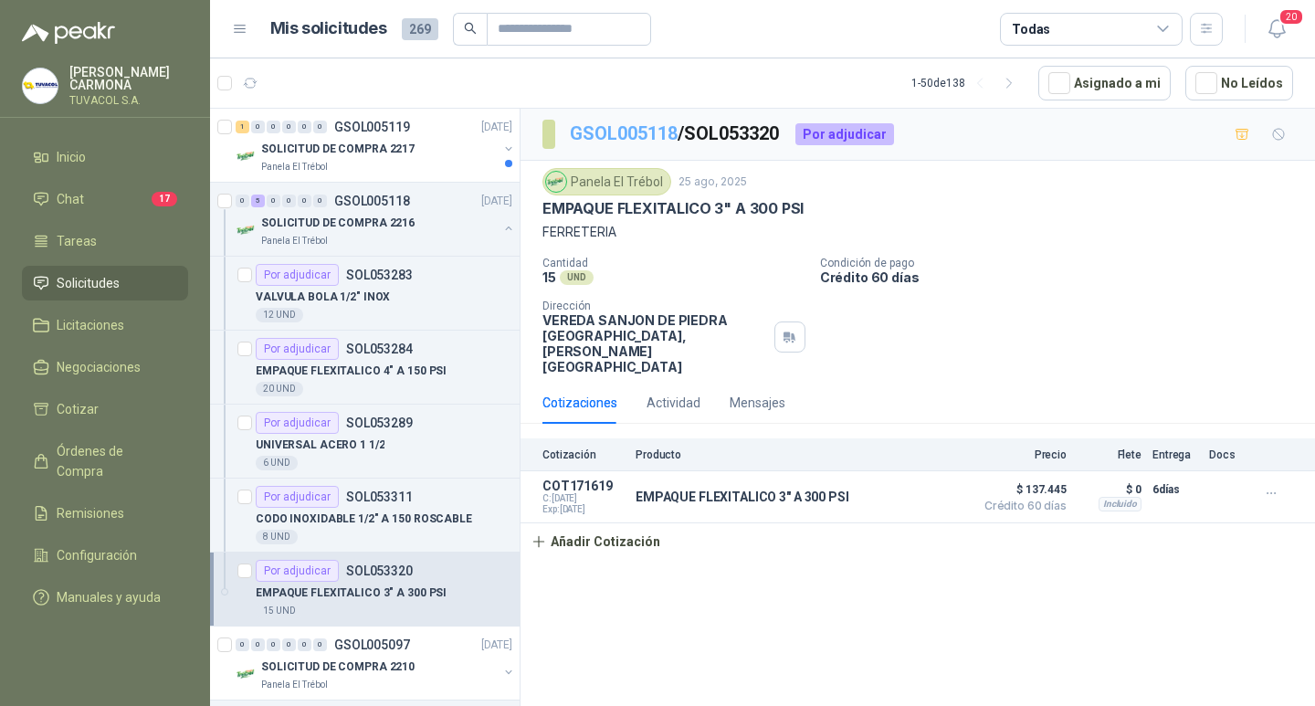
click at [653, 138] on link "GSOL005118" at bounding box center [624, 133] width 108 height 22
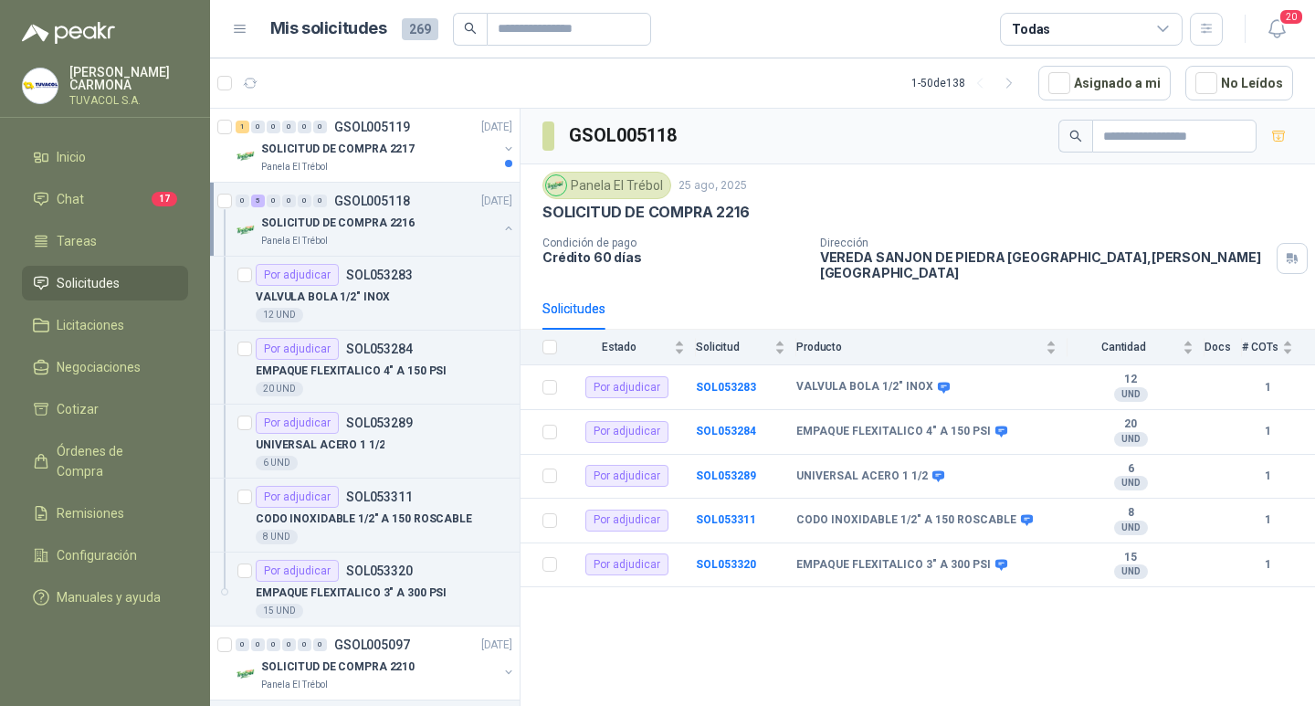
click at [392, 105] on article "1 - 50 de 138 Asignado a mi No Leídos" at bounding box center [762, 82] width 1105 height 49
click at [390, 116] on div "1 0 0 0 0 0 GSOL005119 [DATE]" at bounding box center [376, 127] width 280 height 22
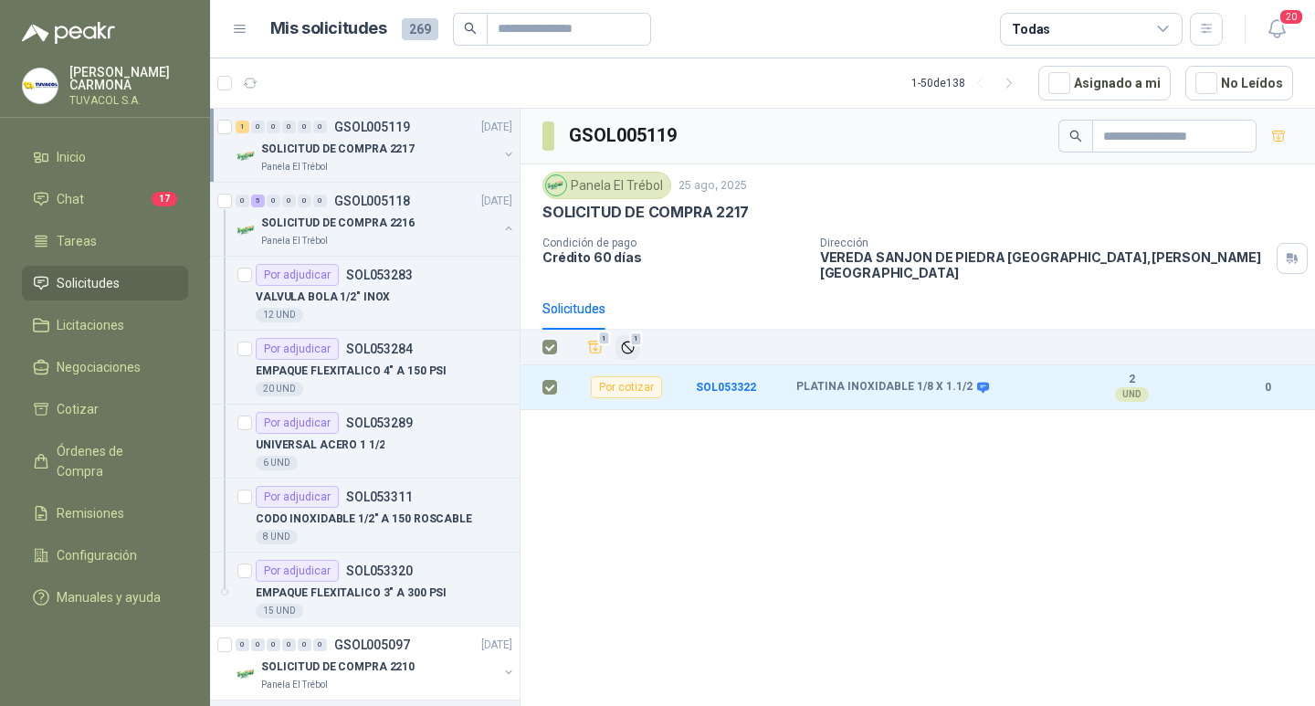
click at [639, 340] on span "1" at bounding box center [636, 339] width 13 height 15
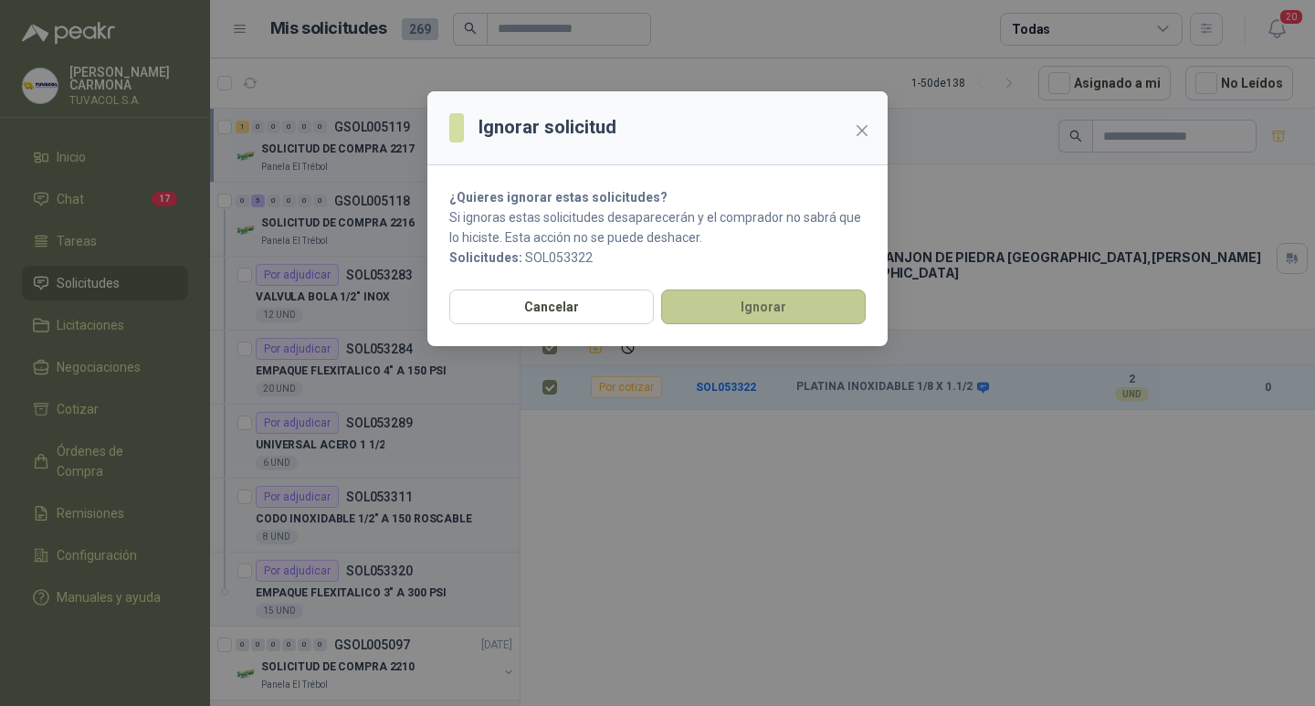
click at [797, 324] on button "Ignorar" at bounding box center [763, 307] width 205 height 35
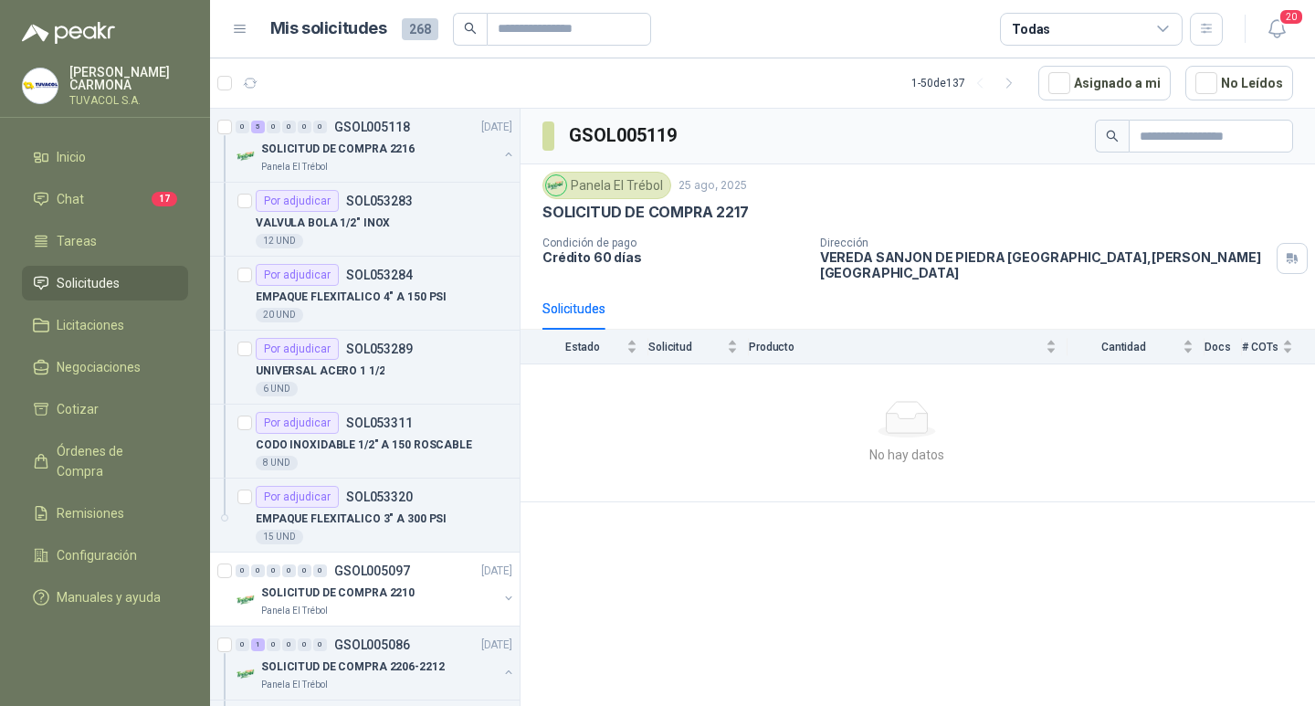
click at [143, 81] on p "[PERSON_NAME]" at bounding box center [128, 79] width 119 height 26
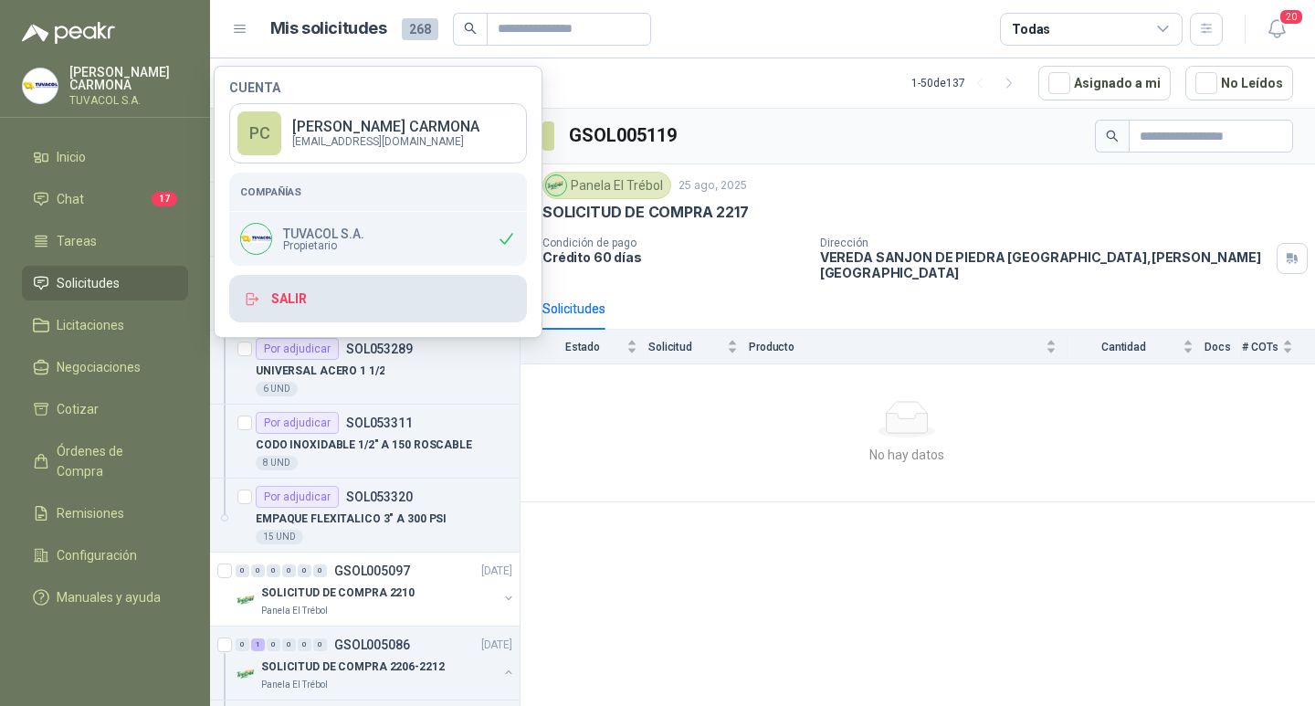
click at [375, 295] on button "Salir" at bounding box center [378, 299] width 298 height 48
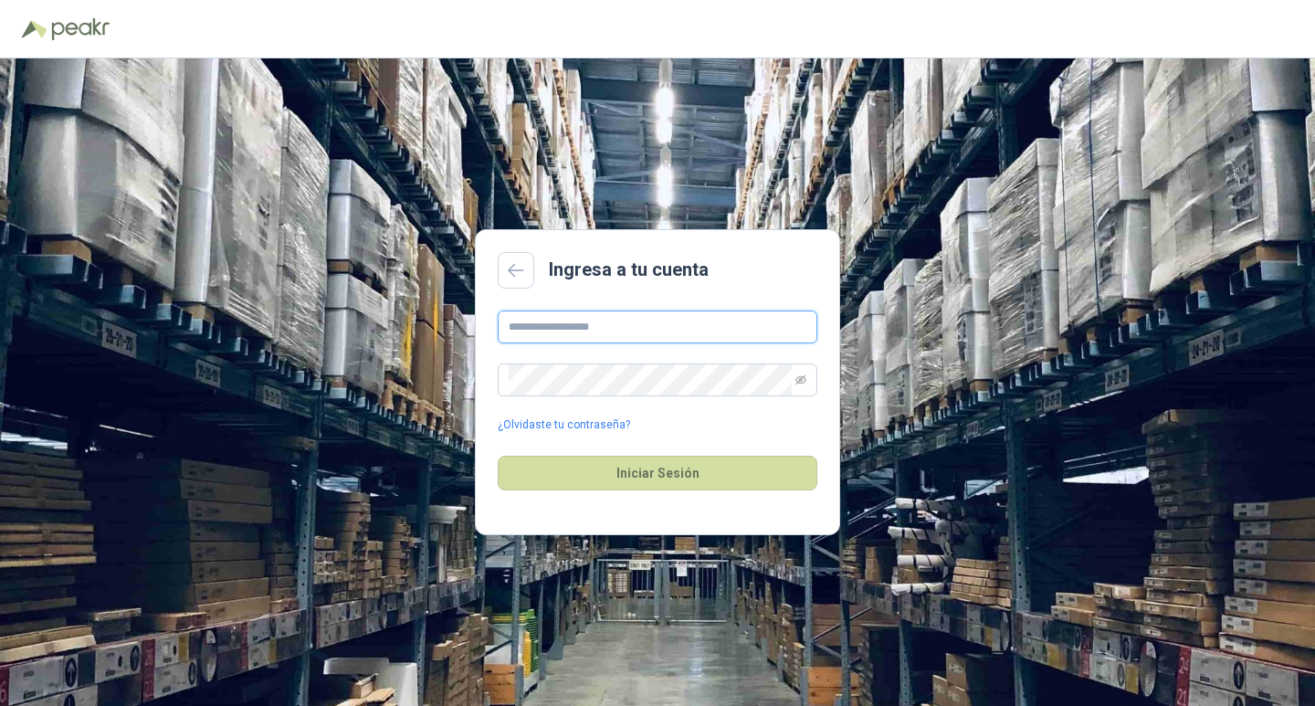
type input "**********"
